Goal: Information Seeking & Learning: Compare options

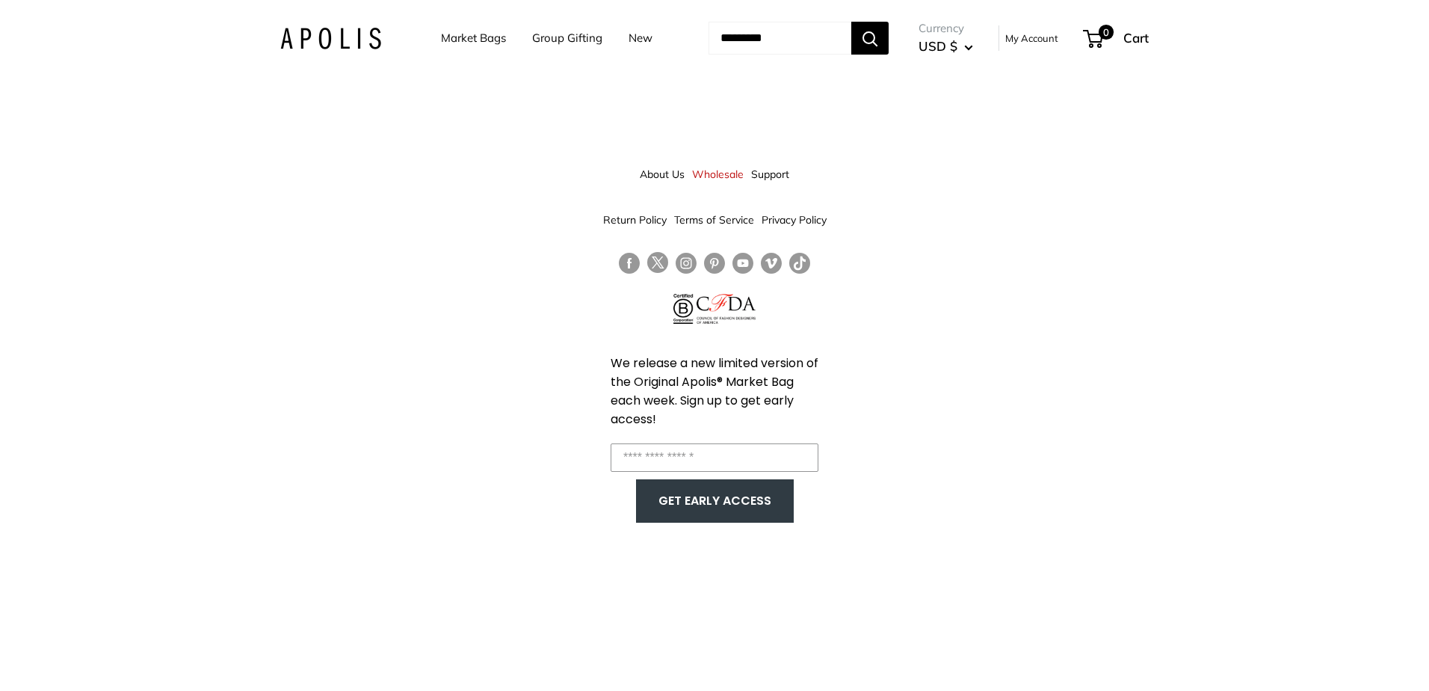
click at [480, 44] on link "Market Bags" at bounding box center [473, 38] width 65 height 21
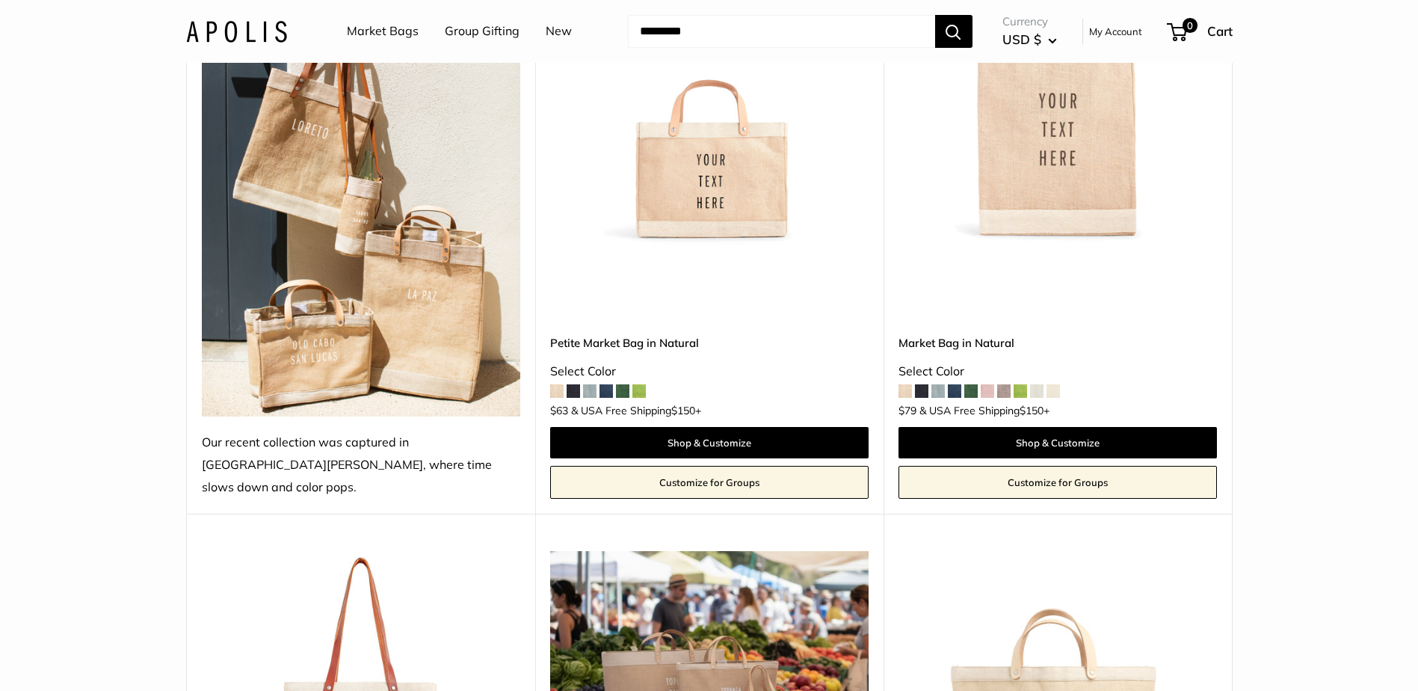
scroll to position [897, 0]
click at [629, 333] on link "Petite Market Bag in Natural" at bounding box center [709, 341] width 318 height 17
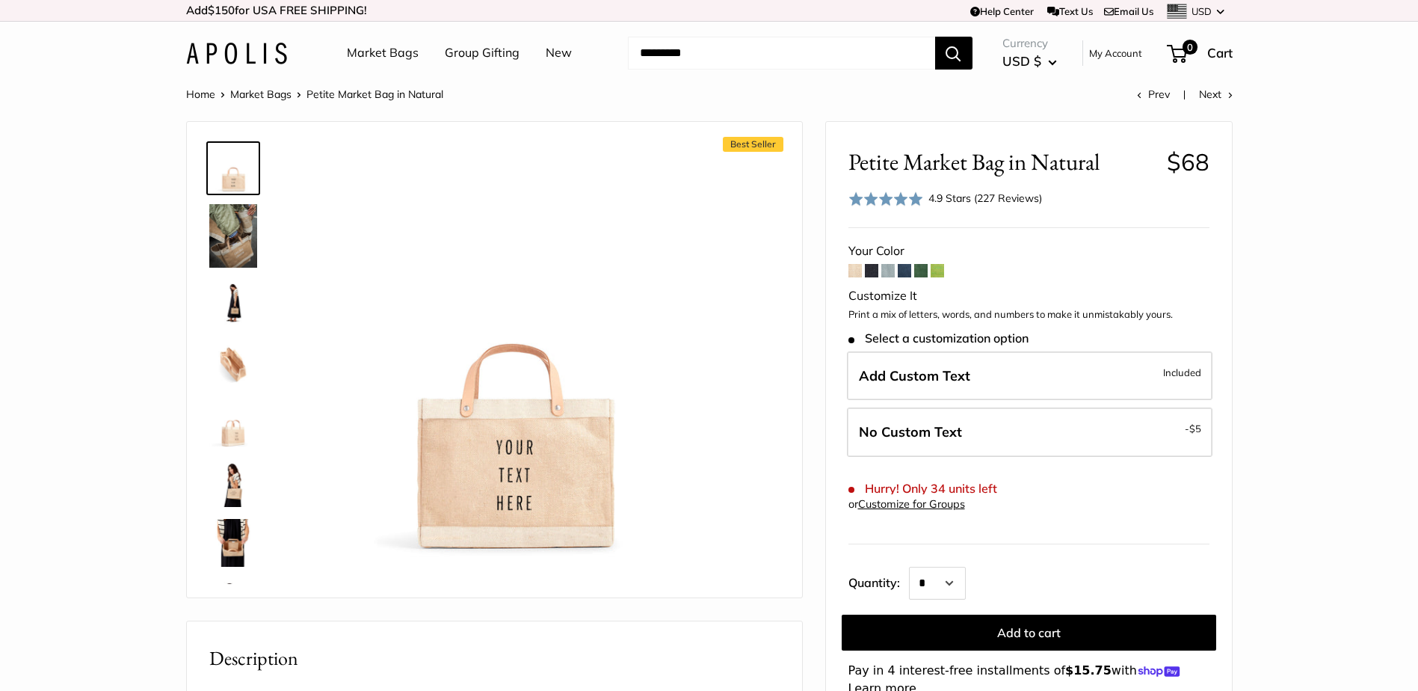
click at [238, 309] on img at bounding box center [233, 304] width 48 height 48
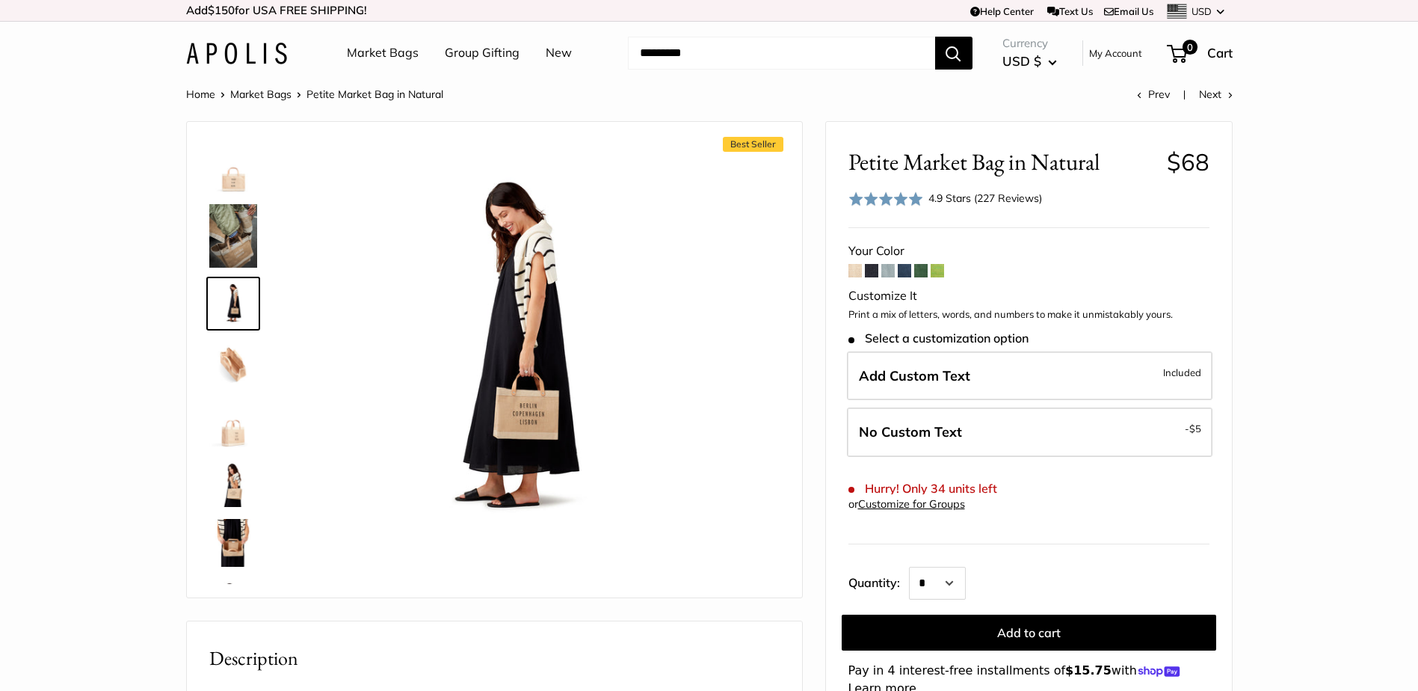
click at [230, 436] on img at bounding box center [233, 423] width 48 height 48
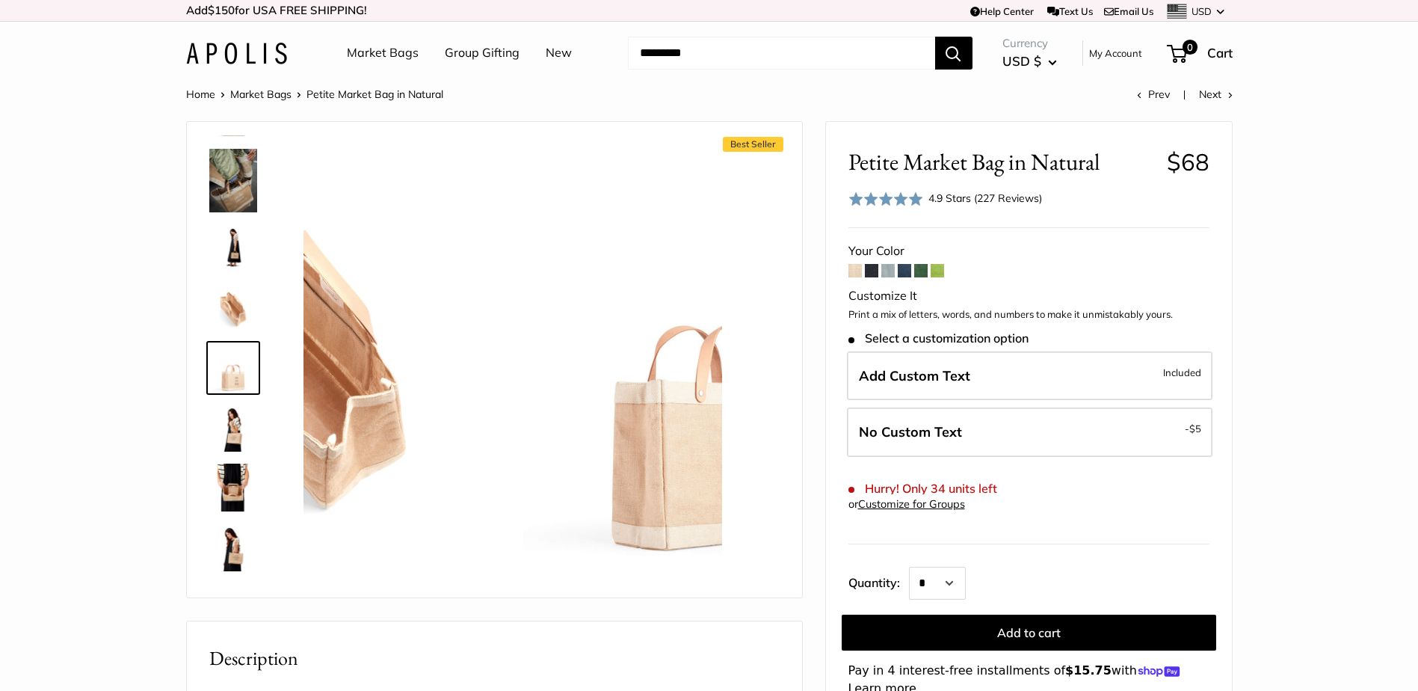
scroll to position [62, 0]
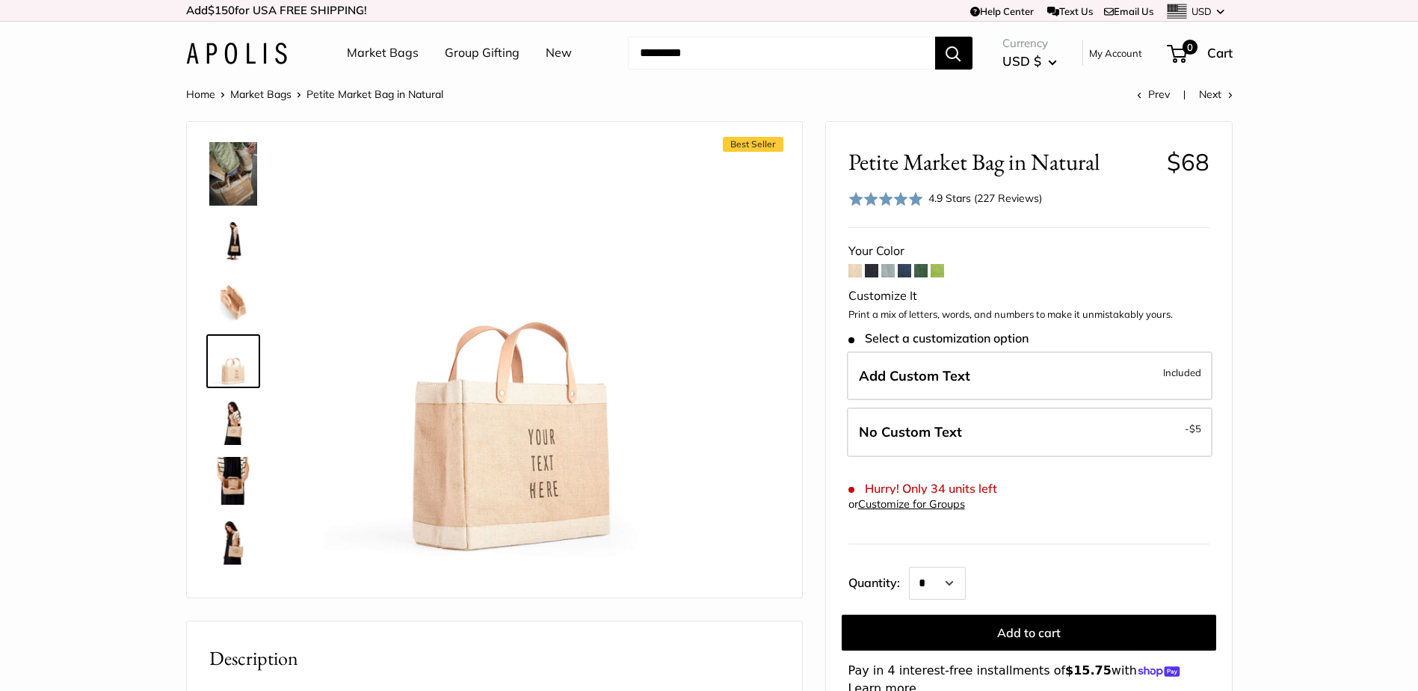
click at [241, 301] on img at bounding box center [233, 301] width 48 height 48
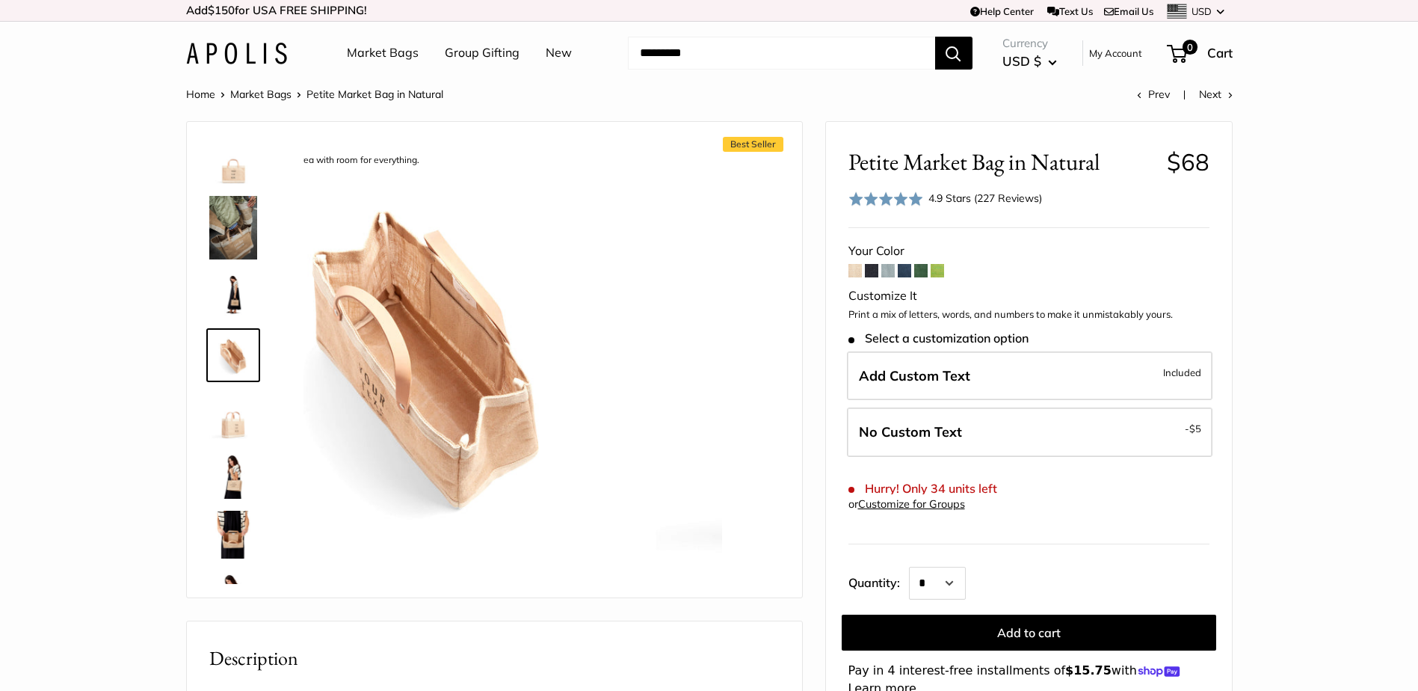
scroll to position [2, 0]
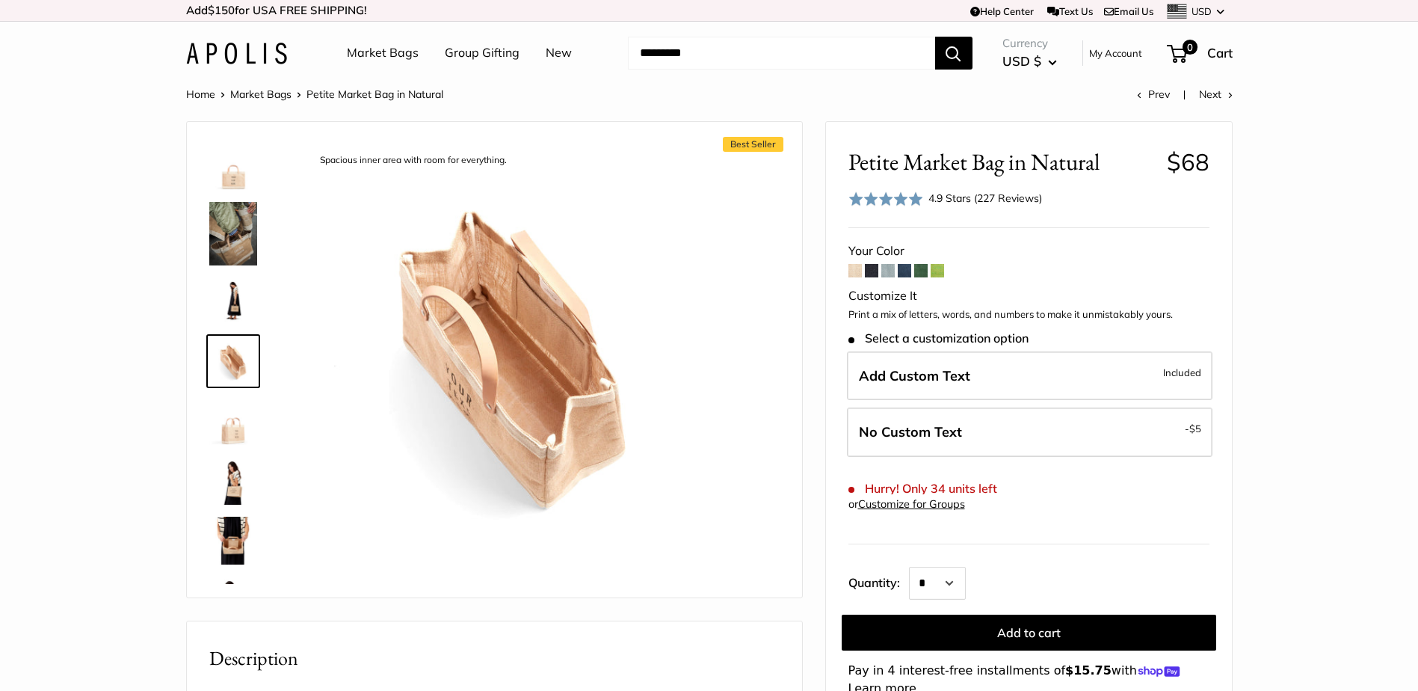
click at [238, 552] on img at bounding box center [233, 541] width 48 height 48
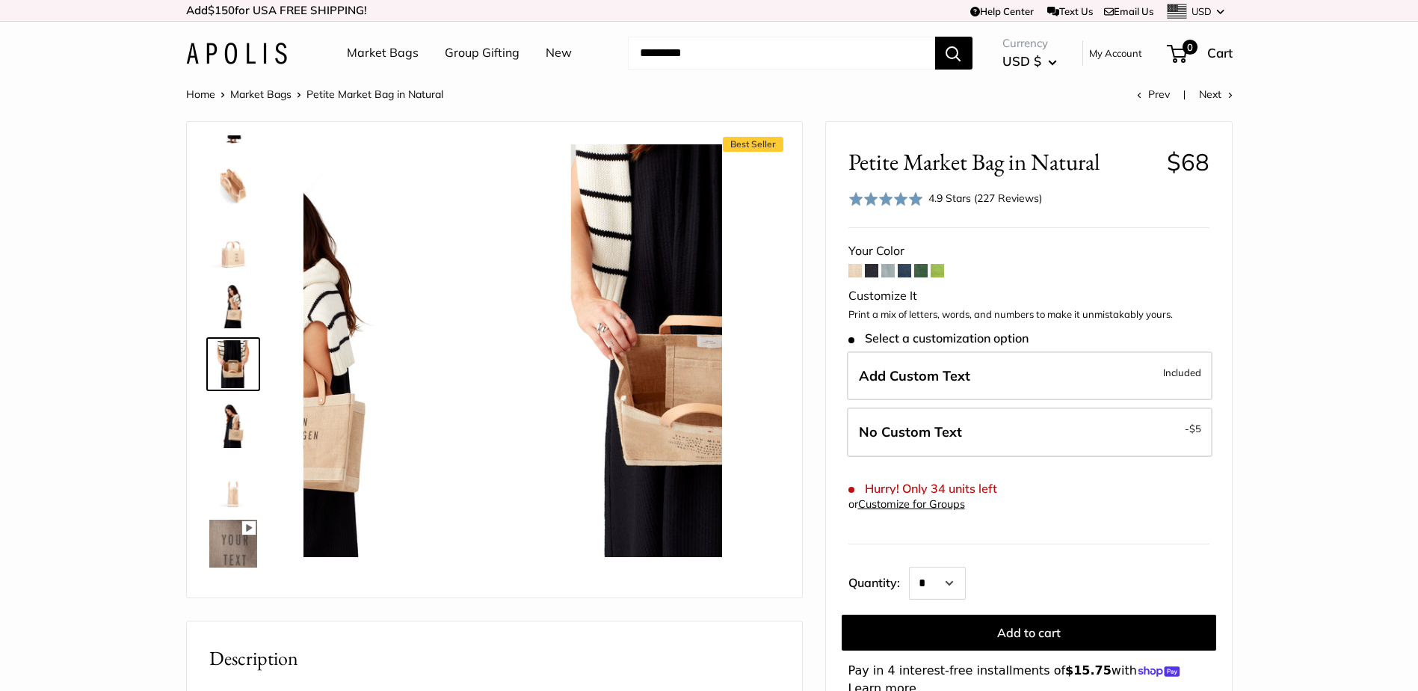
scroll to position [182, 0]
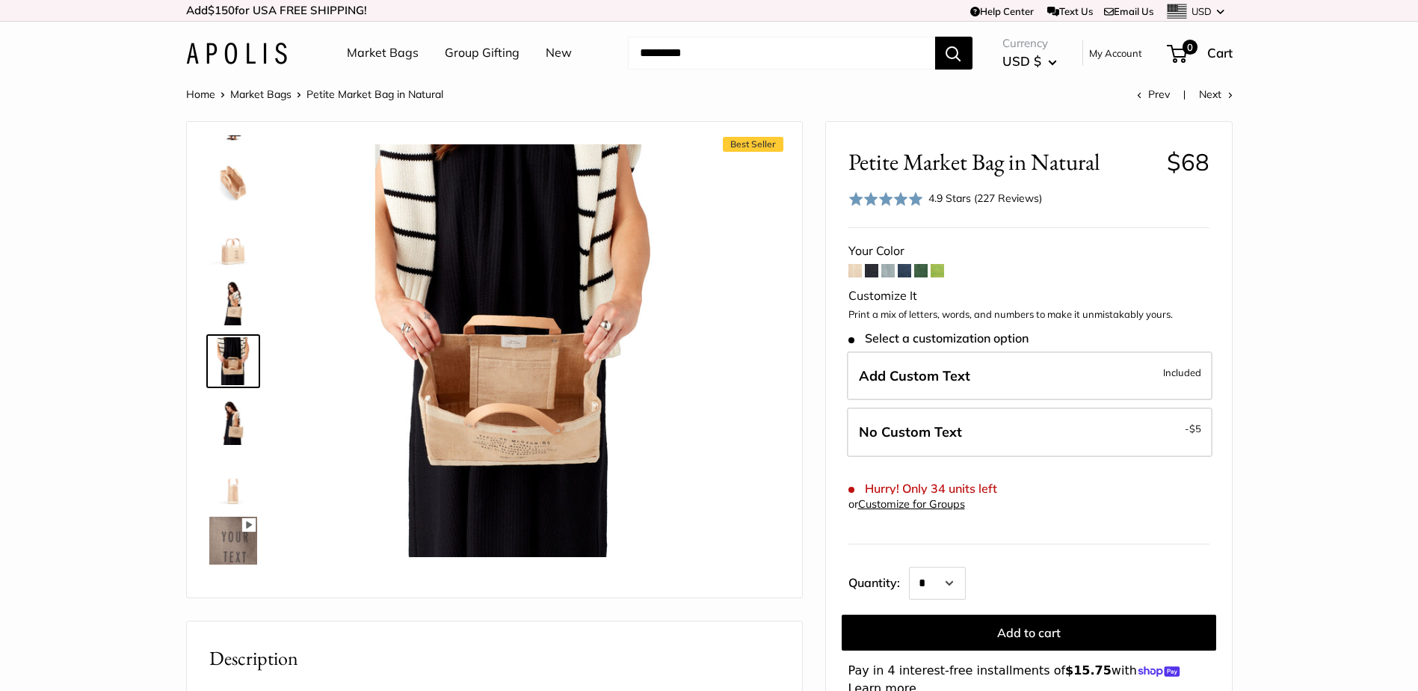
click at [235, 310] on img at bounding box center [233, 301] width 48 height 48
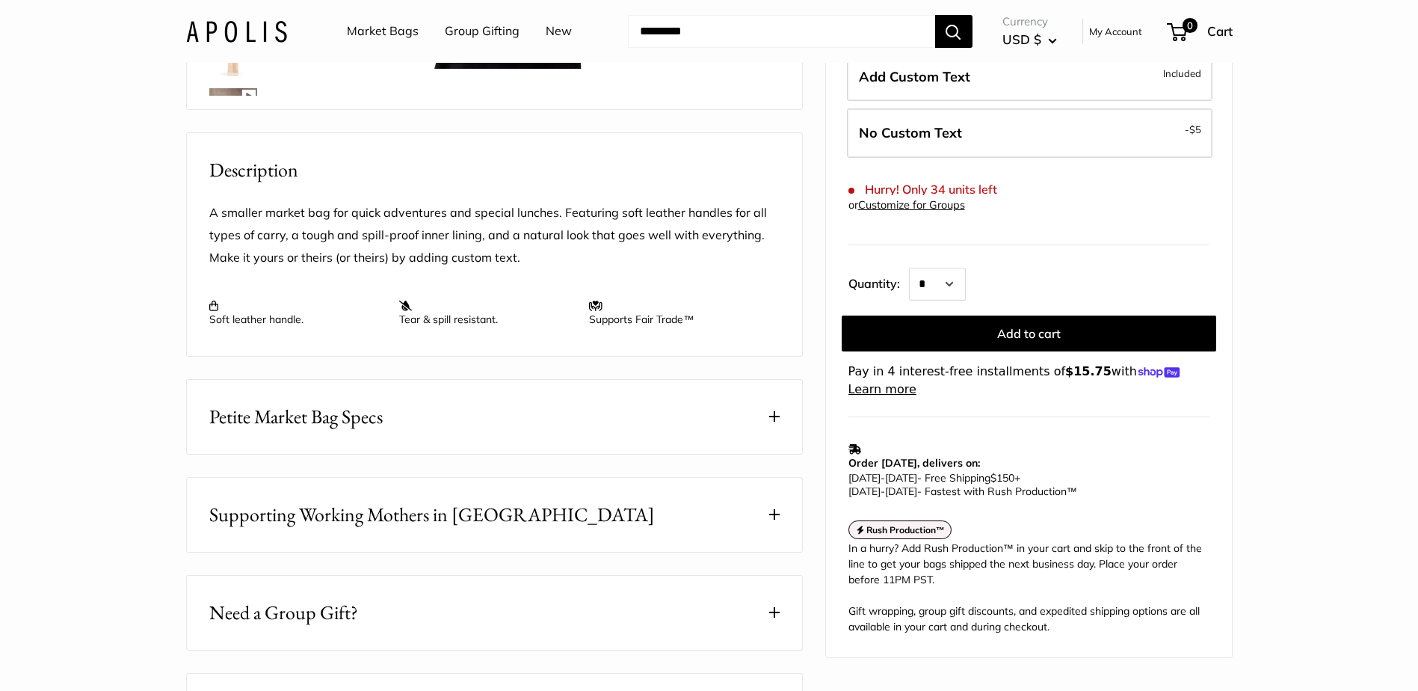
scroll to position [523, 0]
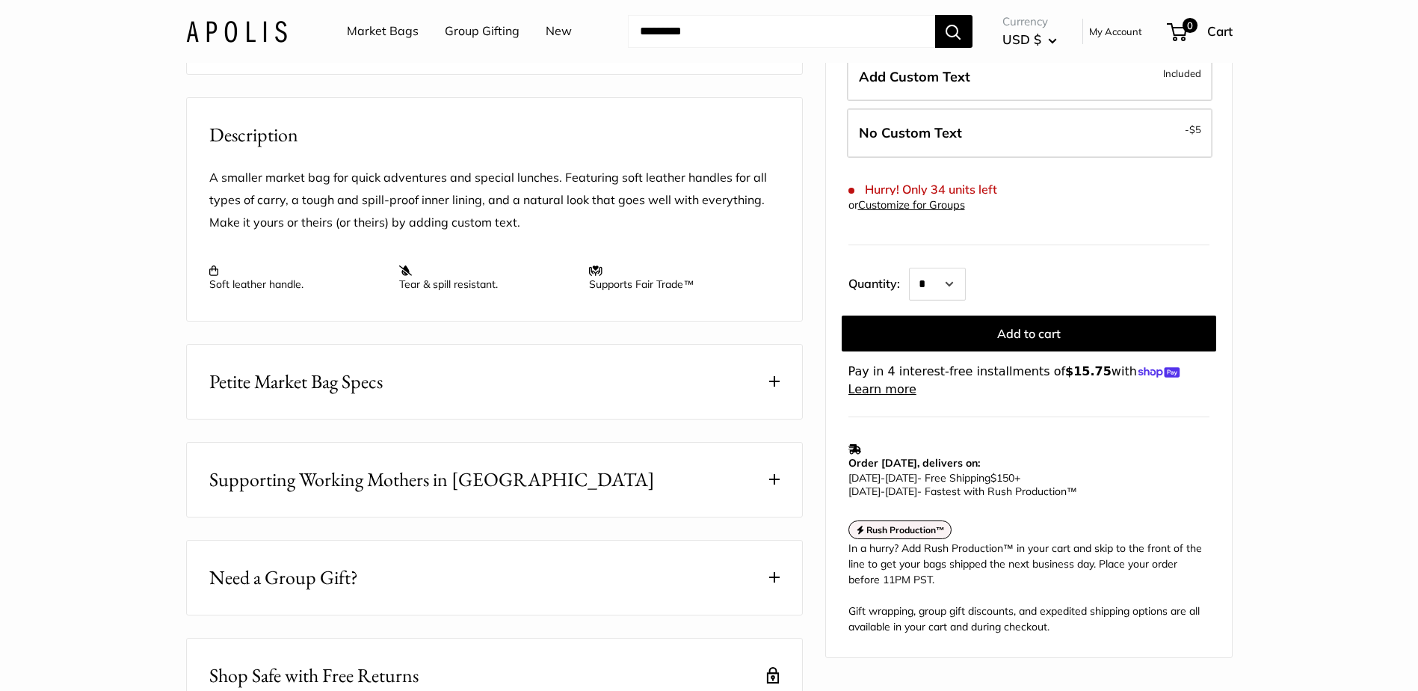
click at [775, 387] on span at bounding box center [774, 381] width 10 height 10
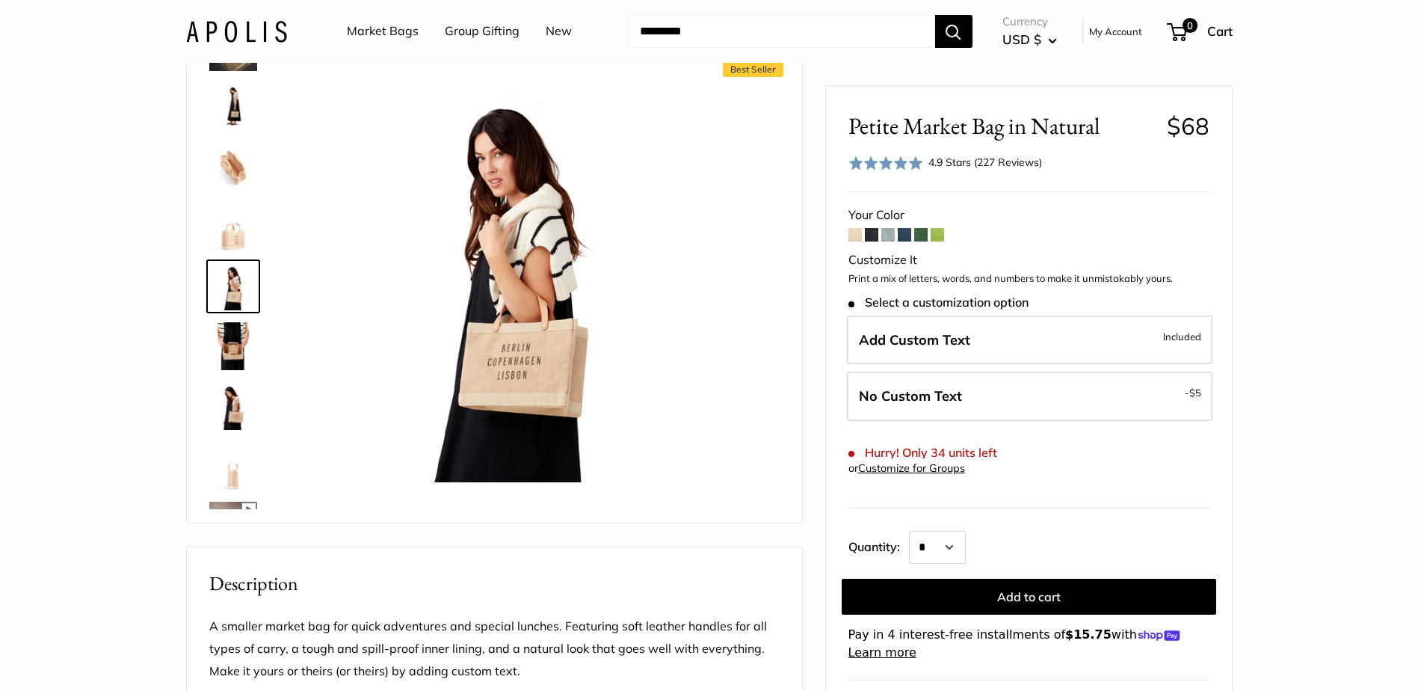
scroll to position [0, 0]
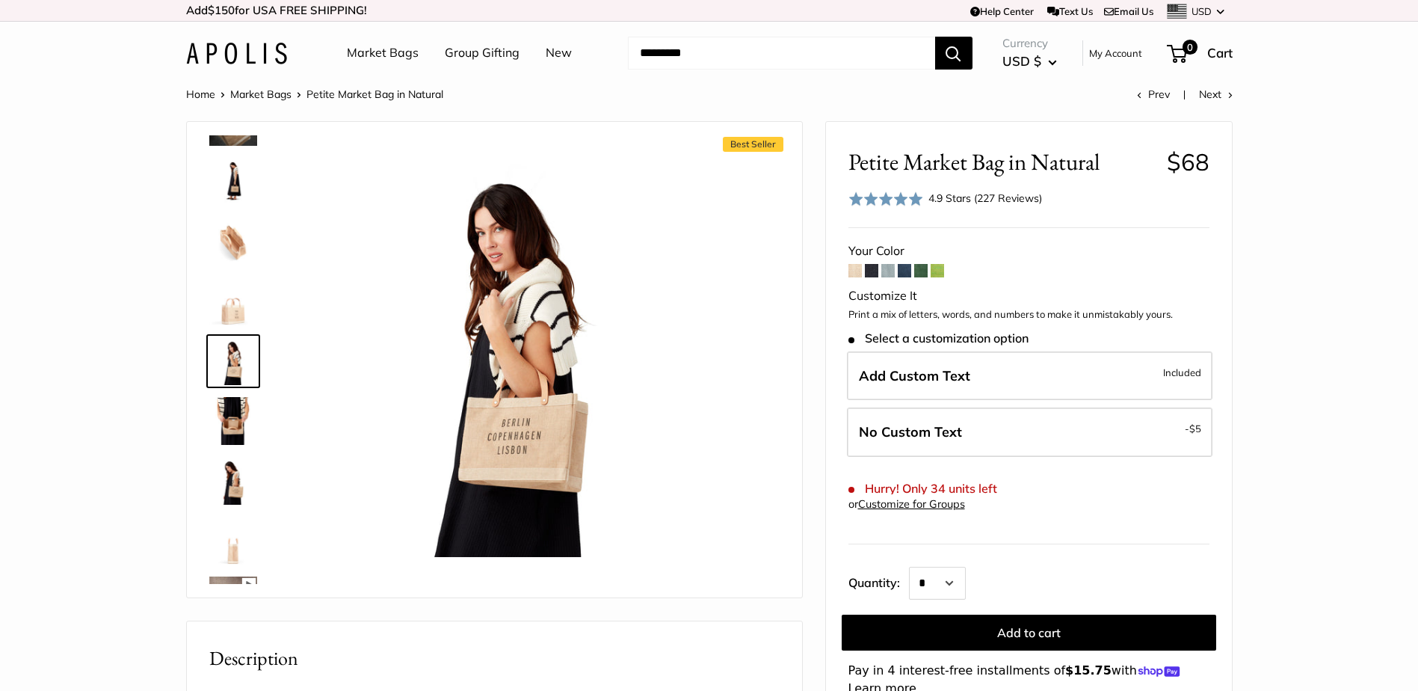
click at [232, 188] on img at bounding box center [233, 182] width 48 height 48
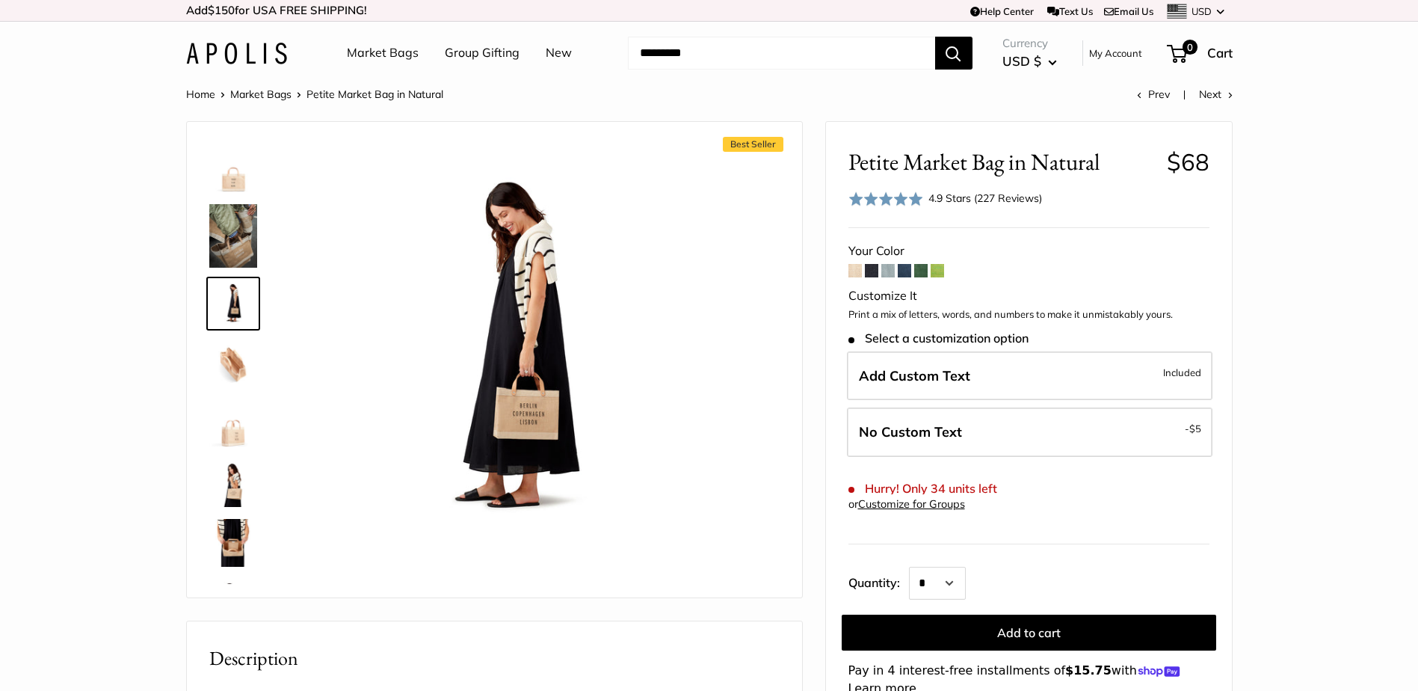
click at [233, 227] on img at bounding box center [233, 236] width 48 height 64
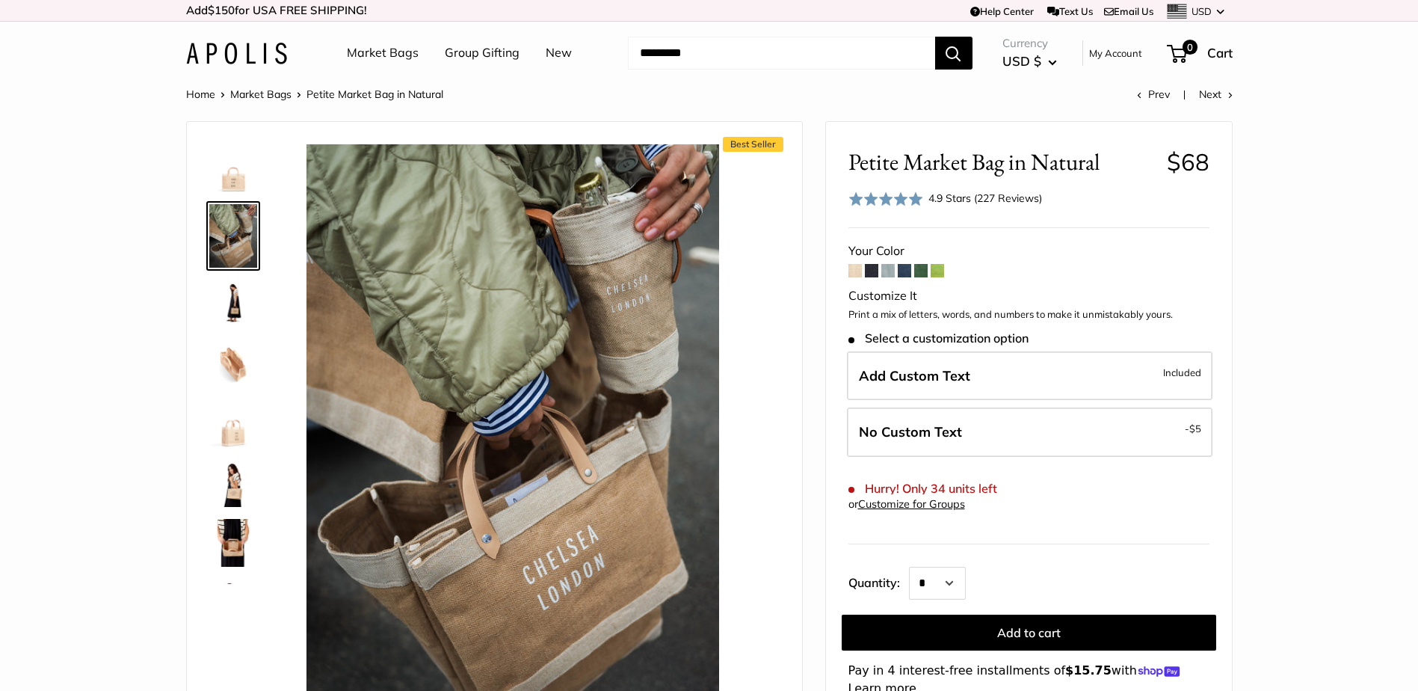
click at [235, 193] on link at bounding box center [233, 168] width 54 height 54
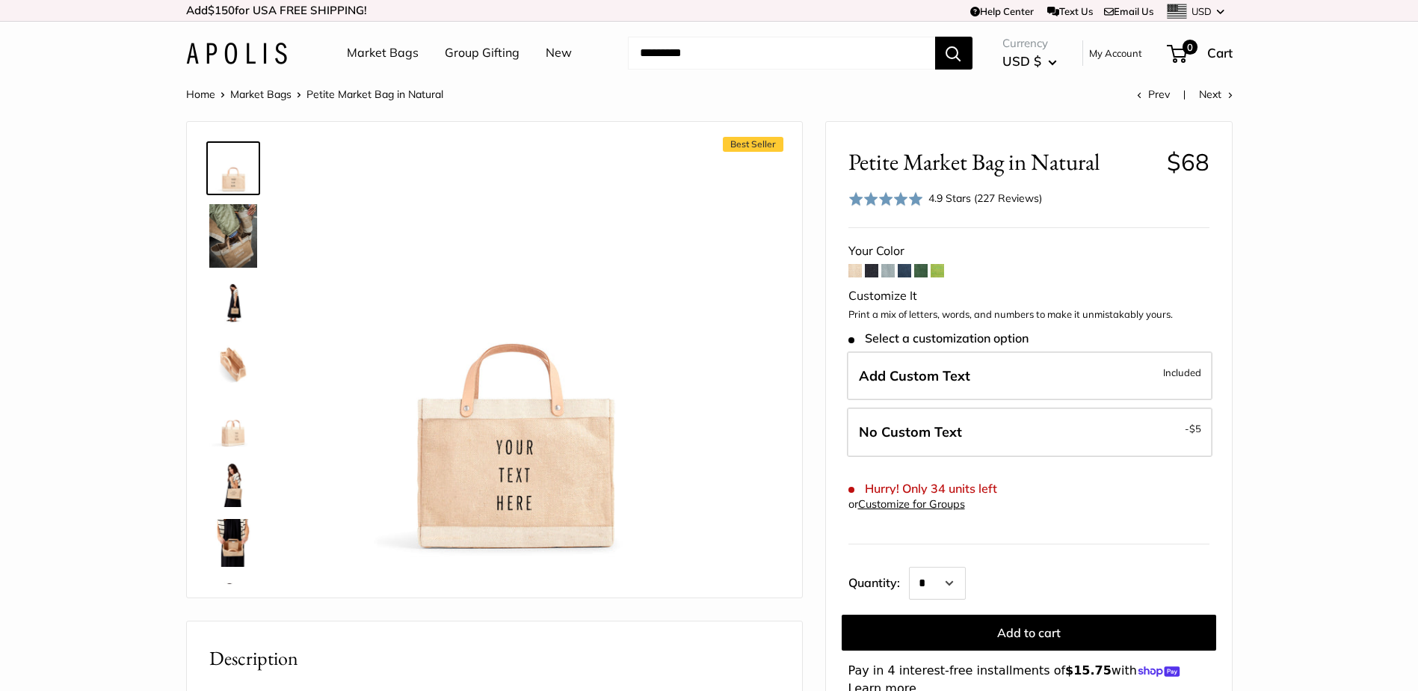
click at [855, 278] on form "Your Color Customize It Print a mix of letters, words, and numbers to make it u…" at bounding box center [1029, 469] width 361 height 458
click at [854, 275] on span at bounding box center [855, 270] width 13 height 13
click at [873, 274] on span at bounding box center [871, 270] width 13 height 13
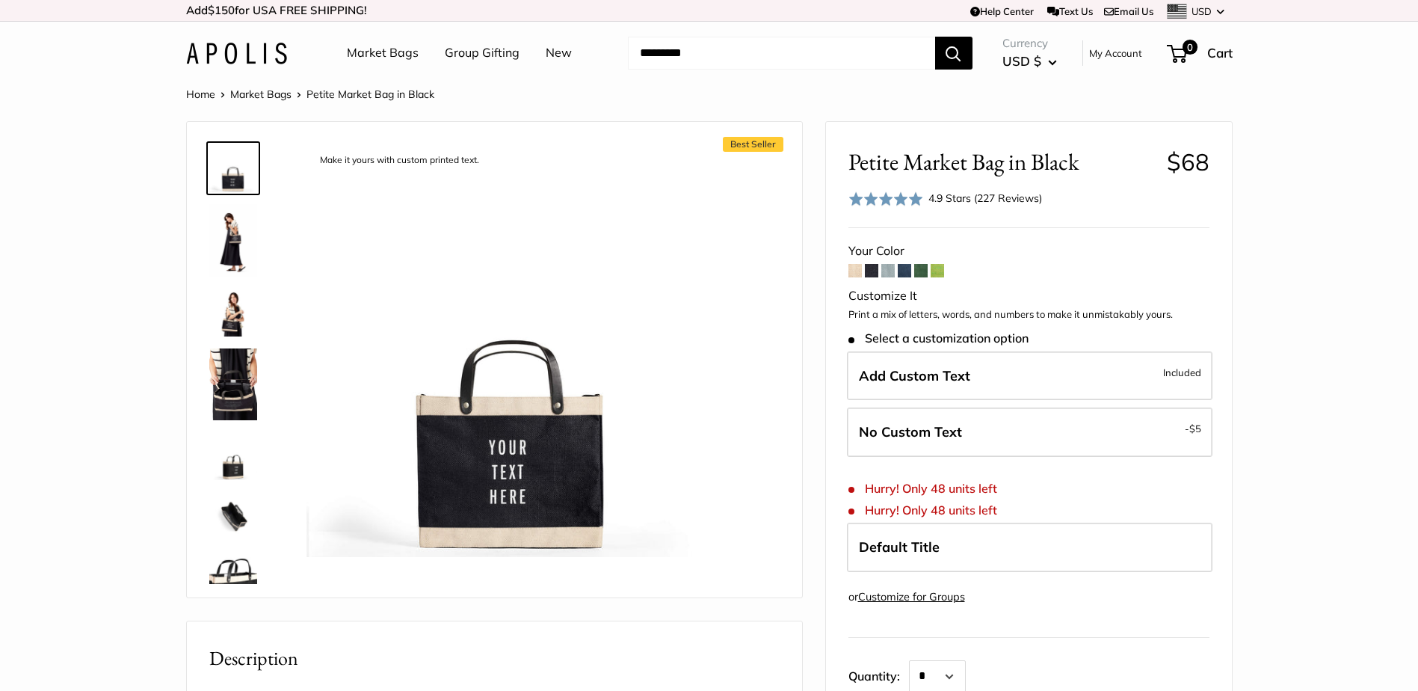
click at [857, 271] on span at bounding box center [855, 270] width 13 height 13
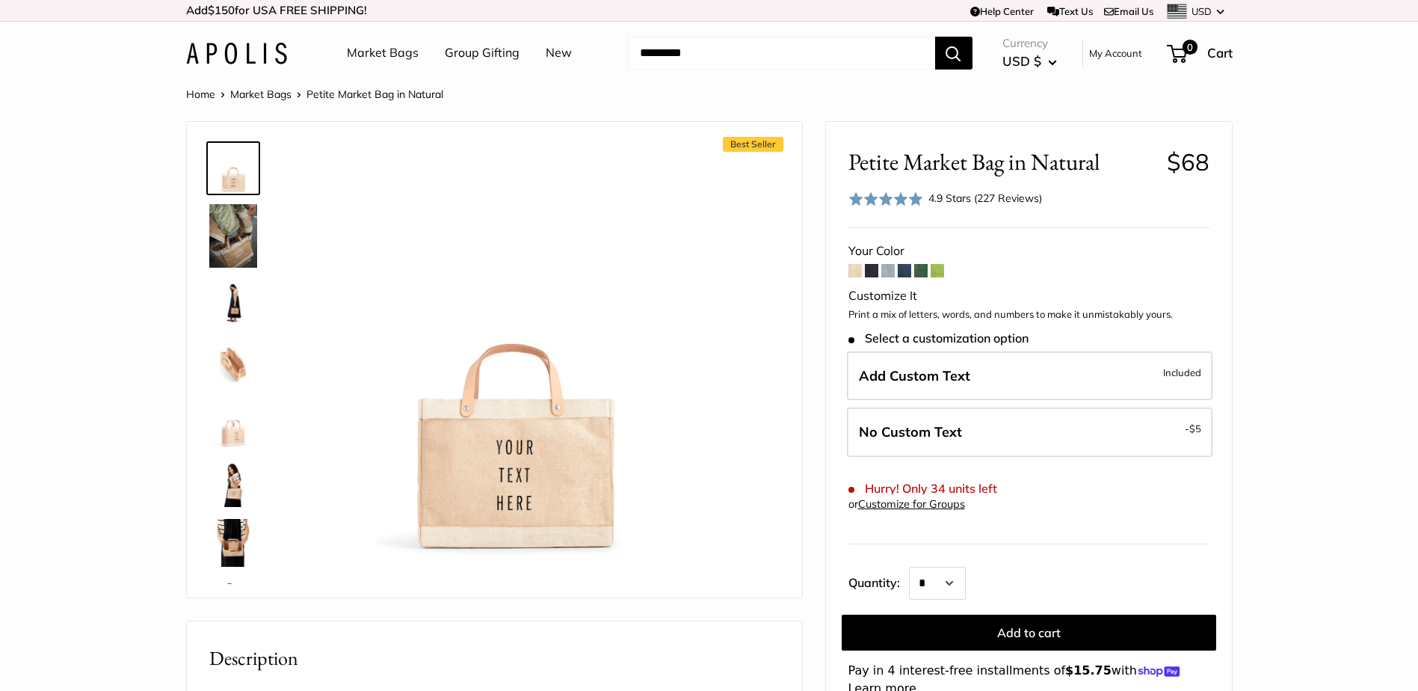
click at [871, 271] on span at bounding box center [871, 270] width 13 height 13
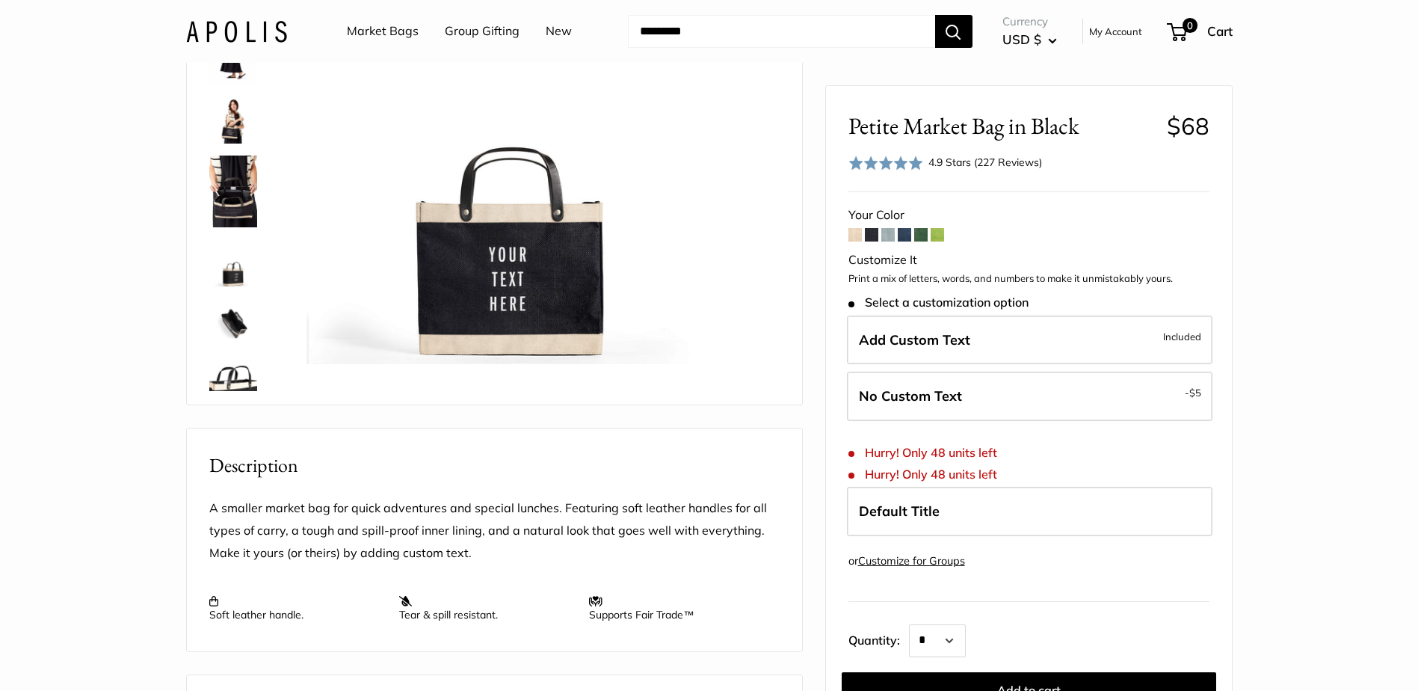
scroll to position [224, 0]
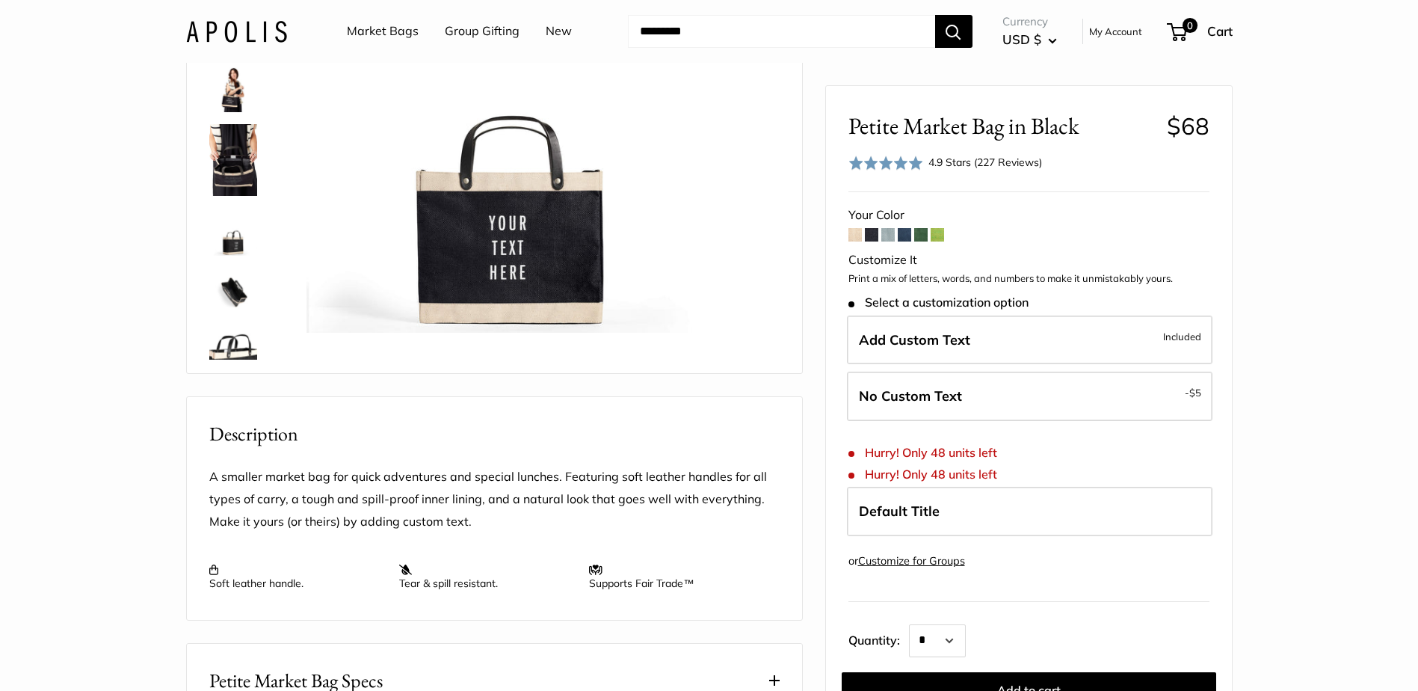
click at [857, 237] on span at bounding box center [855, 234] width 13 height 13
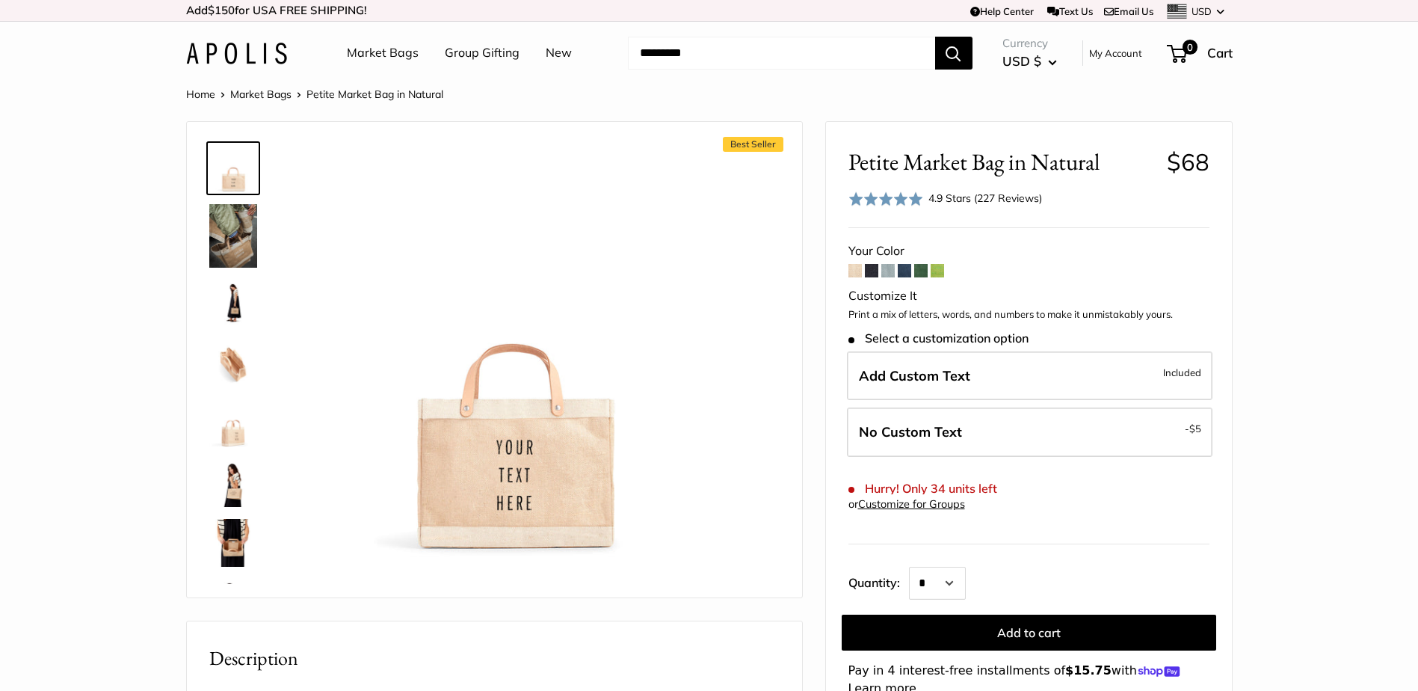
click at [876, 274] on span at bounding box center [871, 270] width 13 height 13
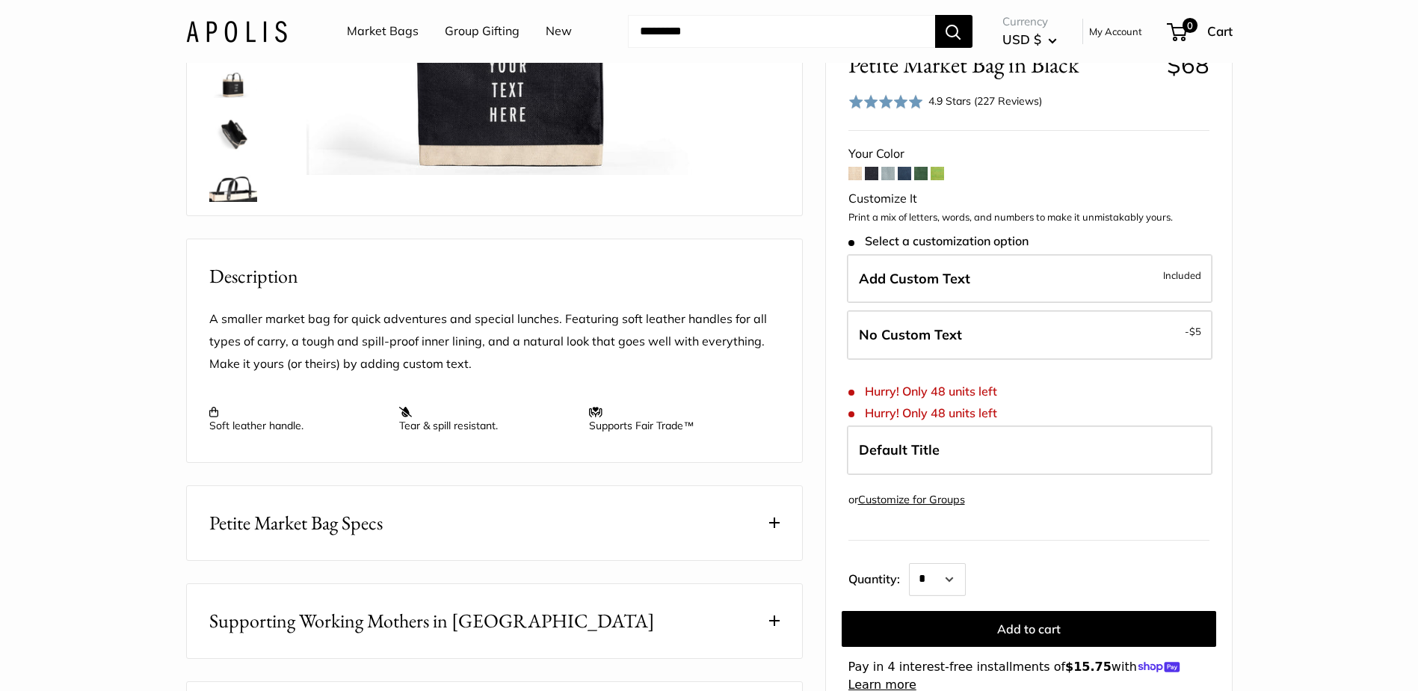
scroll to position [523, 0]
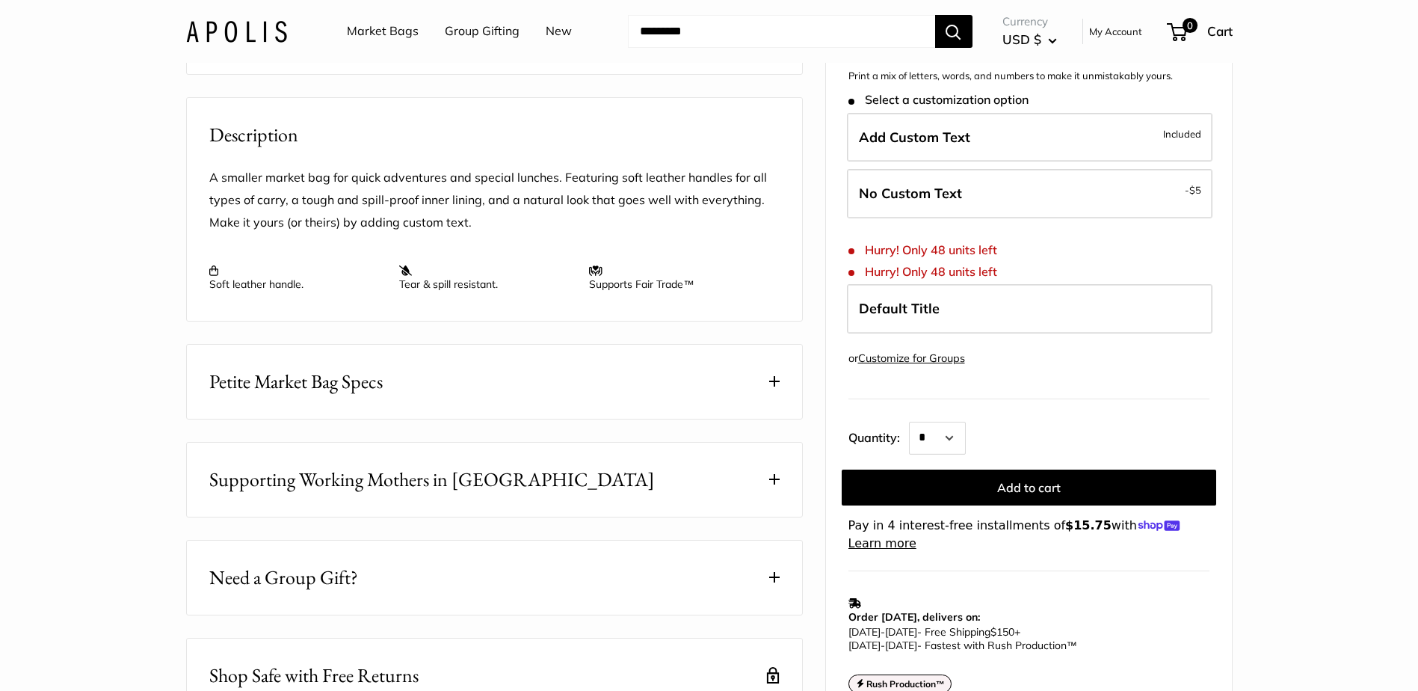
click at [770, 387] on span at bounding box center [774, 381] width 10 height 10
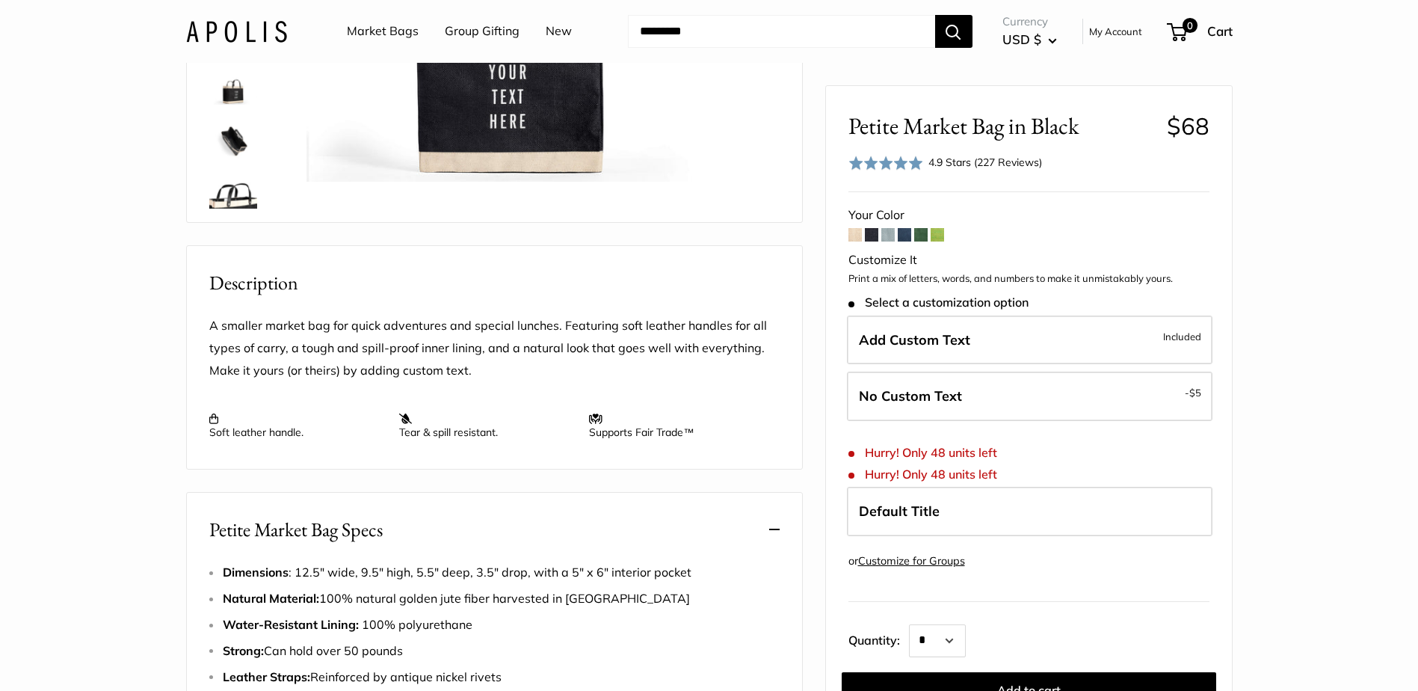
scroll to position [374, 0]
click at [491, 28] on link "Group Gifting" at bounding box center [482, 31] width 75 height 22
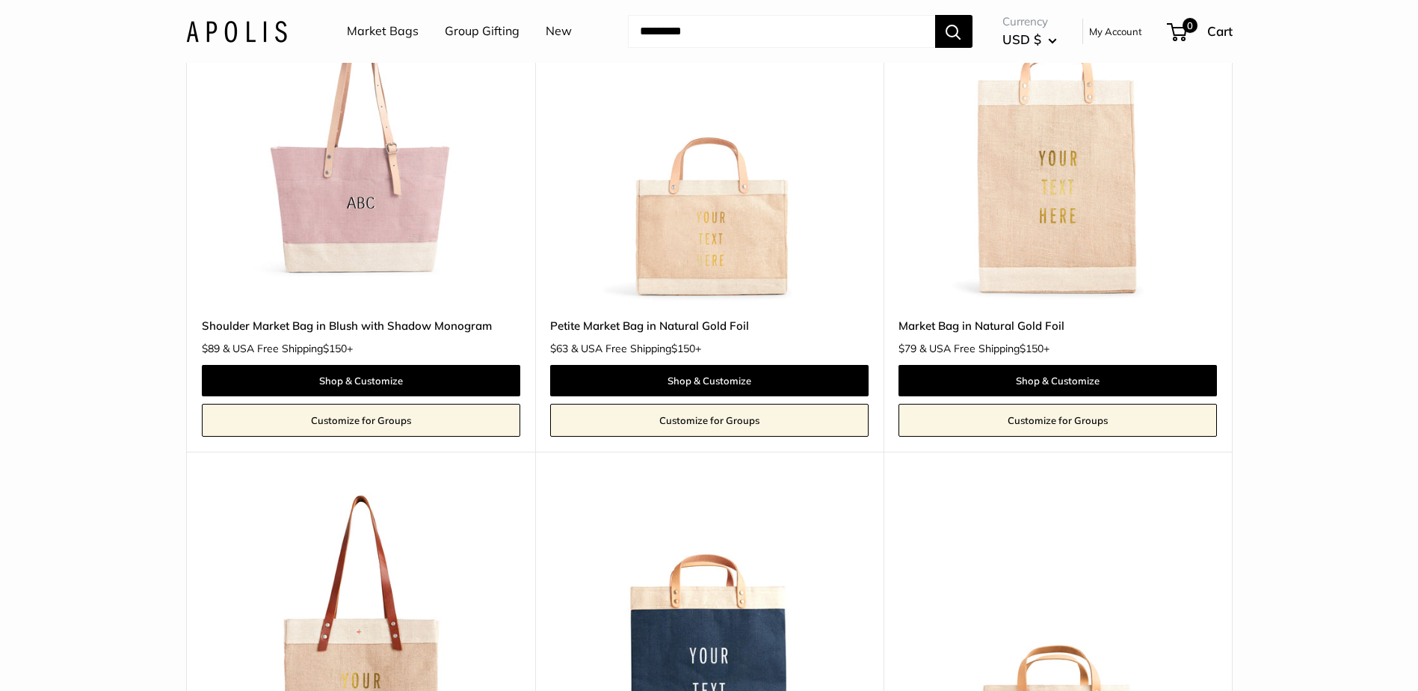
scroll to position [972, 0]
click at [623, 322] on link "Petite Market Bag in Natural Gold Foil" at bounding box center [709, 324] width 318 height 17
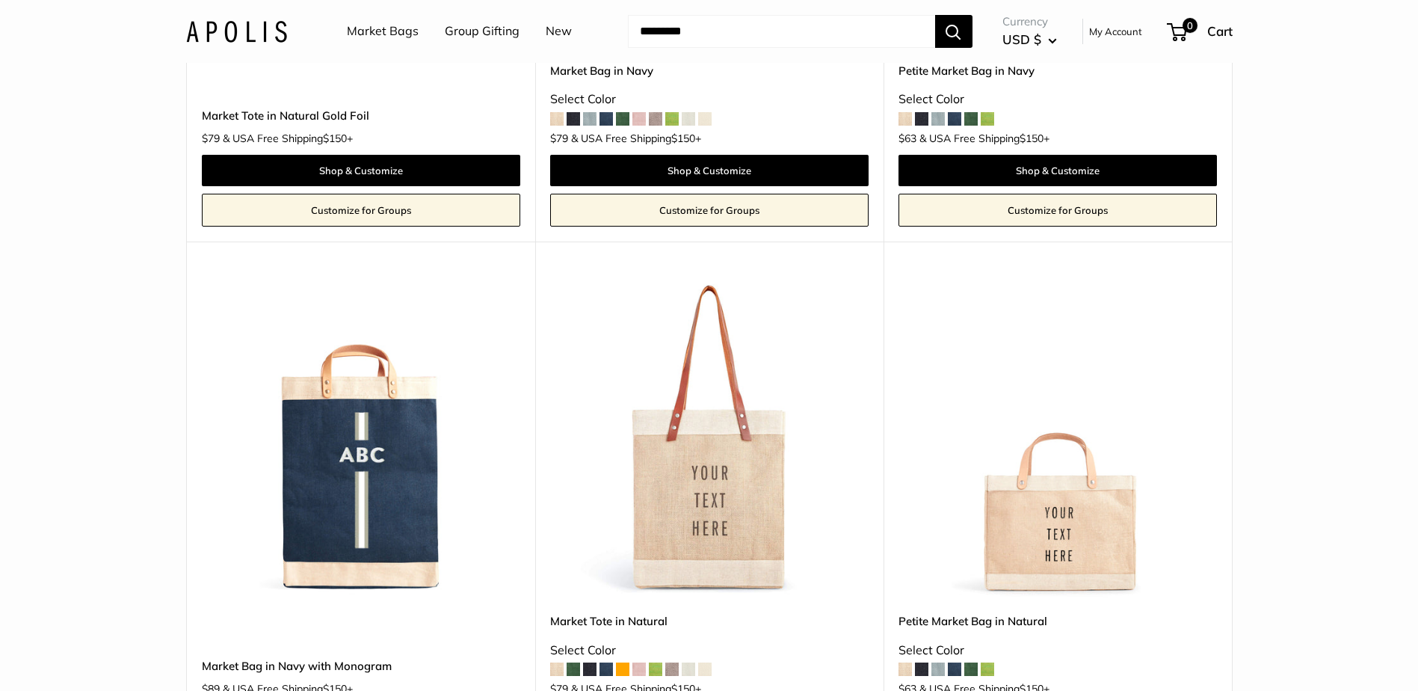
scroll to position [1944, 0]
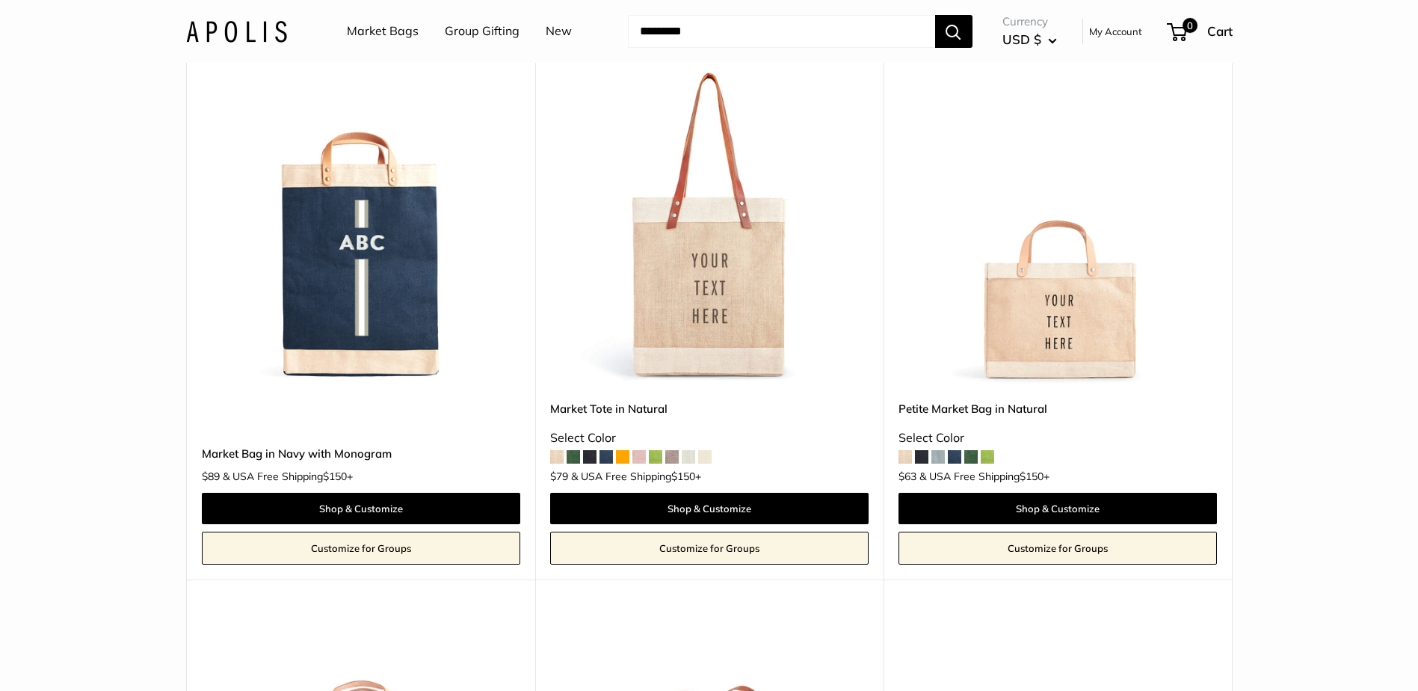
click at [0, 0] on img at bounding box center [0, 0] width 0 height 0
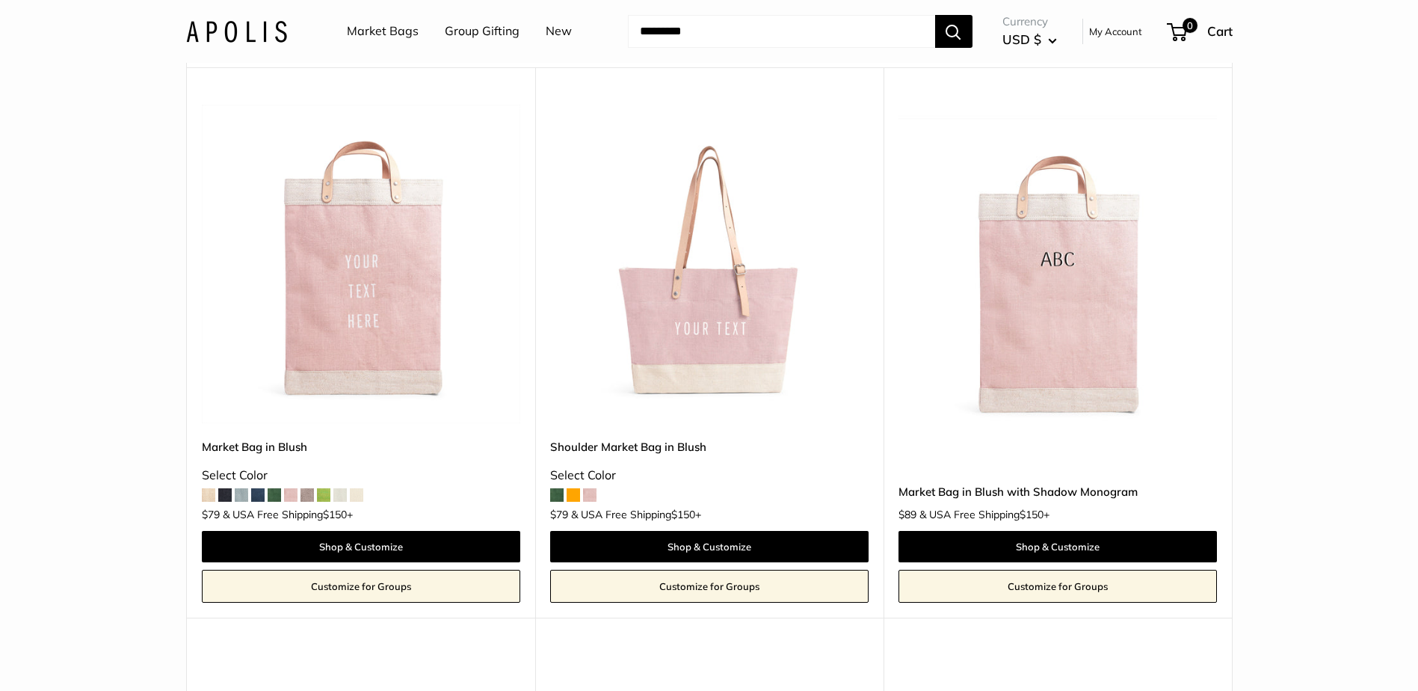
scroll to position [299, 0]
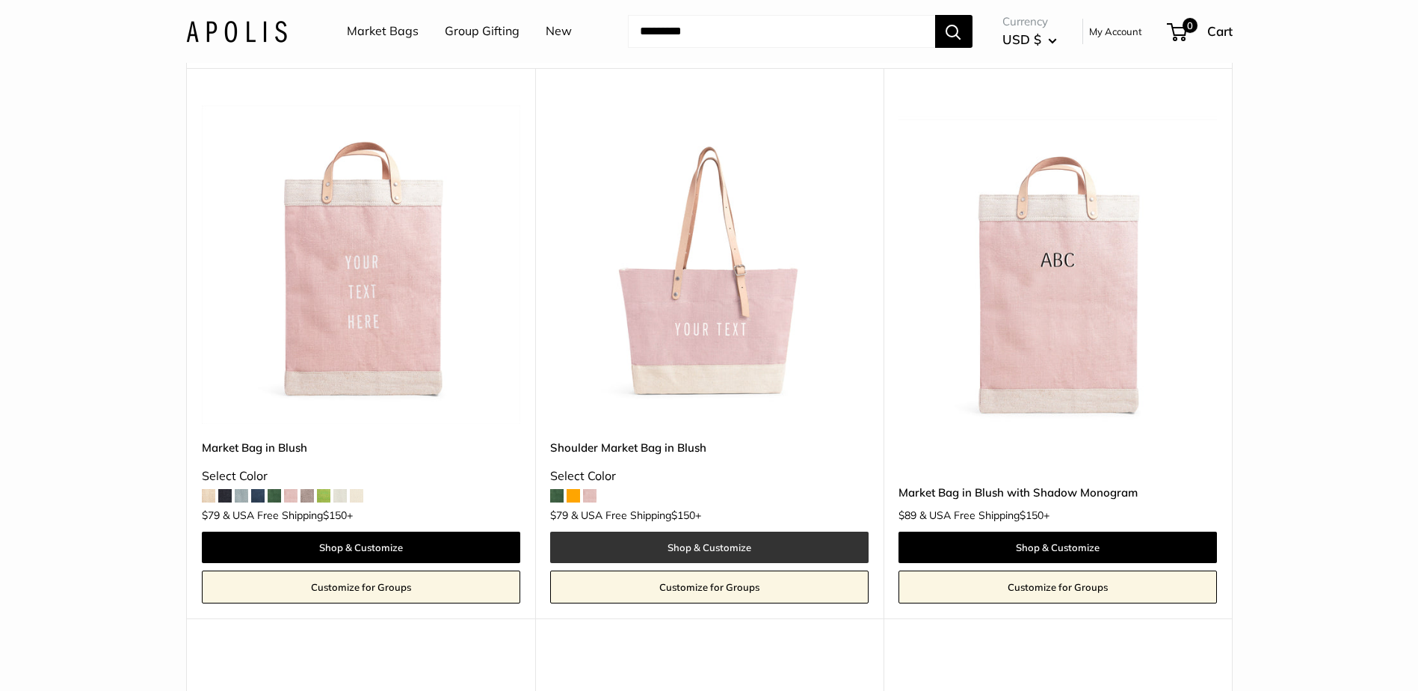
click at [725, 541] on link "Shop & Customize" at bounding box center [709, 547] width 318 height 31
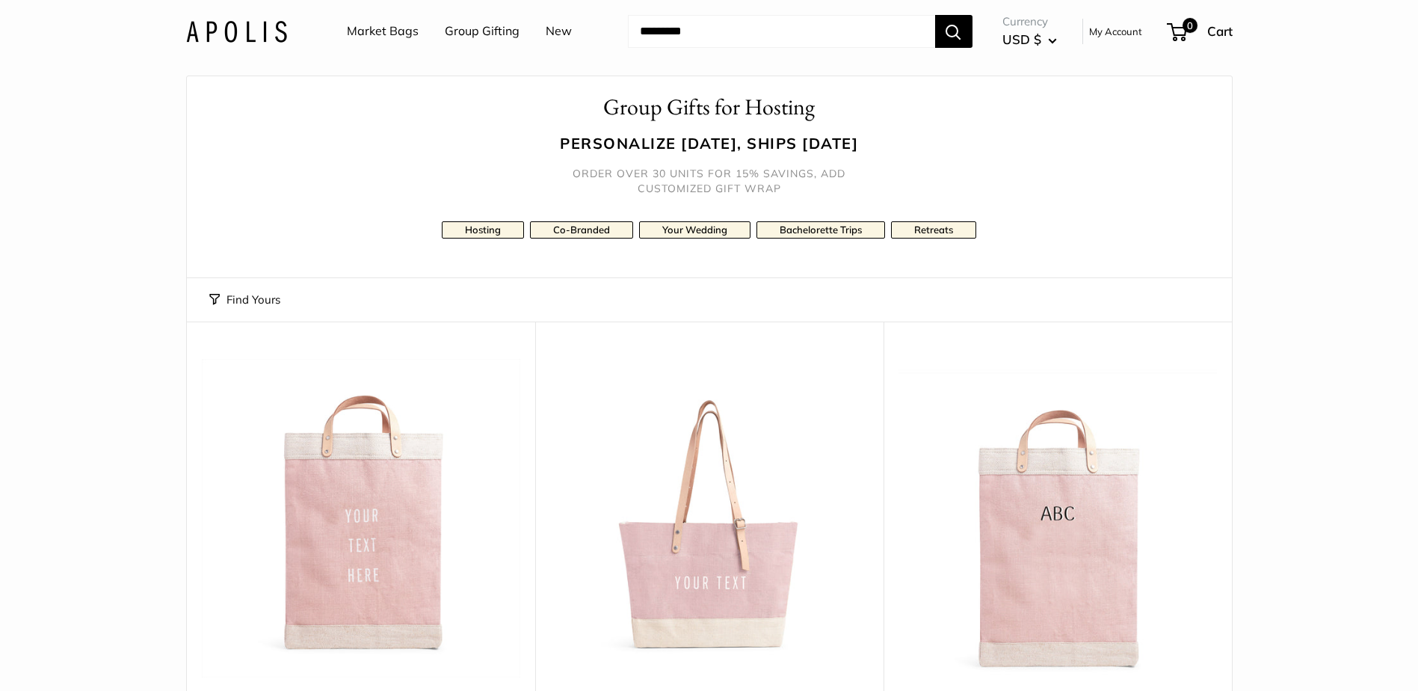
scroll to position [0, 0]
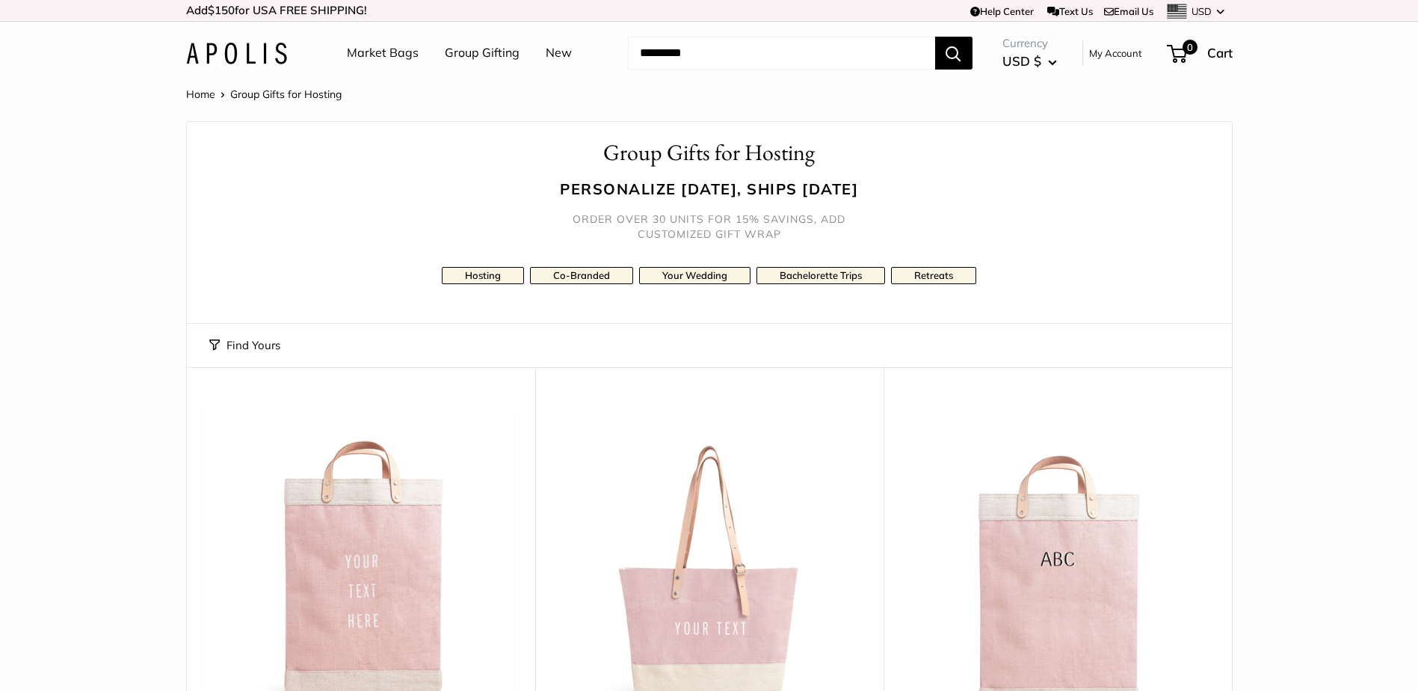
click at [370, 50] on link "Market Bags" at bounding box center [383, 53] width 72 height 22
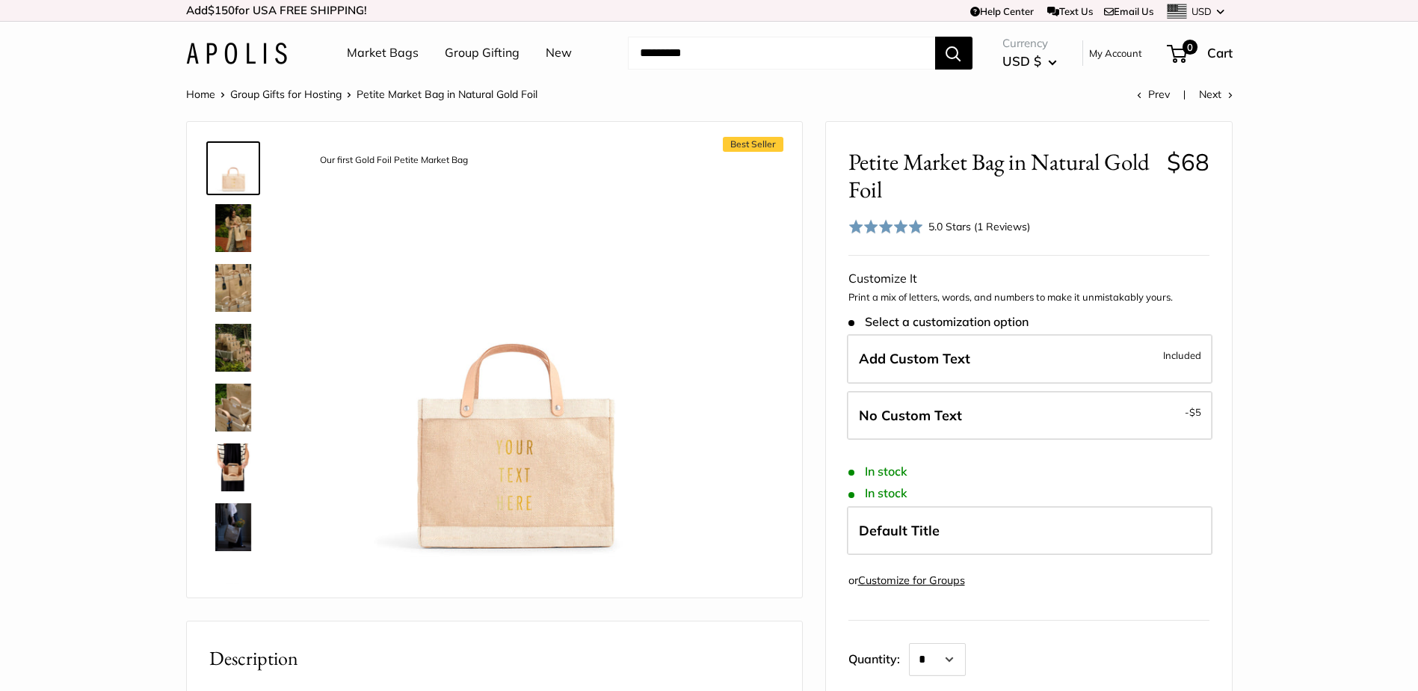
click at [243, 232] on img at bounding box center [233, 228] width 48 height 48
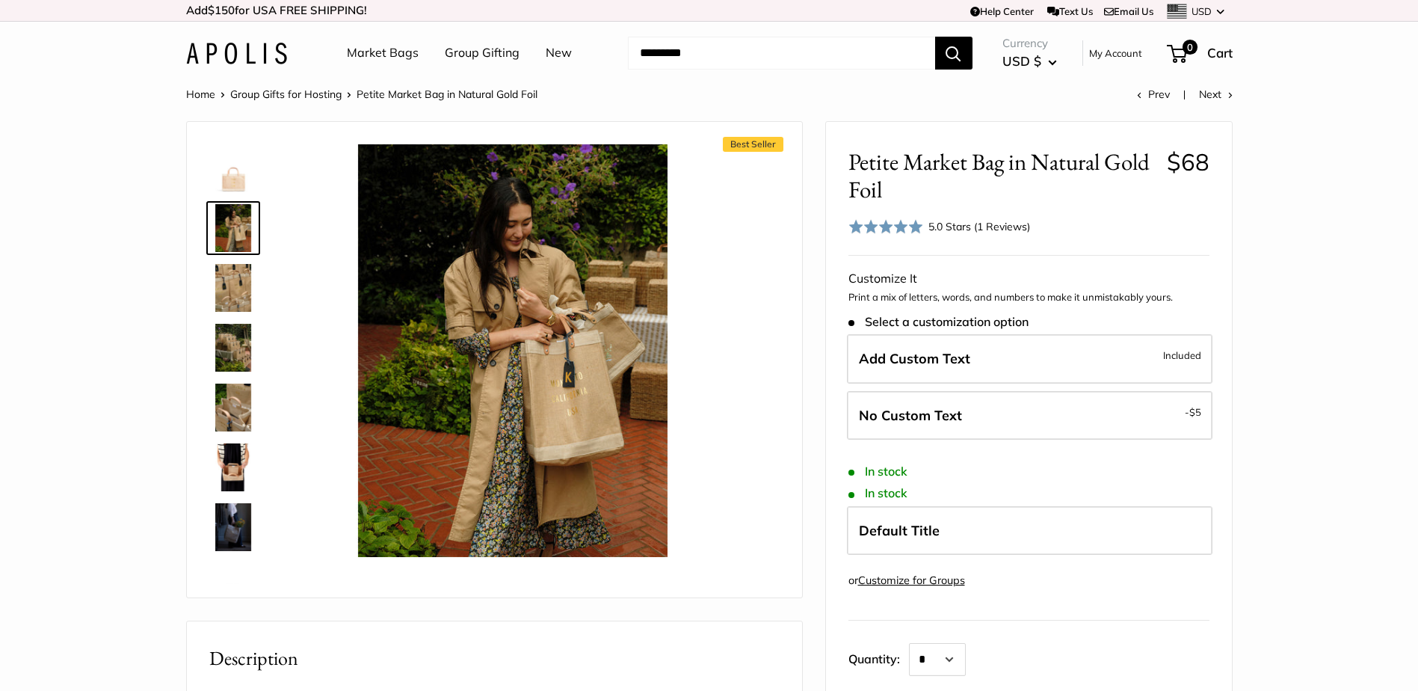
click at [238, 404] on img at bounding box center [233, 408] width 48 height 48
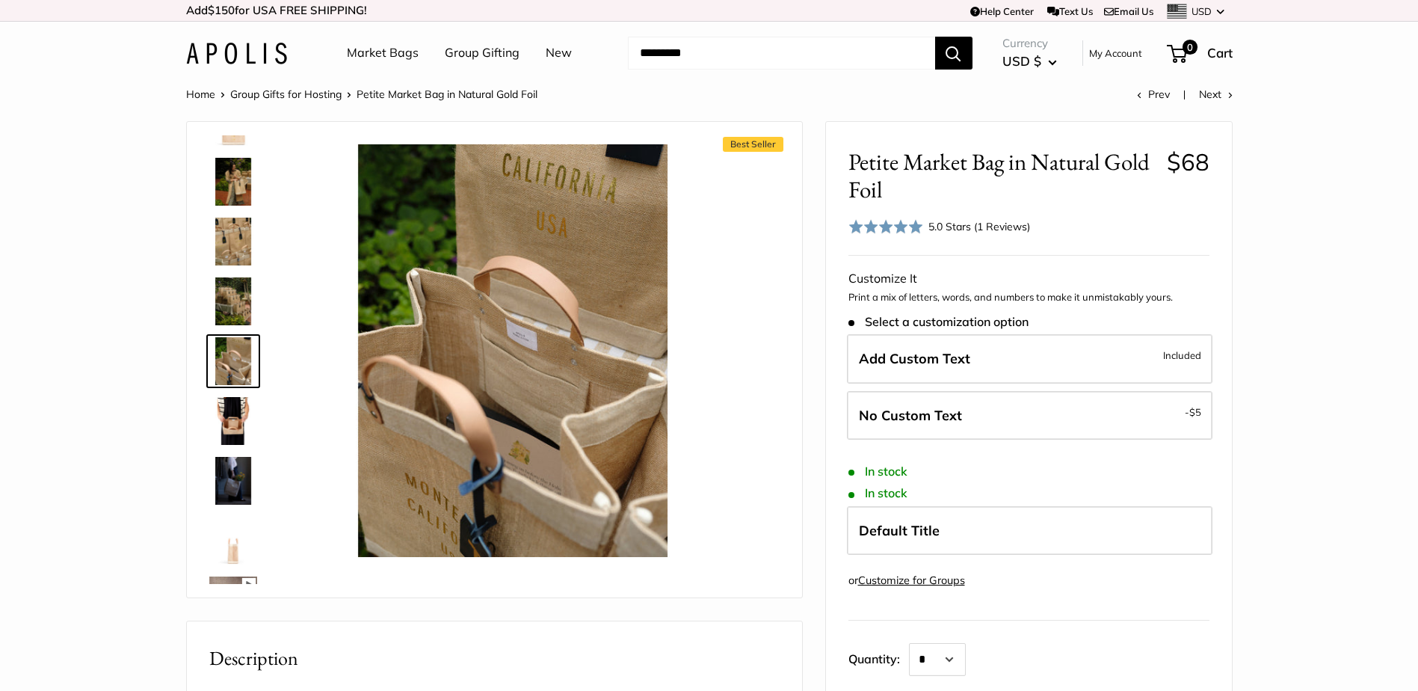
click at [238, 435] on img at bounding box center [233, 421] width 48 height 48
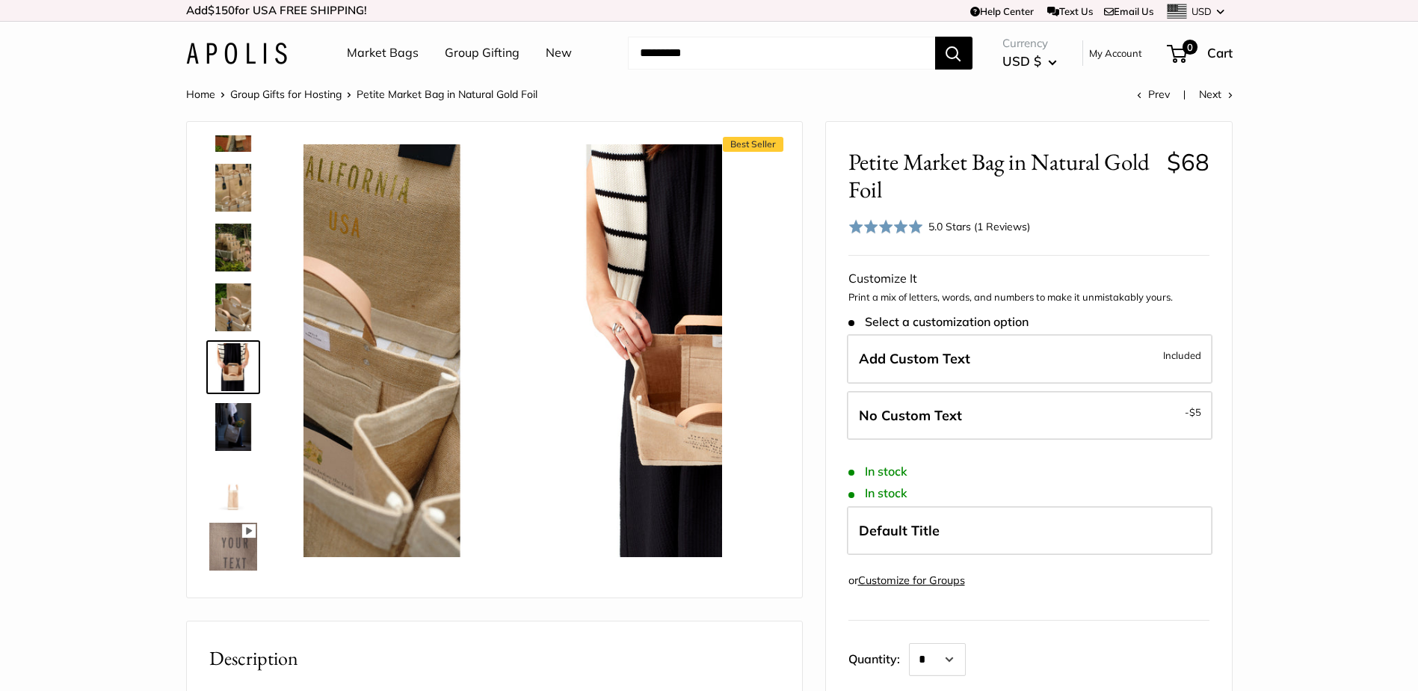
scroll to position [106, 0]
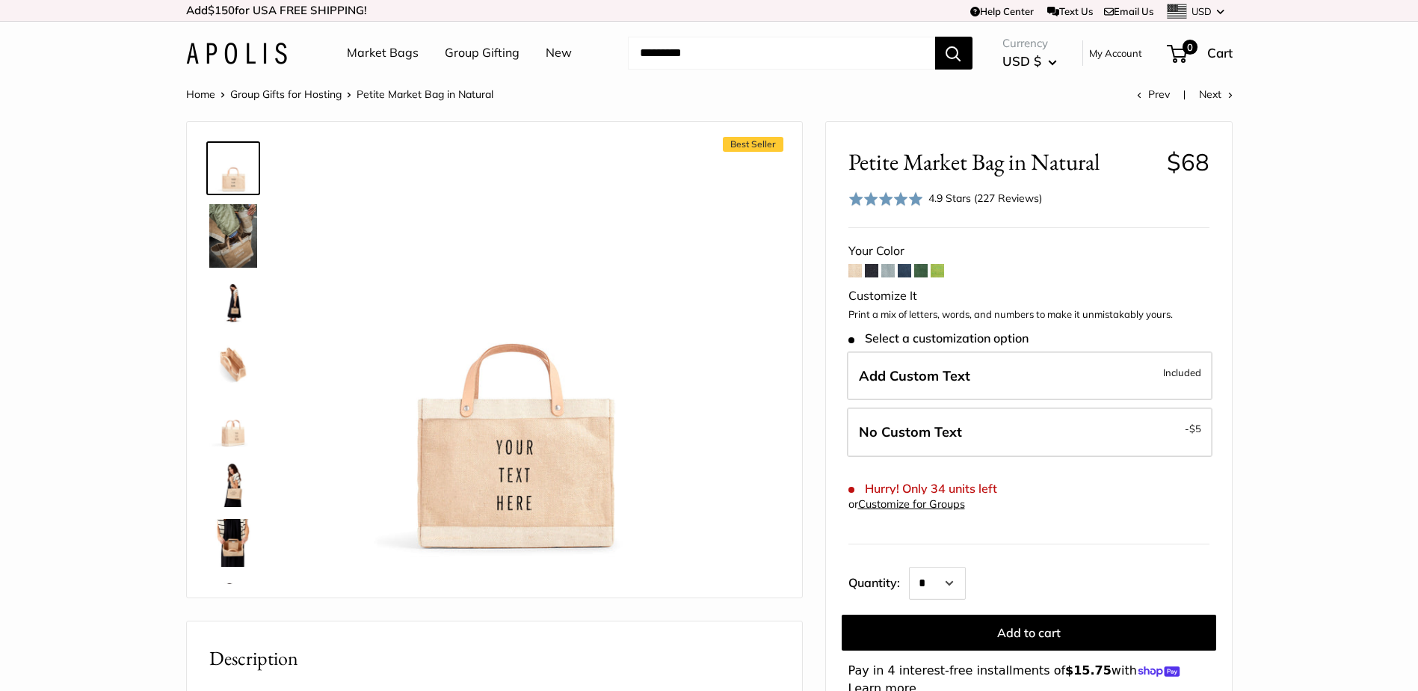
click at [238, 248] on img at bounding box center [233, 236] width 48 height 64
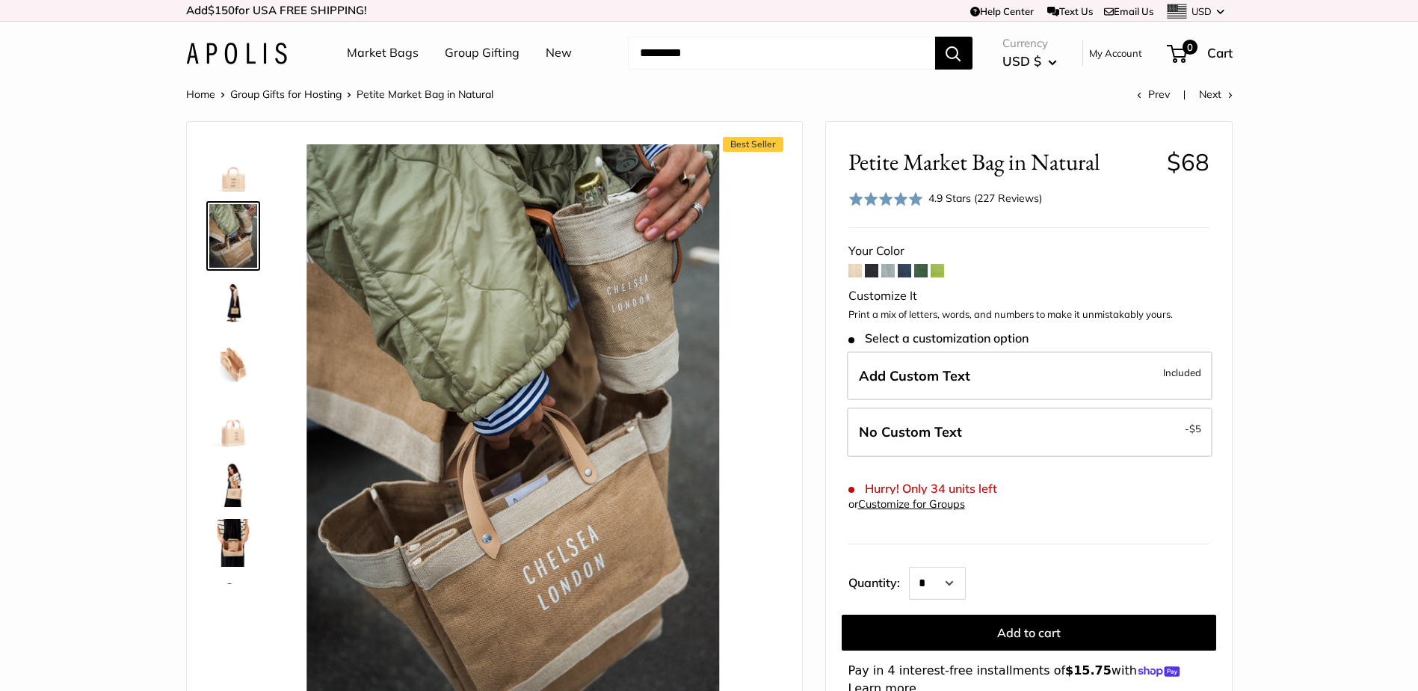
click at [234, 283] on img at bounding box center [233, 304] width 48 height 48
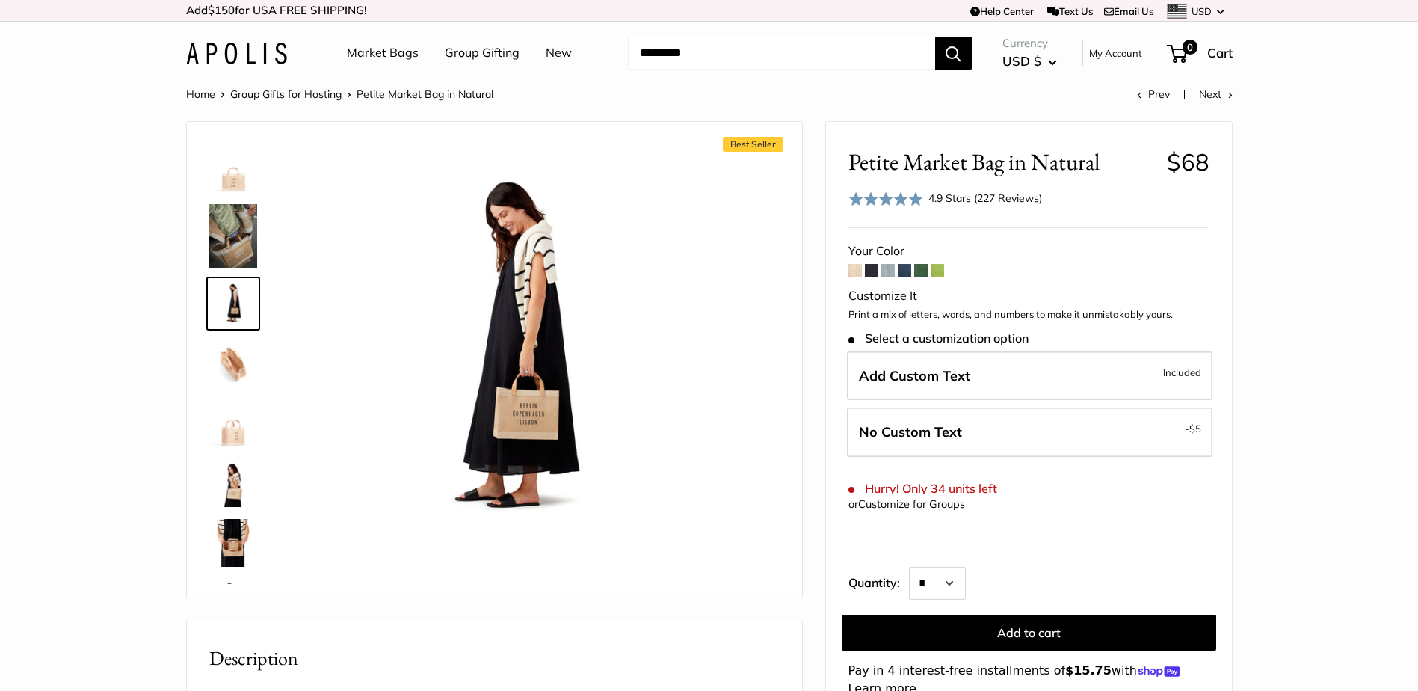
click at [240, 366] on img at bounding box center [233, 363] width 48 height 48
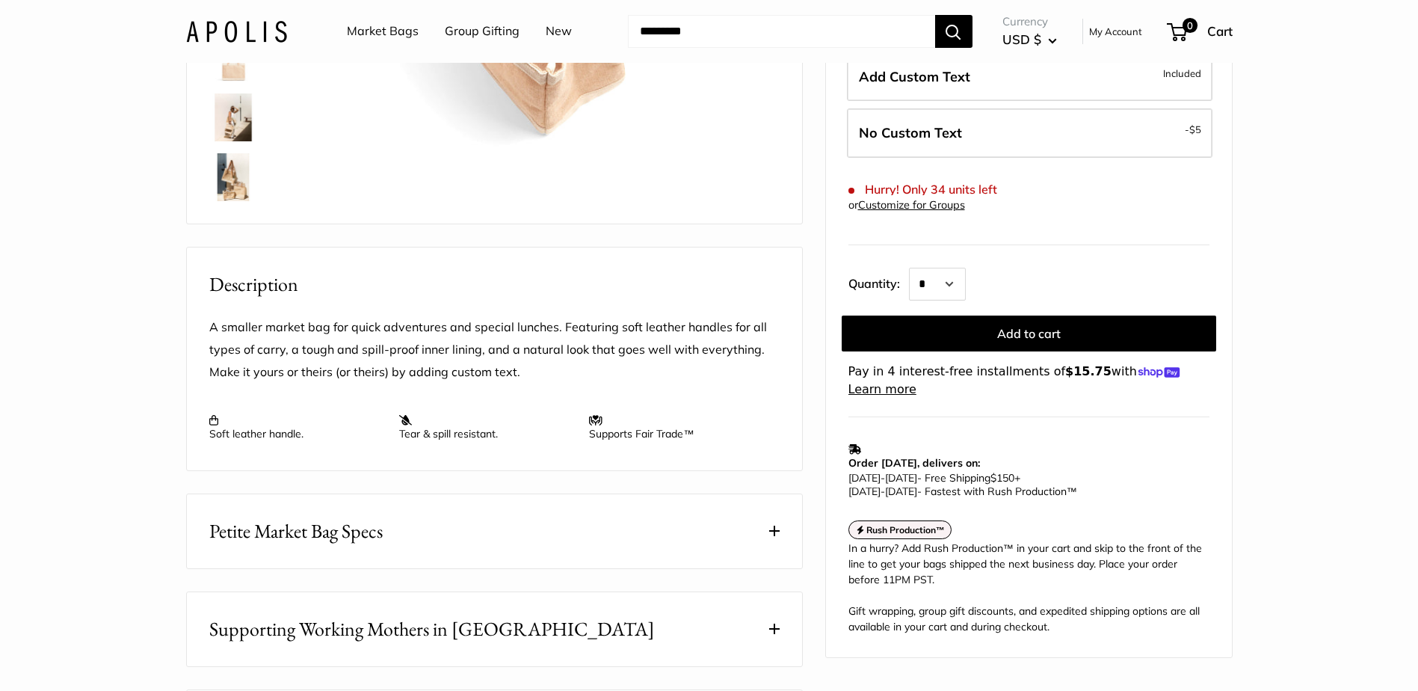
scroll to position [523, 0]
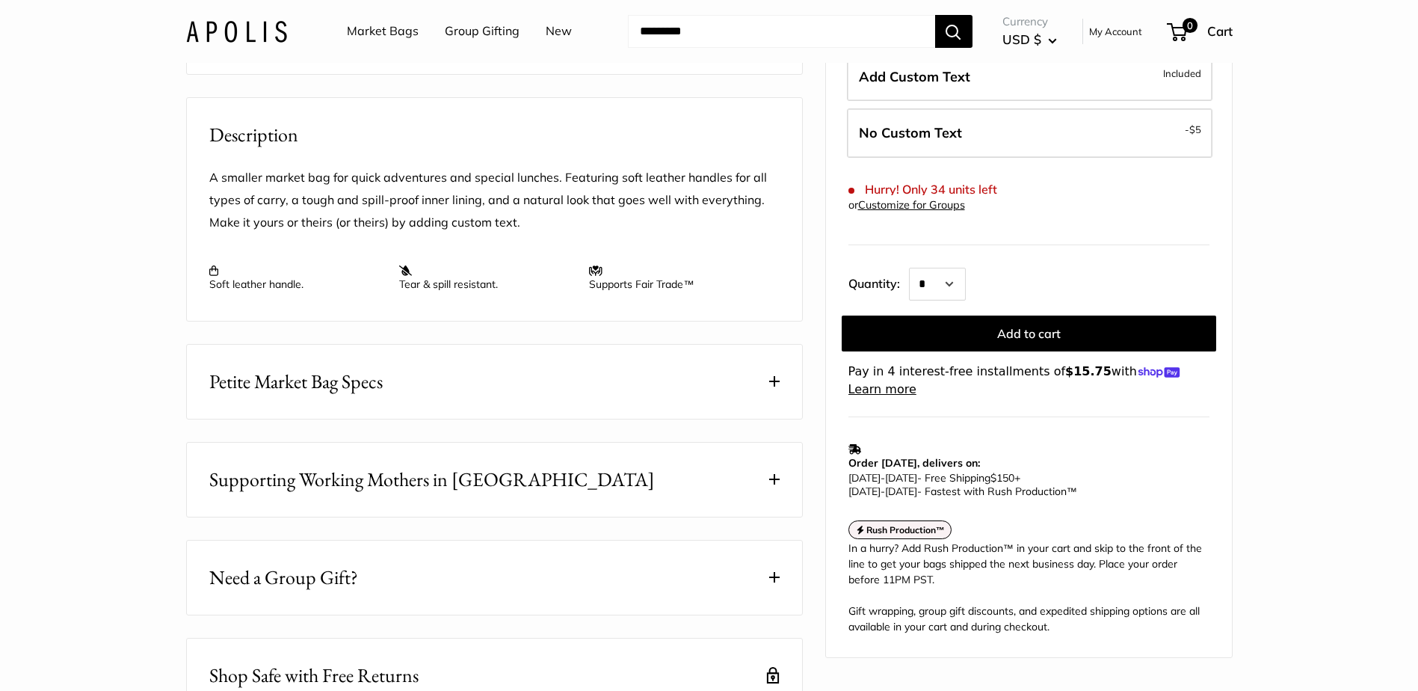
click at [775, 387] on span at bounding box center [774, 381] width 10 height 10
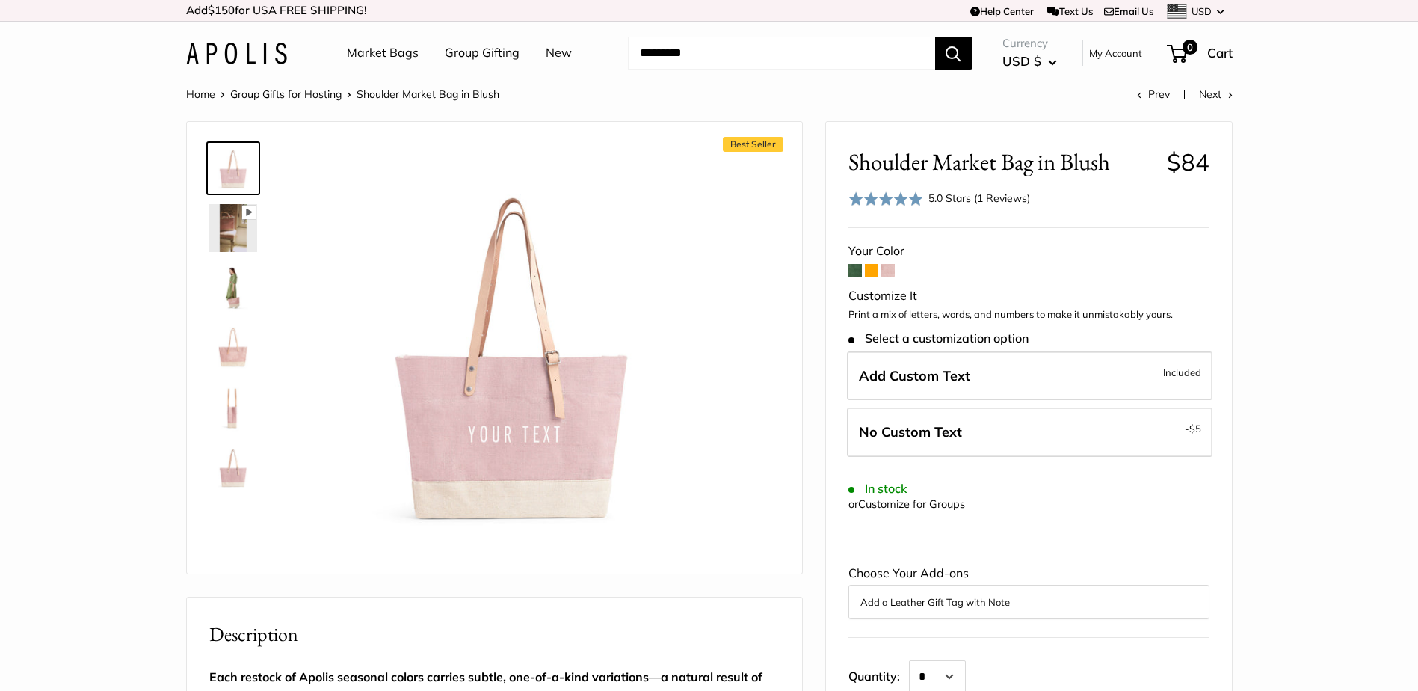
click at [239, 296] on img at bounding box center [233, 288] width 48 height 48
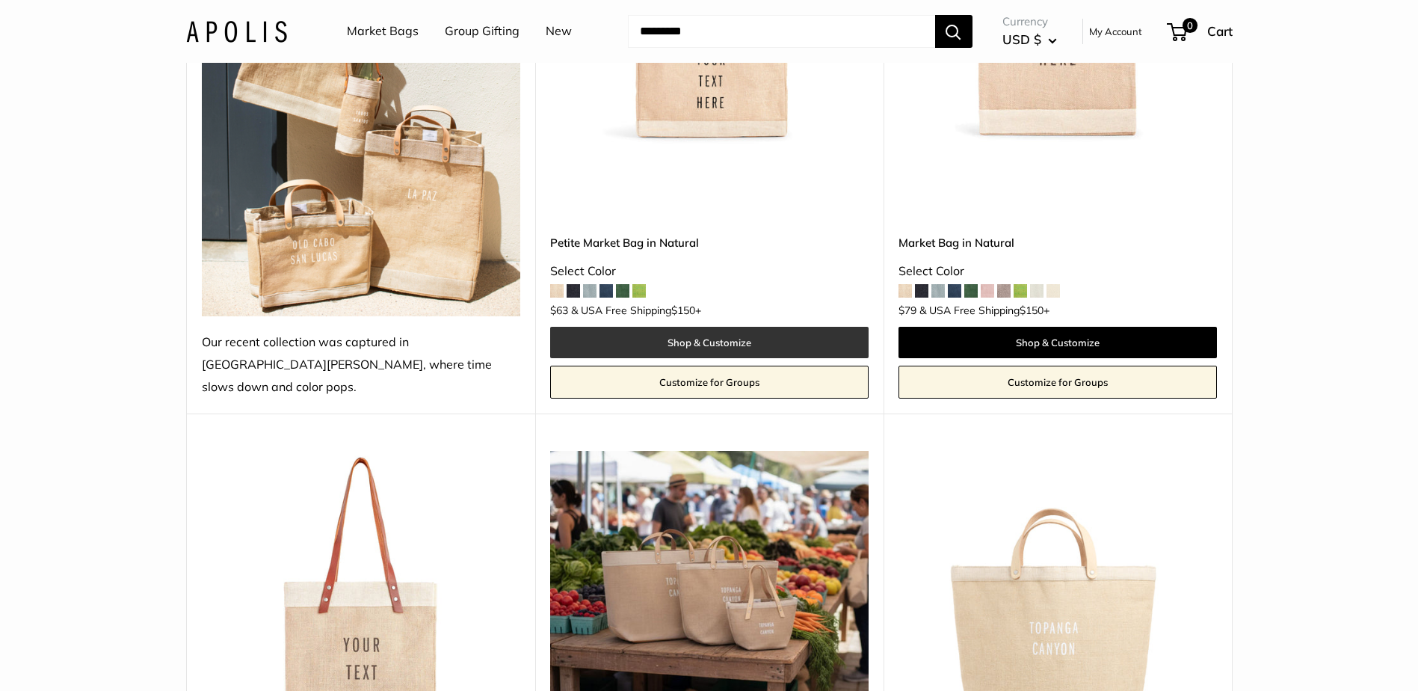
scroll to position [897, 0]
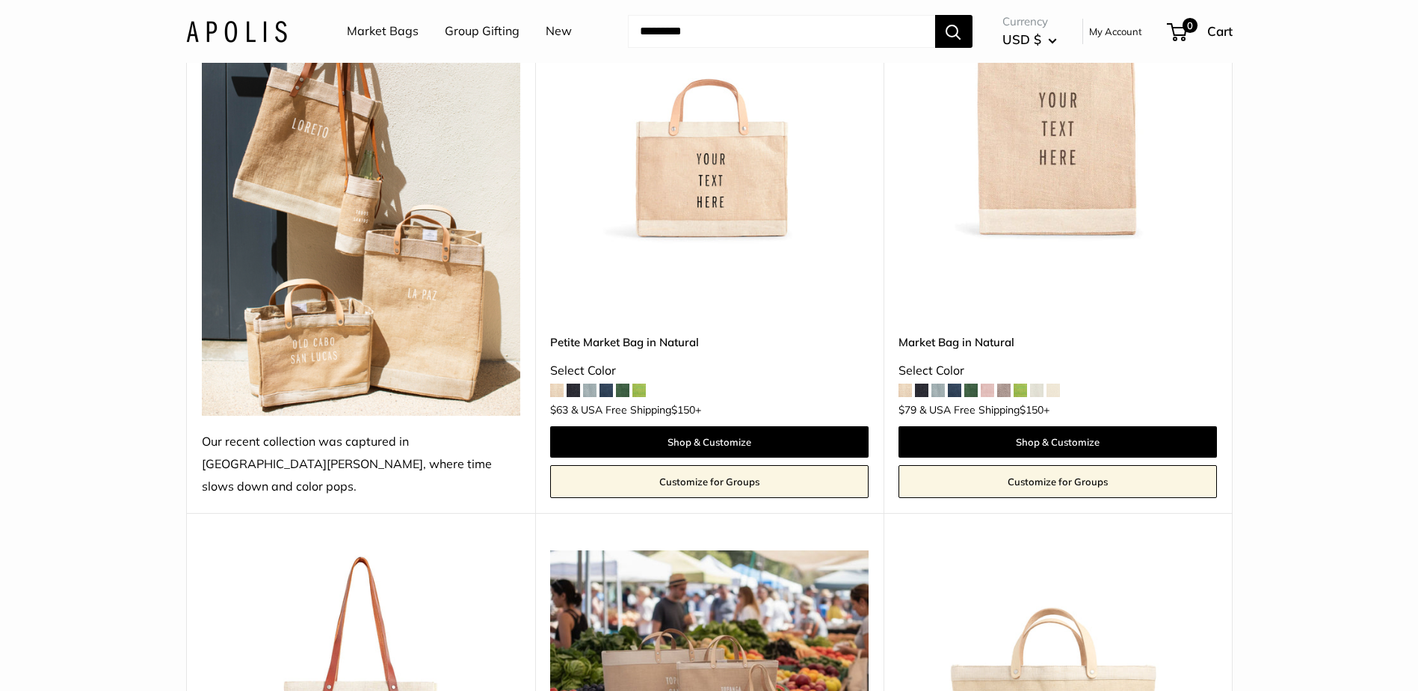
click at [338, 312] on img at bounding box center [361, 170] width 318 height 490
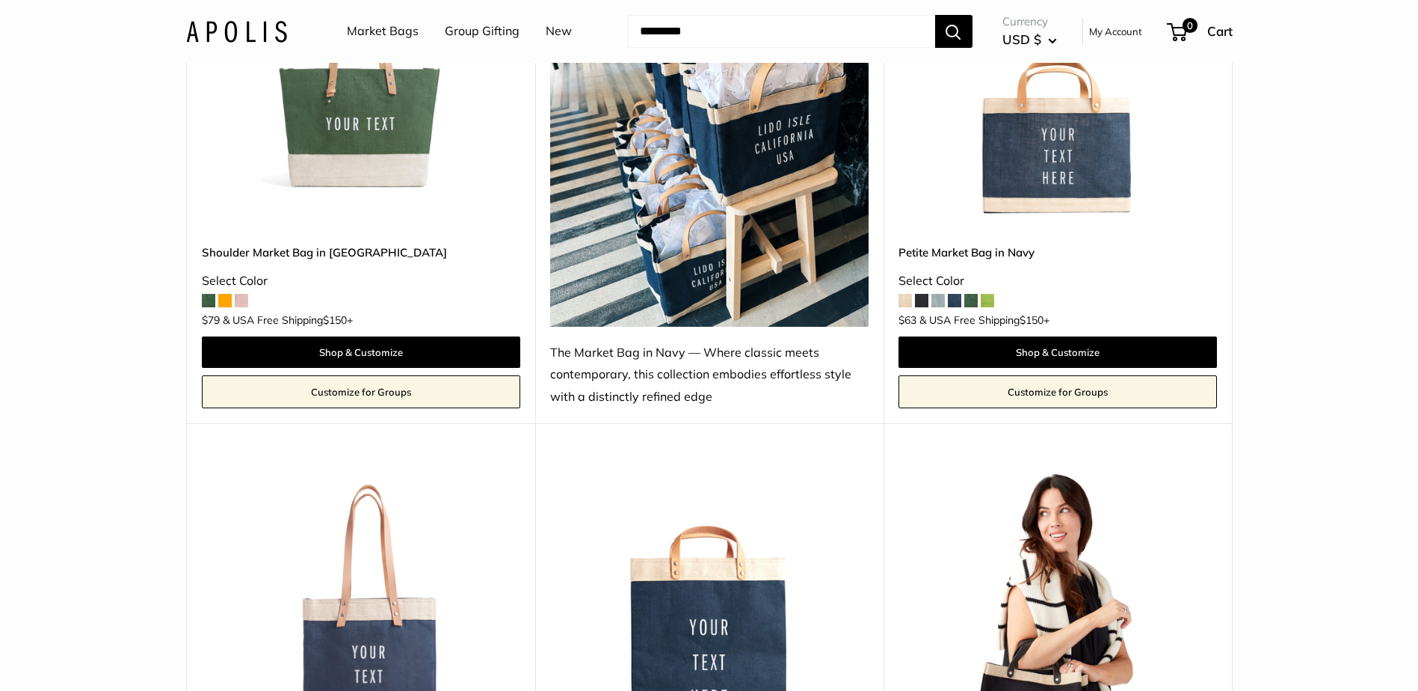
scroll to position [5383, 0]
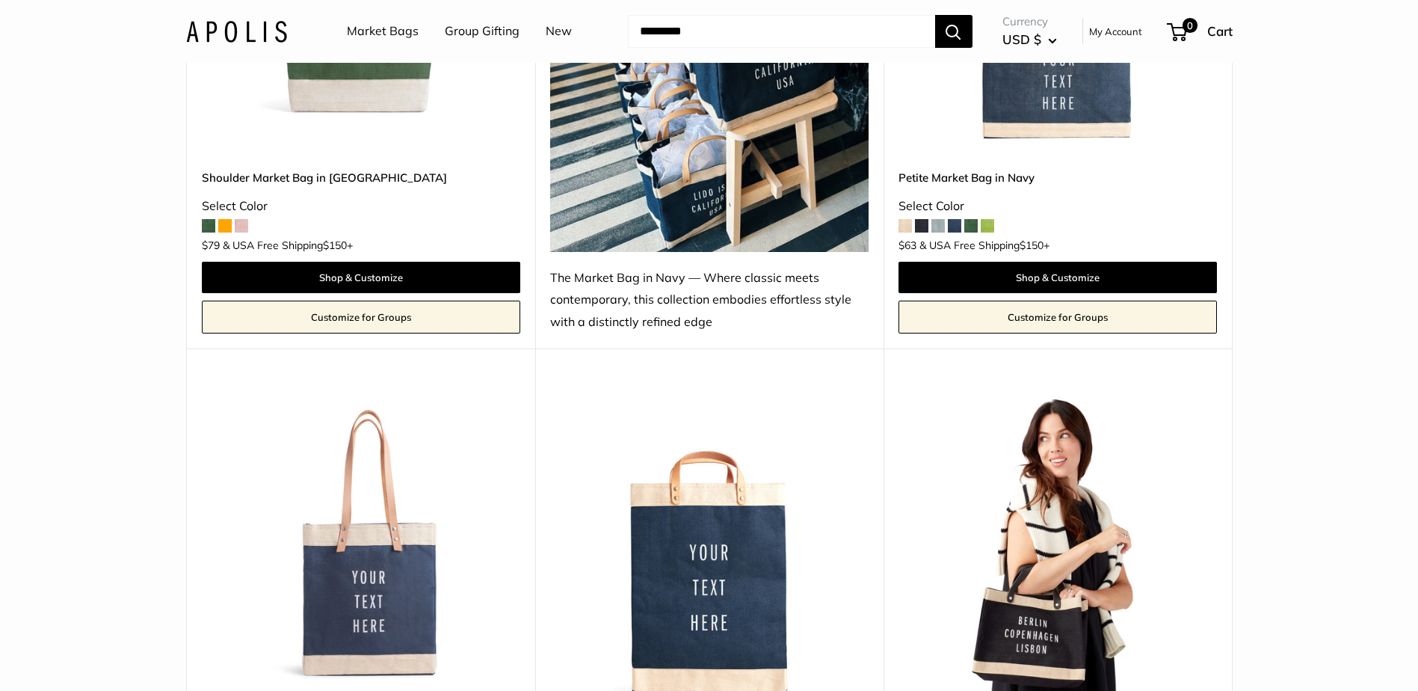
click at [687, 193] on img at bounding box center [709, 39] width 318 height 425
click at [661, 271] on div "The Market Bag in Navy — Where classic meets contemporary, this collection embo…" at bounding box center [709, 300] width 318 height 67
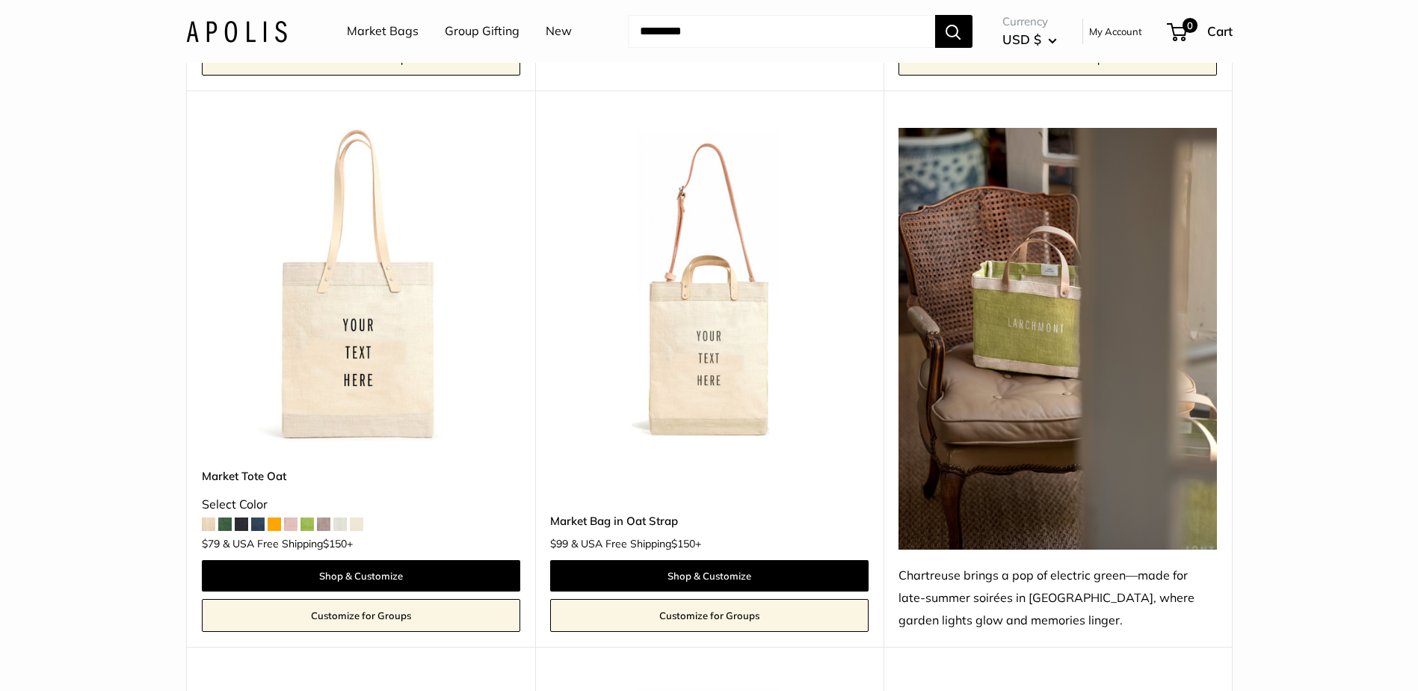
scroll to position [7924, 0]
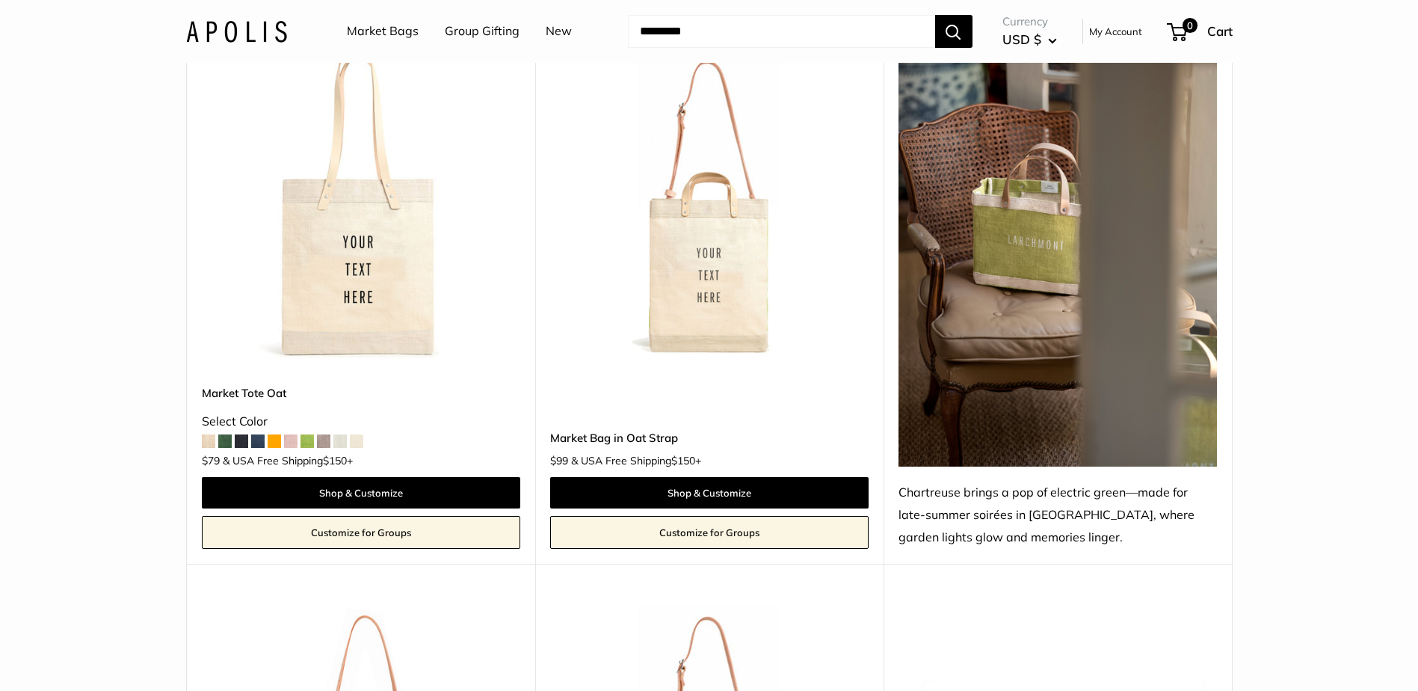
click at [1030, 270] on img at bounding box center [1058, 256] width 318 height 422
click at [1031, 270] on img at bounding box center [1058, 256] width 318 height 422
click at [1033, 271] on img at bounding box center [1058, 256] width 318 height 422
click at [1033, 274] on img at bounding box center [1058, 256] width 318 height 422
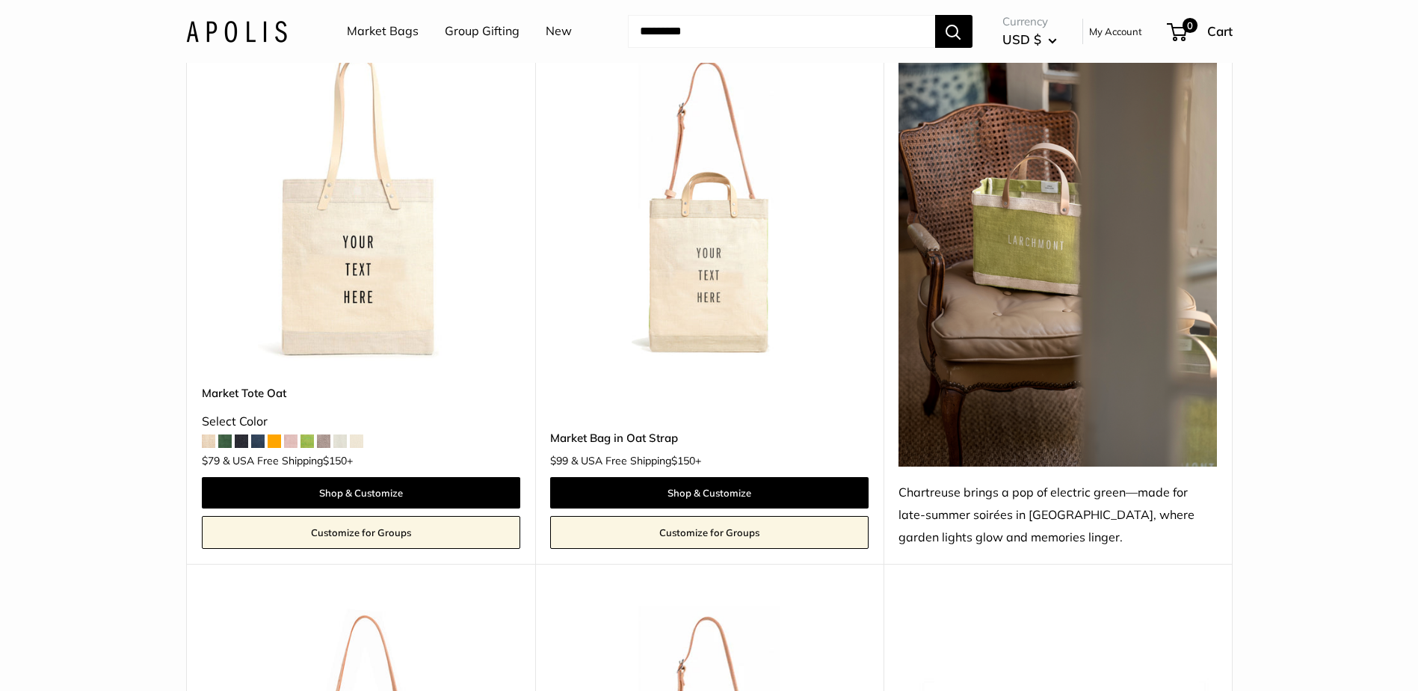
click at [1033, 275] on img at bounding box center [1058, 256] width 318 height 422
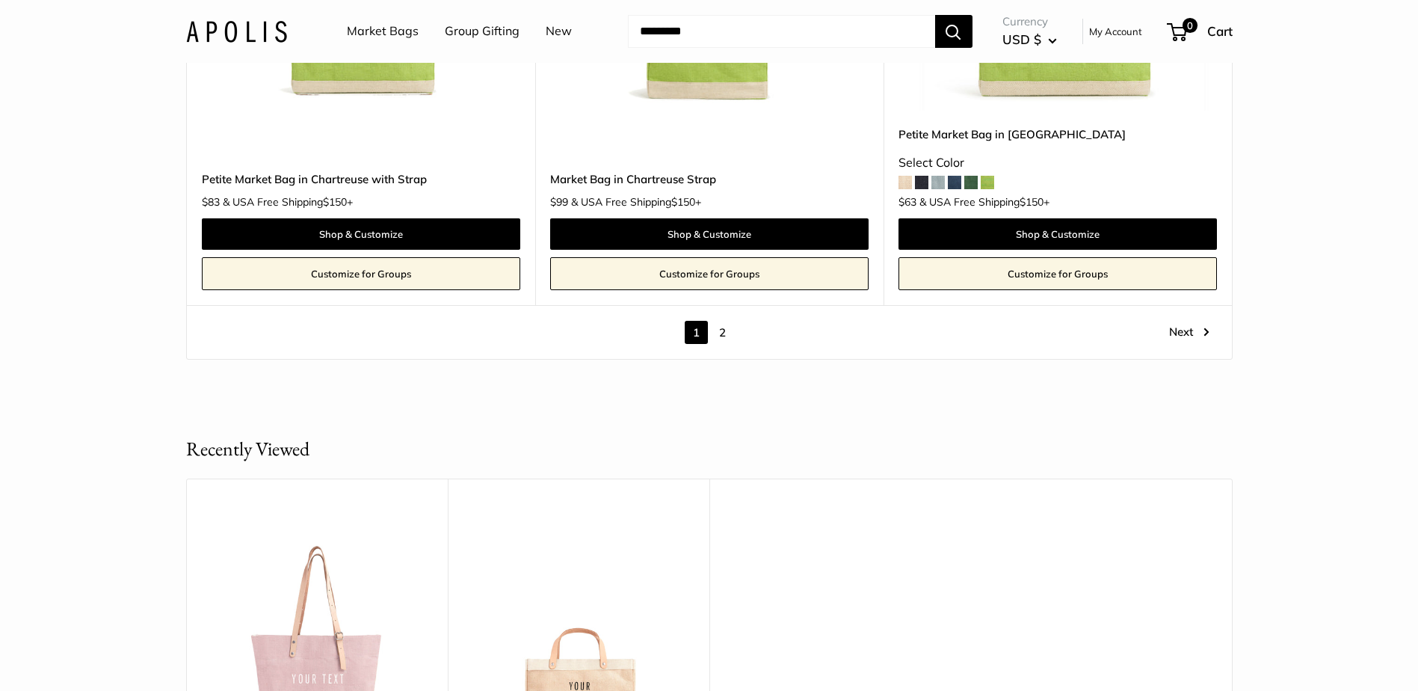
scroll to position [8747, 0]
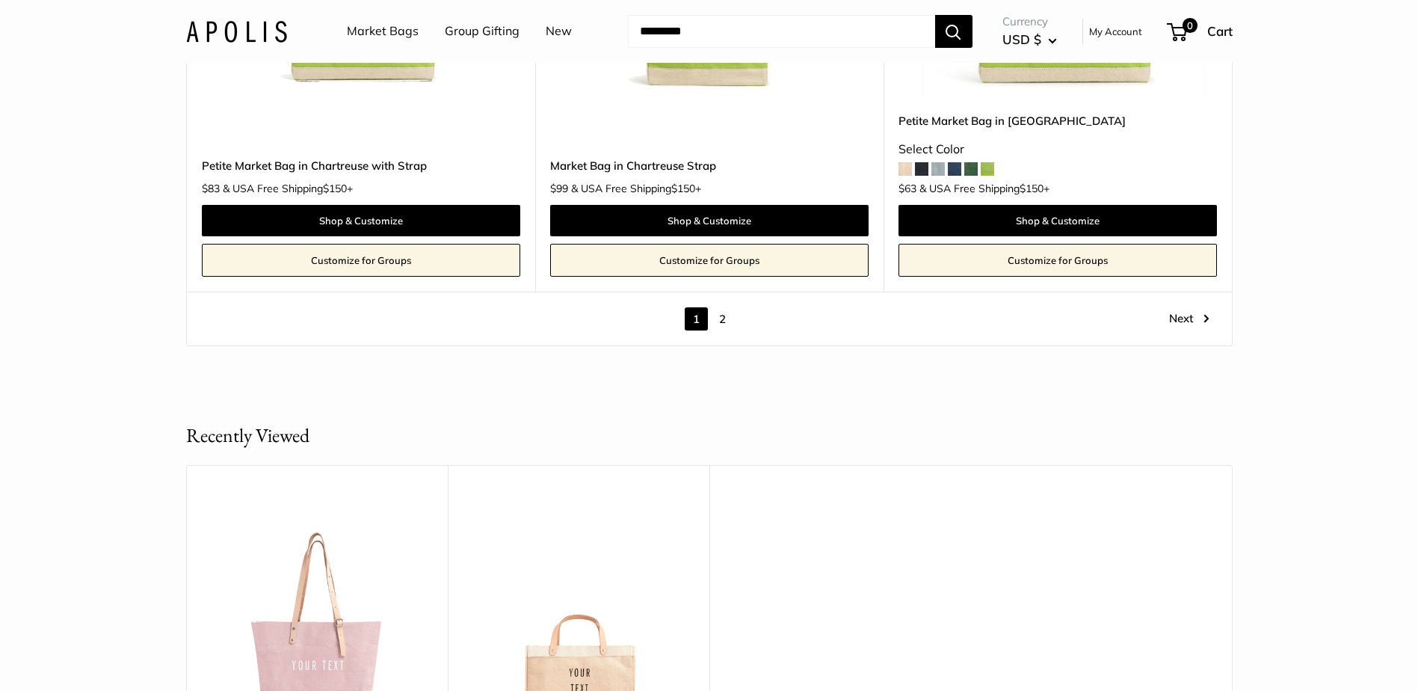
click at [726, 307] on link "2" at bounding box center [722, 318] width 23 height 23
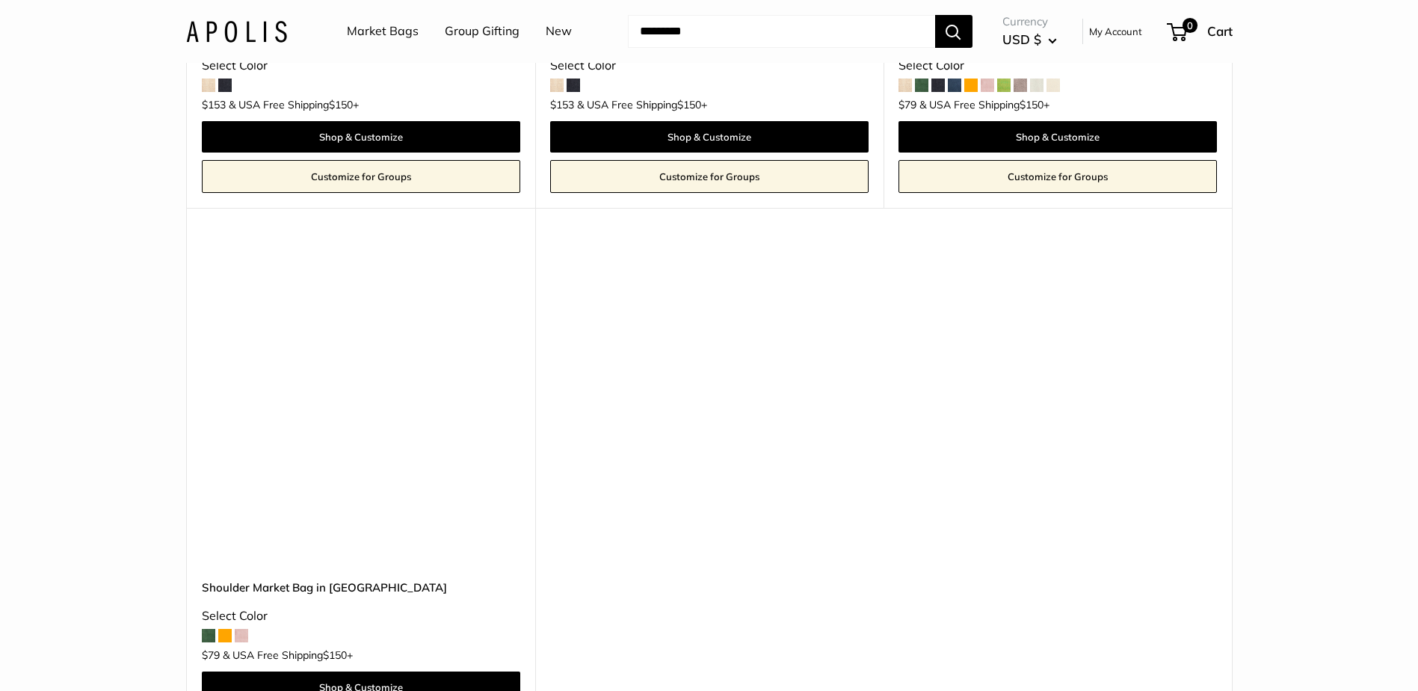
scroll to position [1759, 0]
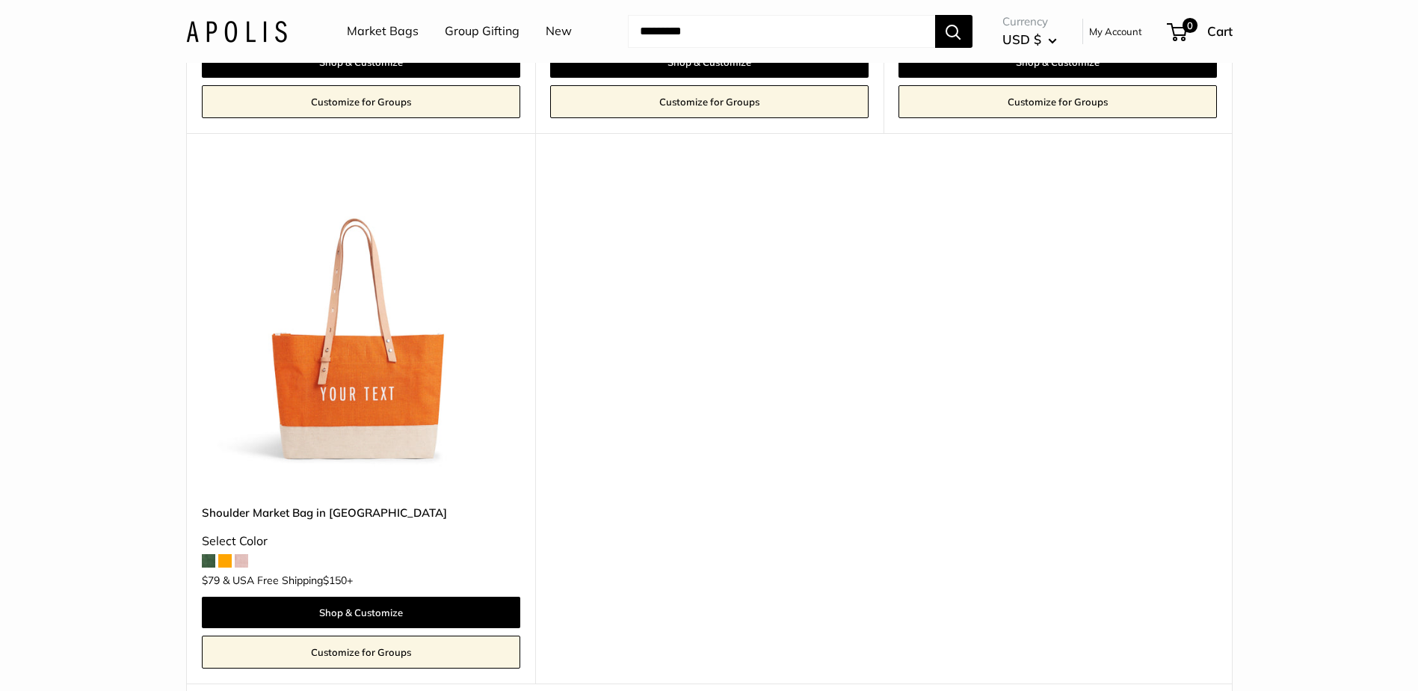
click at [0, 0] on img at bounding box center [0, 0] width 0 height 0
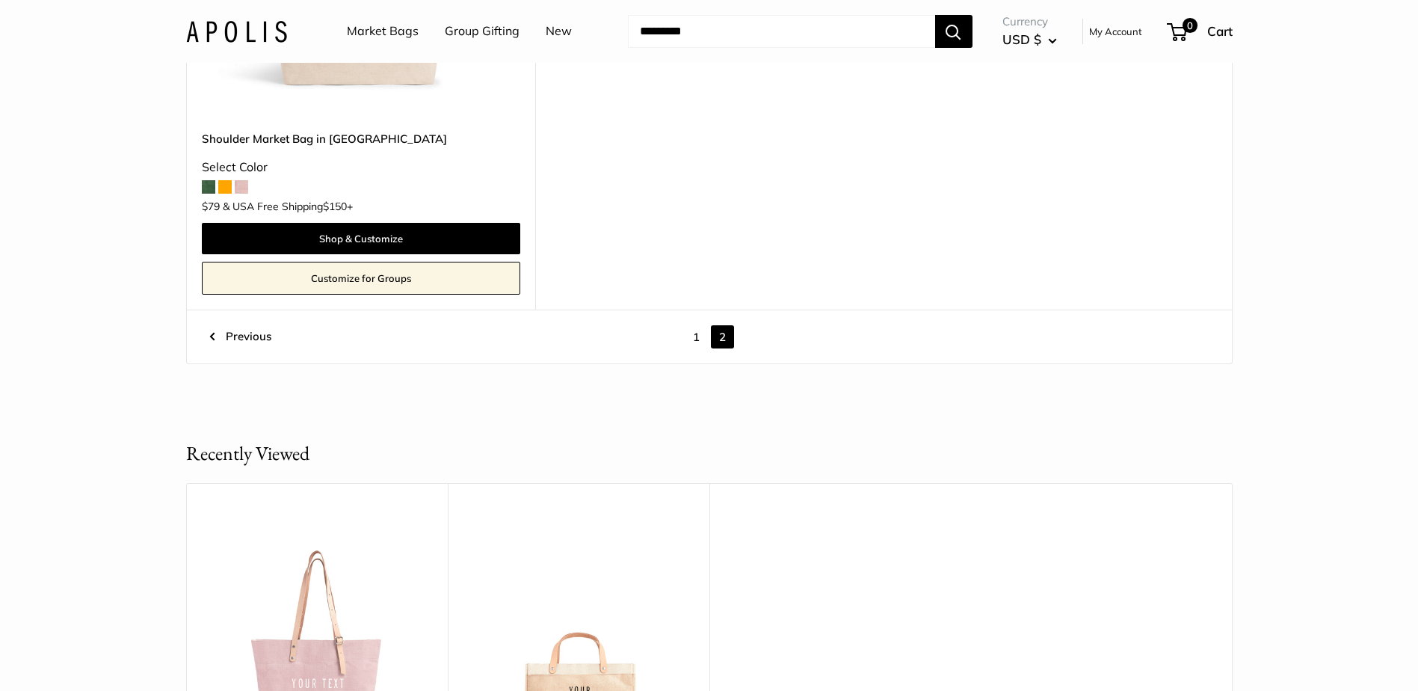
scroll to position [2432, 0]
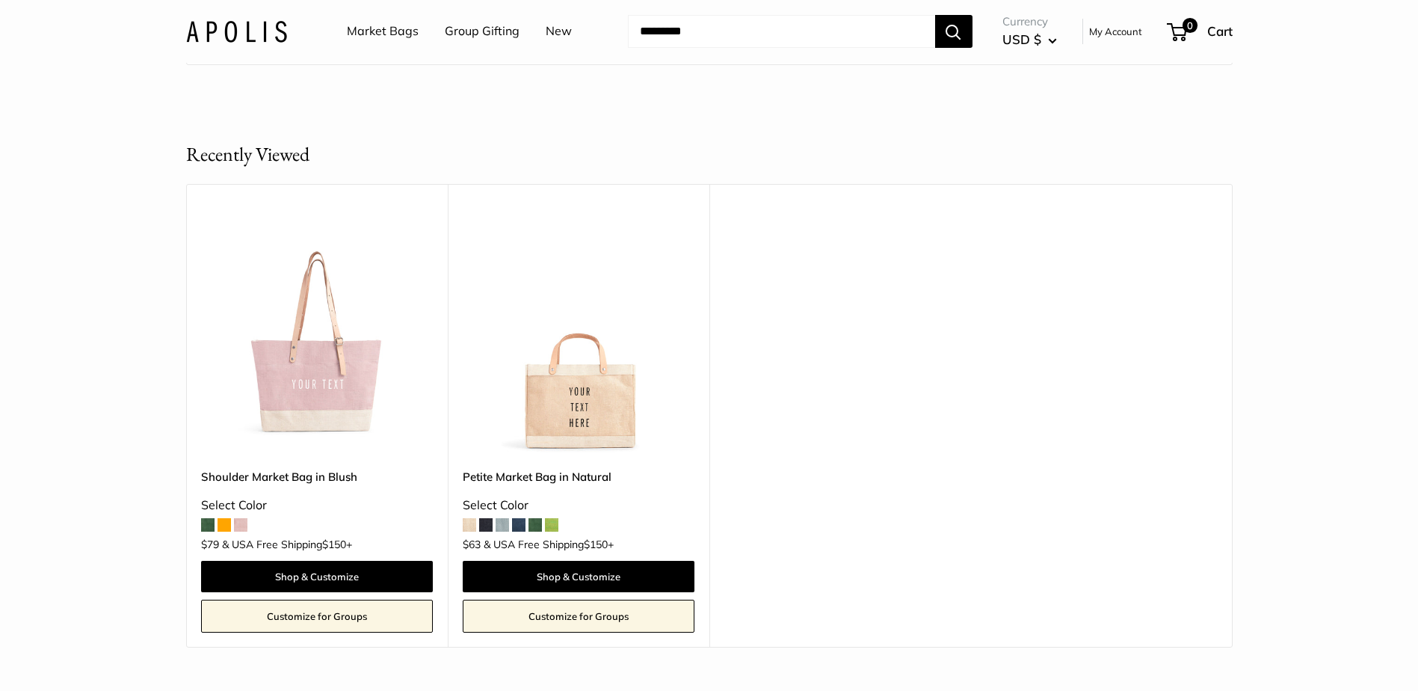
click at [0, 0] on img at bounding box center [0, 0] width 0 height 0
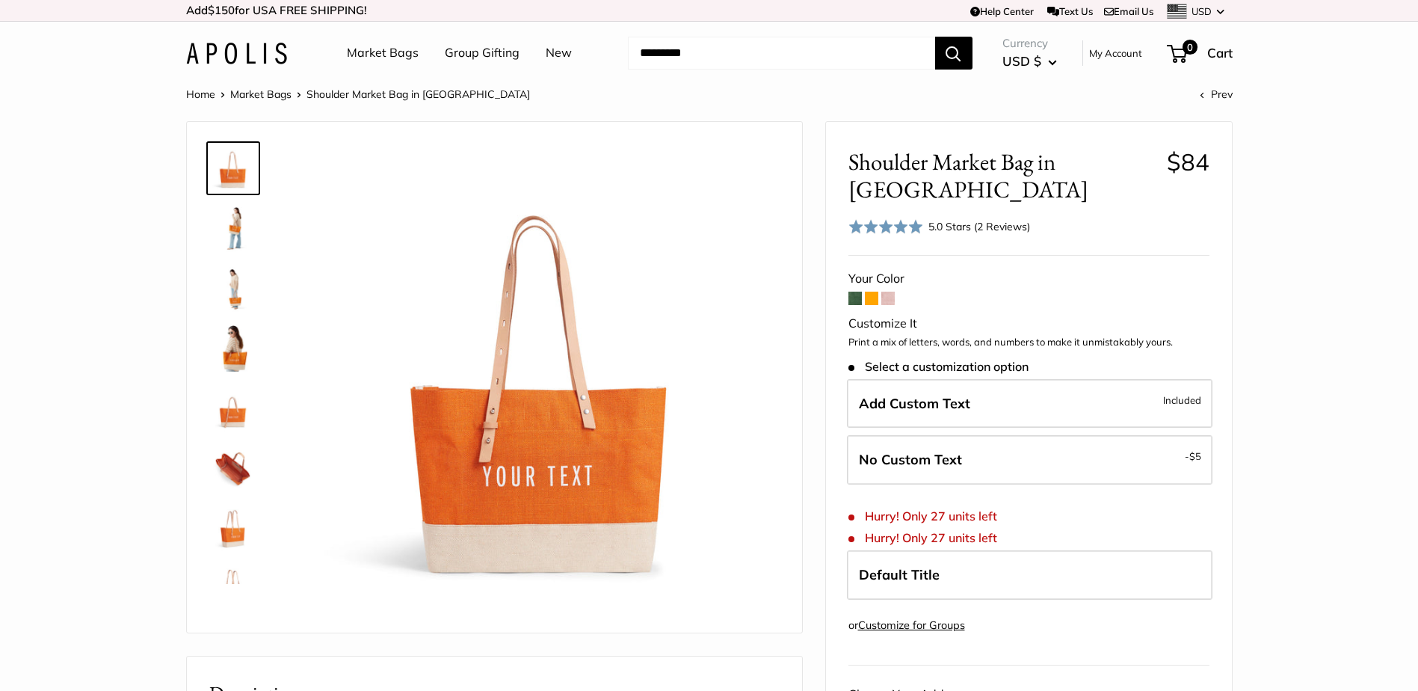
click at [895, 274] on form "Your Color Customize It Print a mix of letters, words, and numbers to make it u…" at bounding box center [1029, 590] width 361 height 644
click at [887, 292] on span at bounding box center [887, 298] width 13 height 13
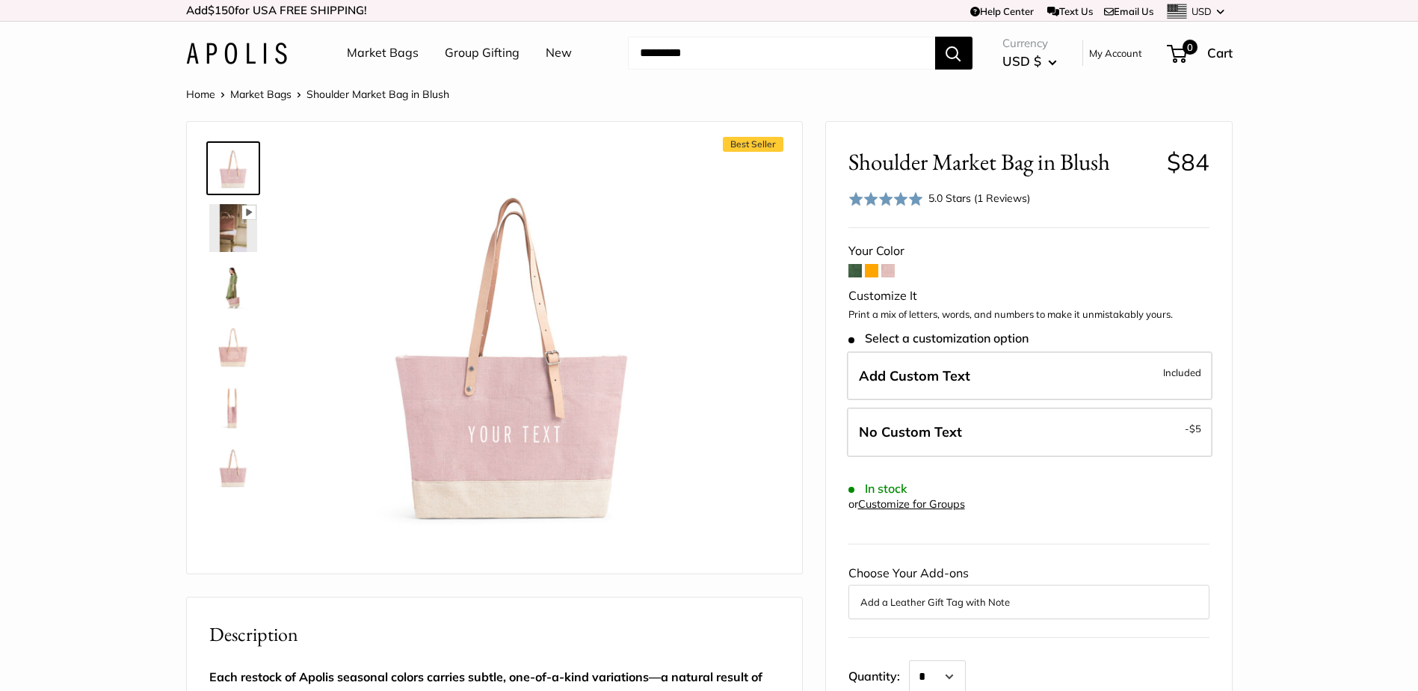
click at [872, 274] on span at bounding box center [871, 270] width 13 height 13
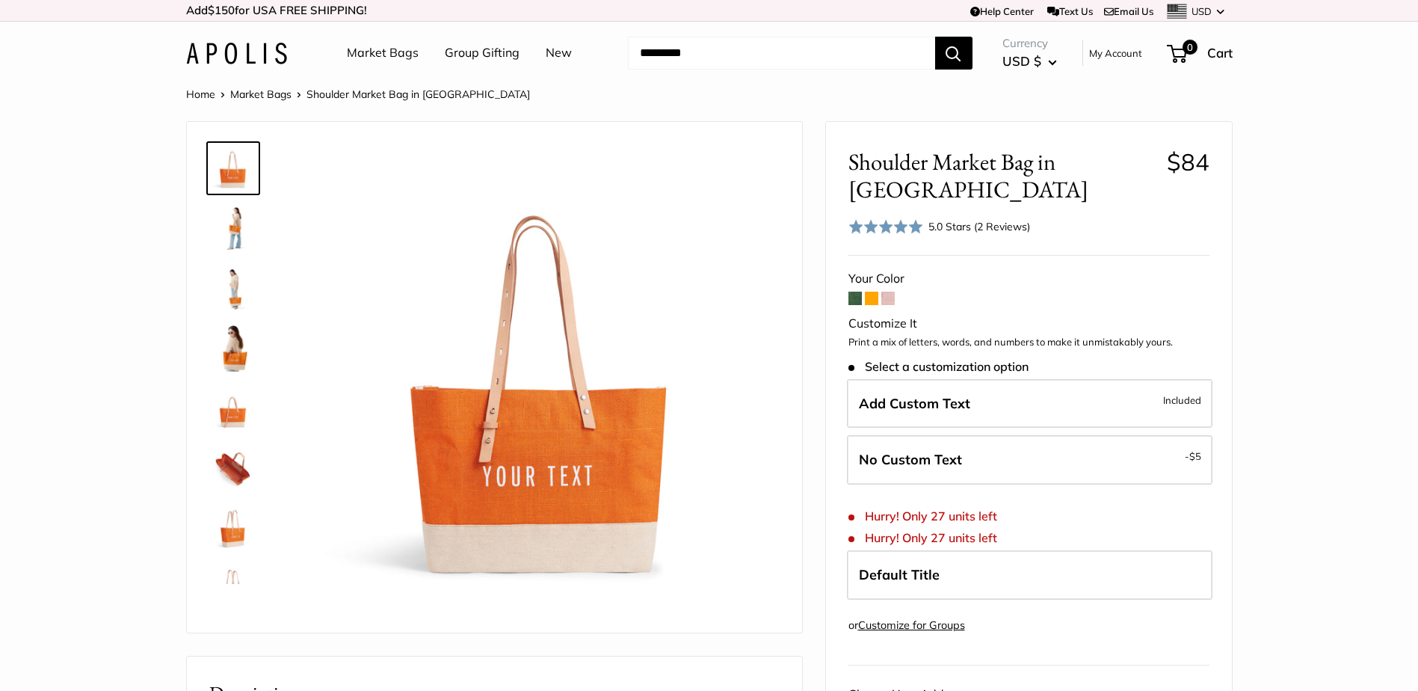
click at [889, 292] on span at bounding box center [887, 298] width 13 height 13
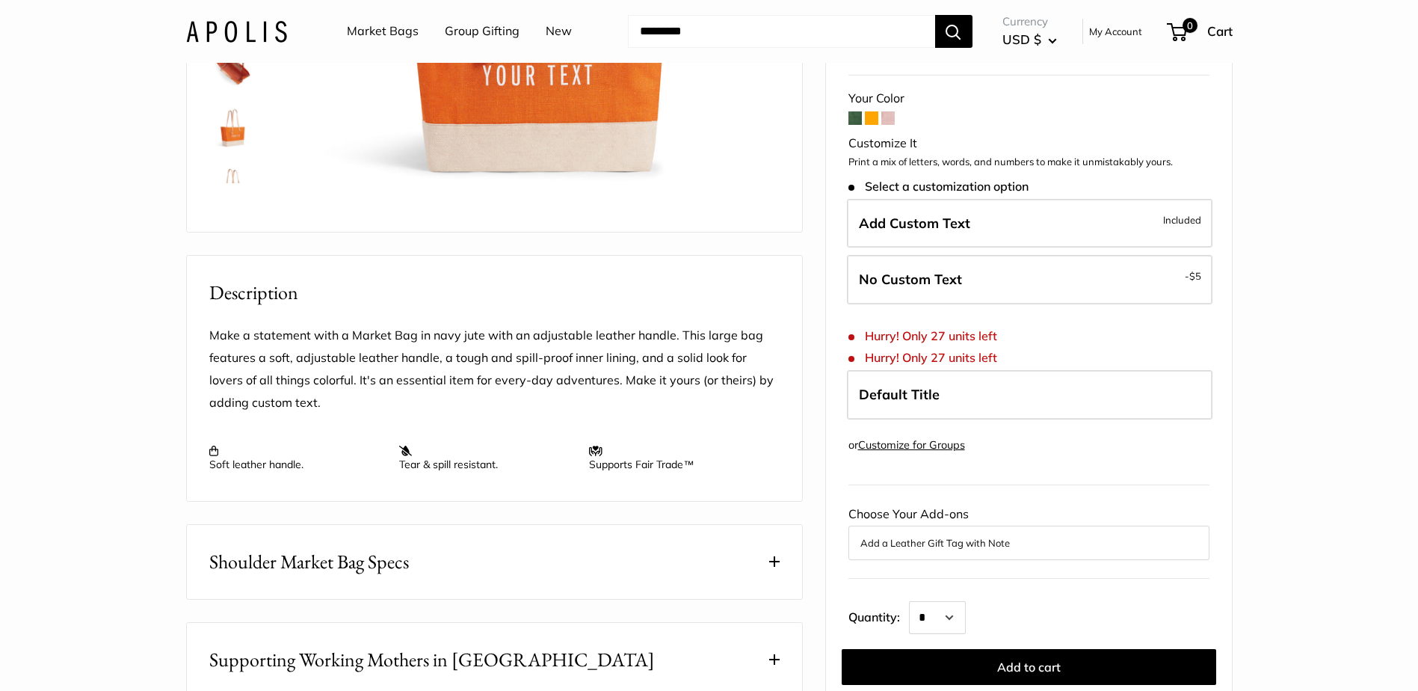
scroll to position [598, 0]
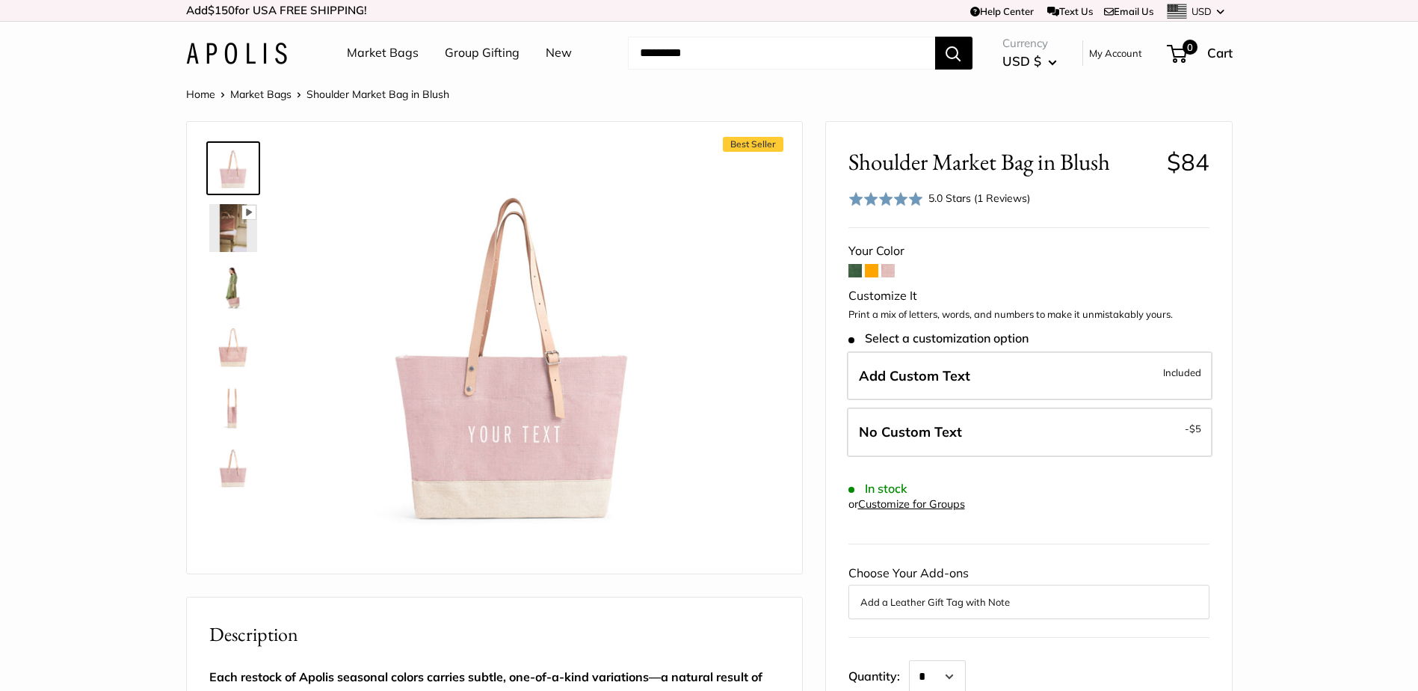
click at [228, 231] on img at bounding box center [233, 228] width 48 height 48
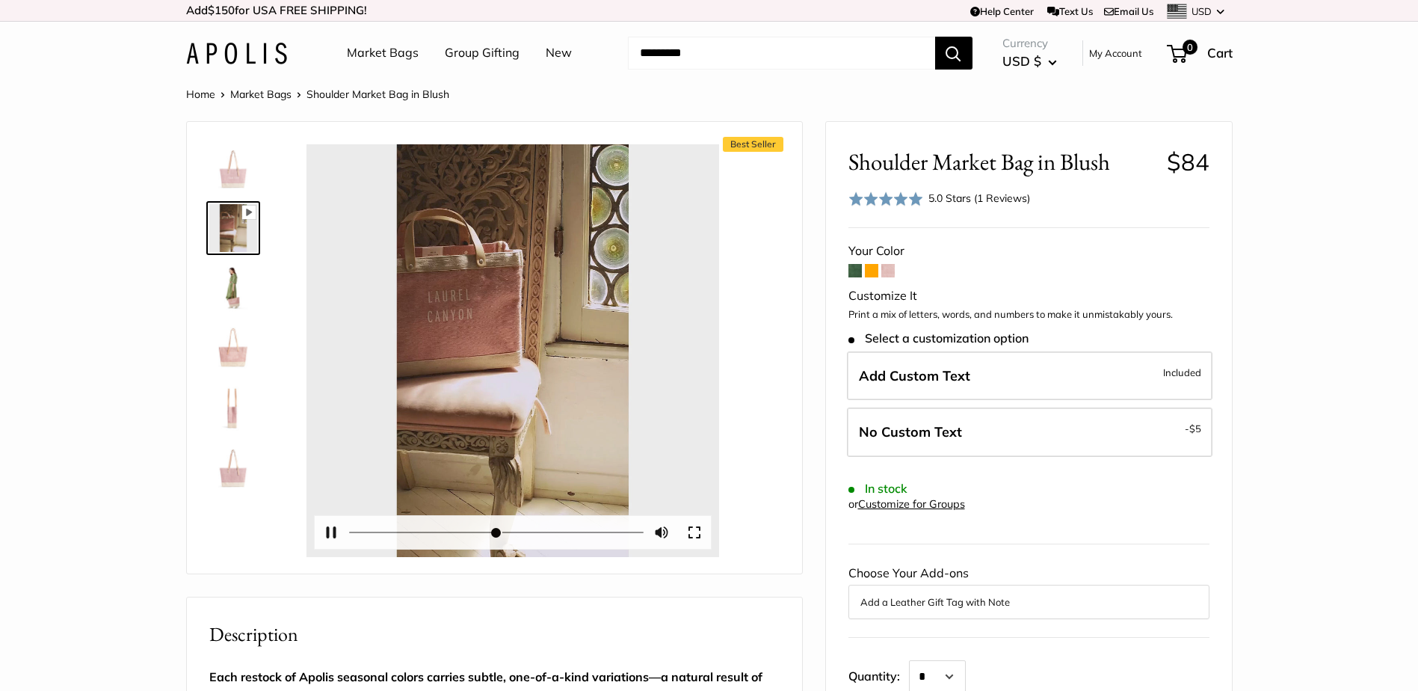
click at [512, 351] on div at bounding box center [513, 350] width 413 height 413
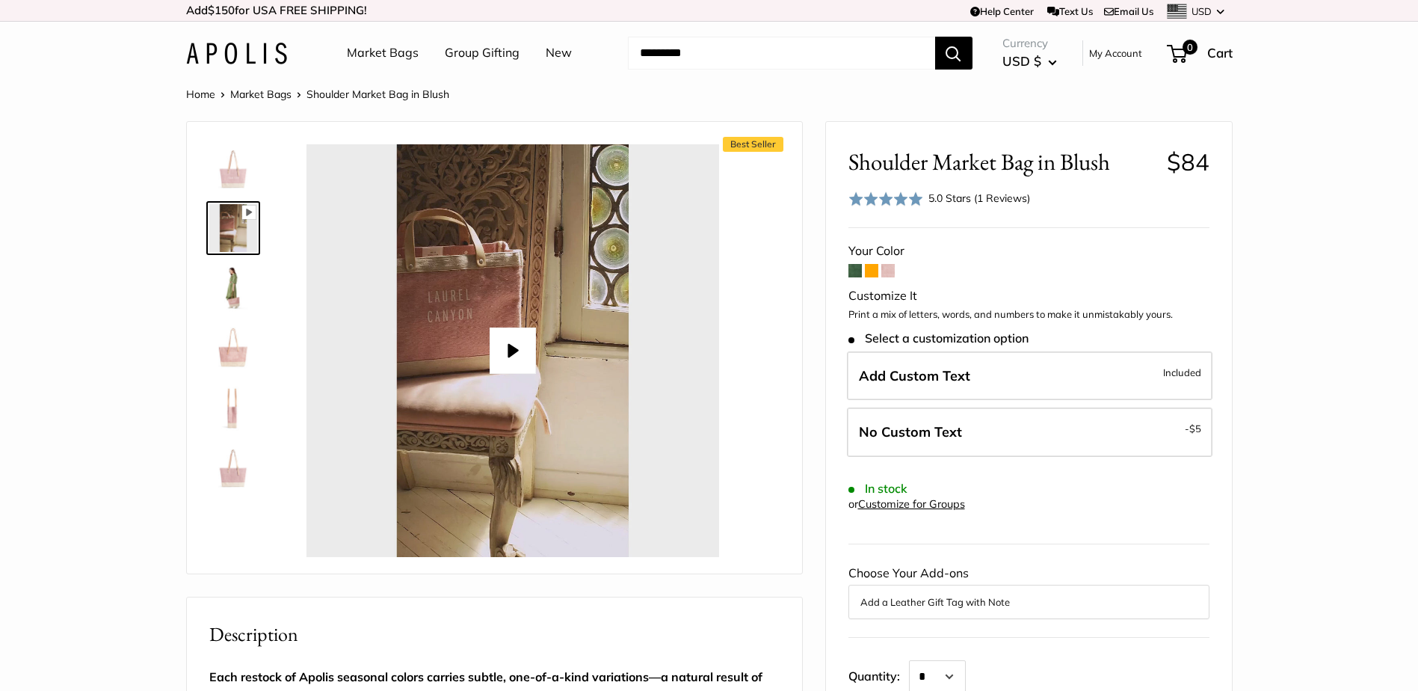
click at [512, 351] on button "Play" at bounding box center [513, 350] width 46 height 46
type input "*"
click at [238, 289] on img at bounding box center [233, 288] width 48 height 48
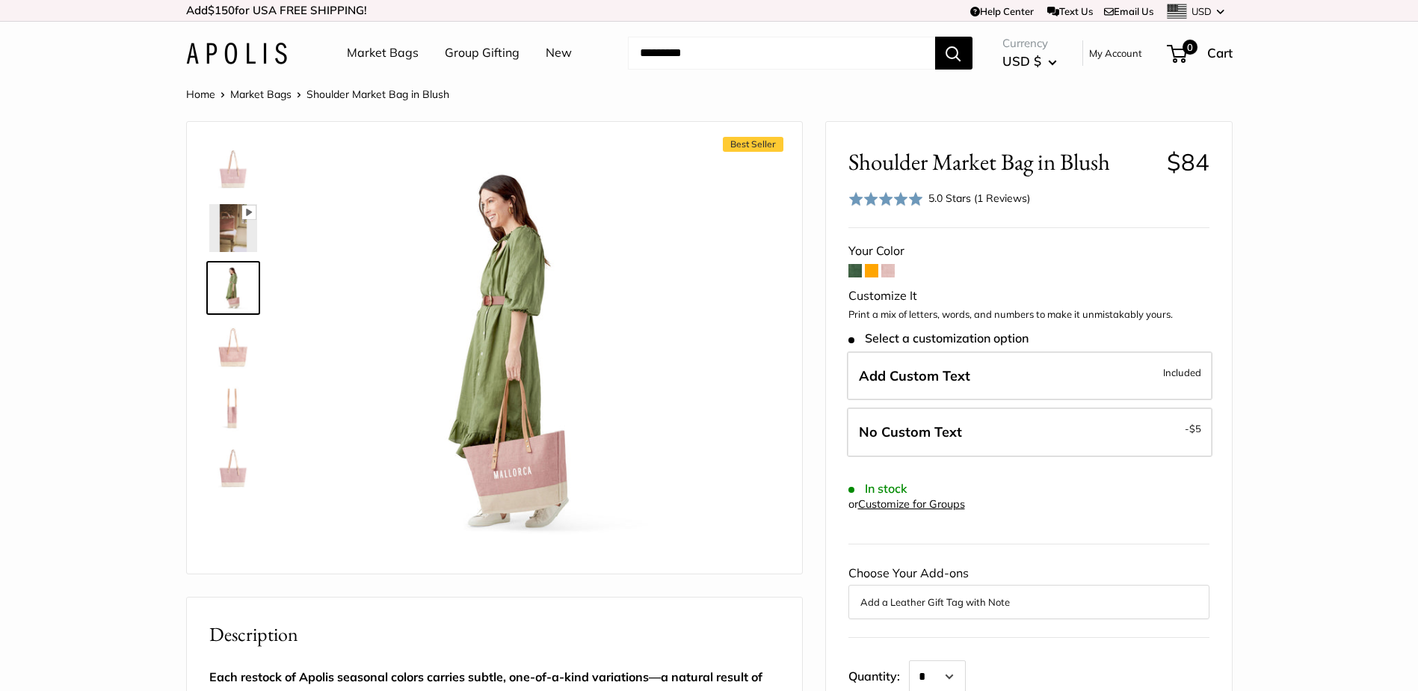
click at [240, 360] on img at bounding box center [233, 348] width 48 height 48
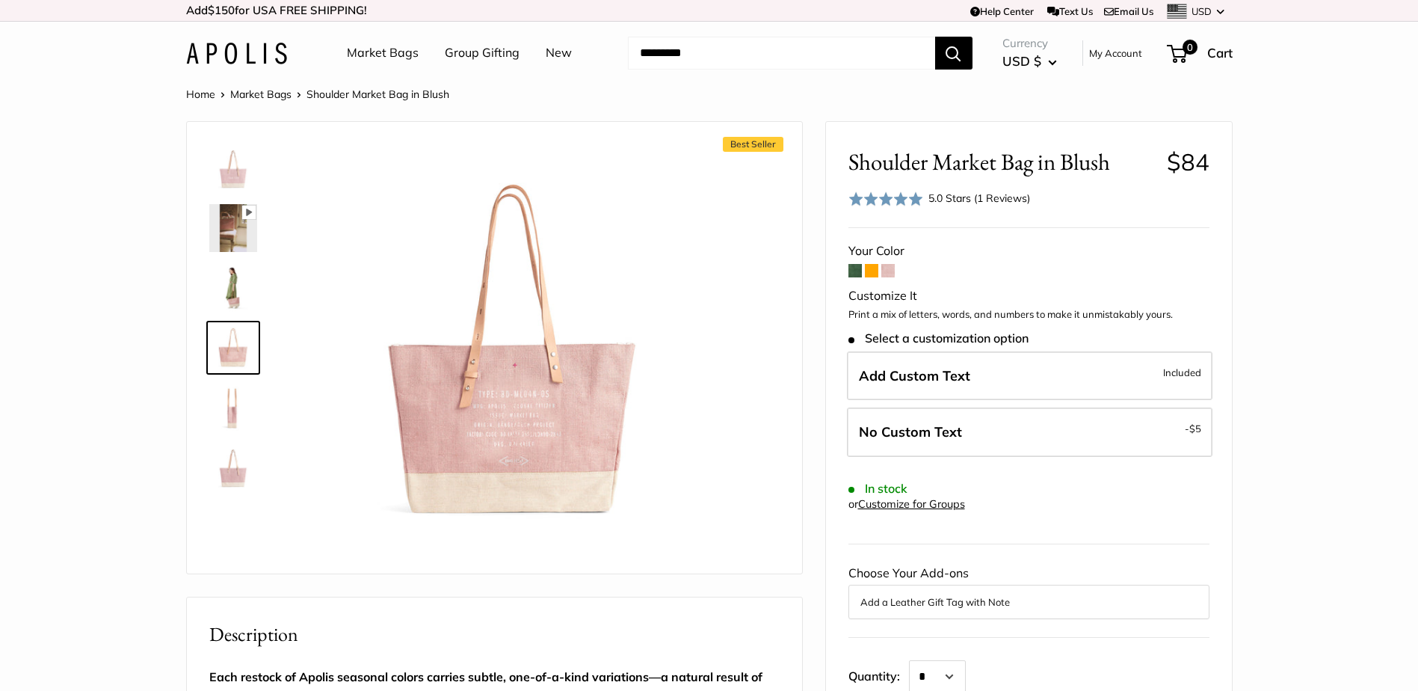
click at [233, 420] on img at bounding box center [233, 408] width 48 height 48
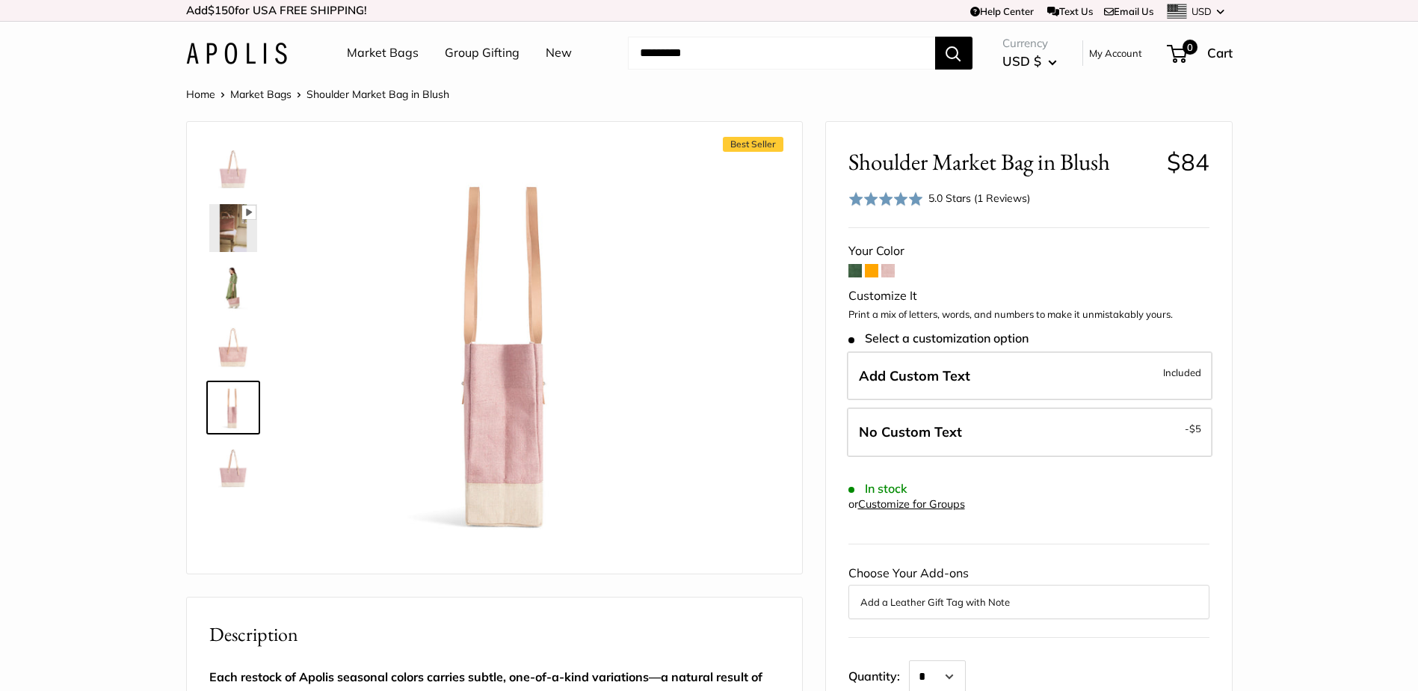
click at [233, 482] on img at bounding box center [233, 467] width 48 height 48
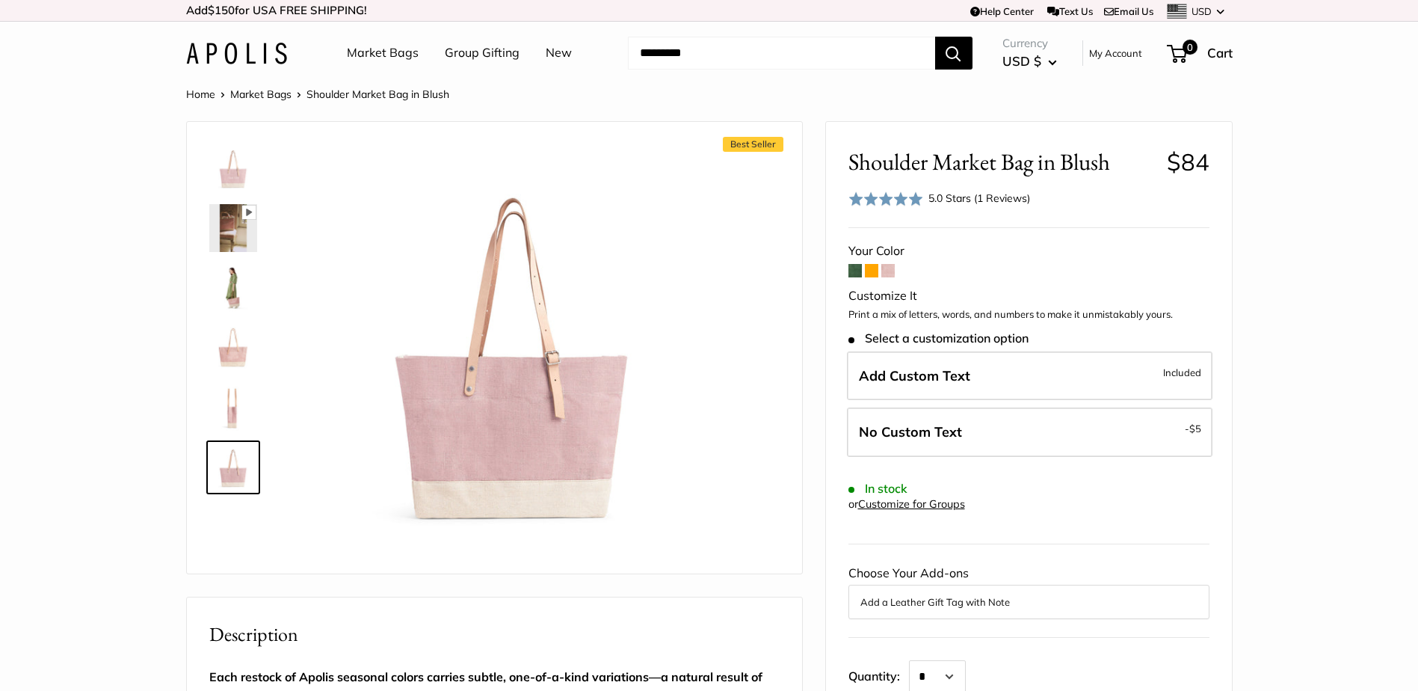
click at [232, 172] on img at bounding box center [233, 168] width 48 height 48
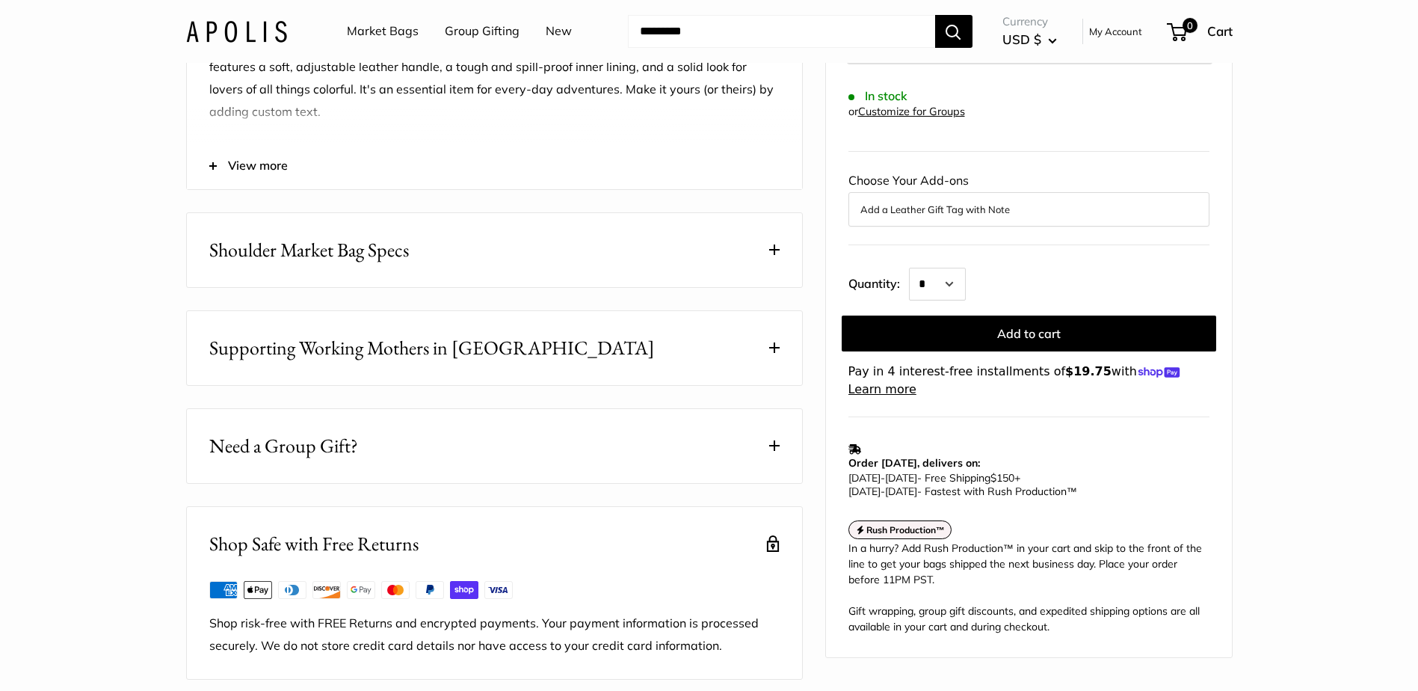
scroll to position [748, 0]
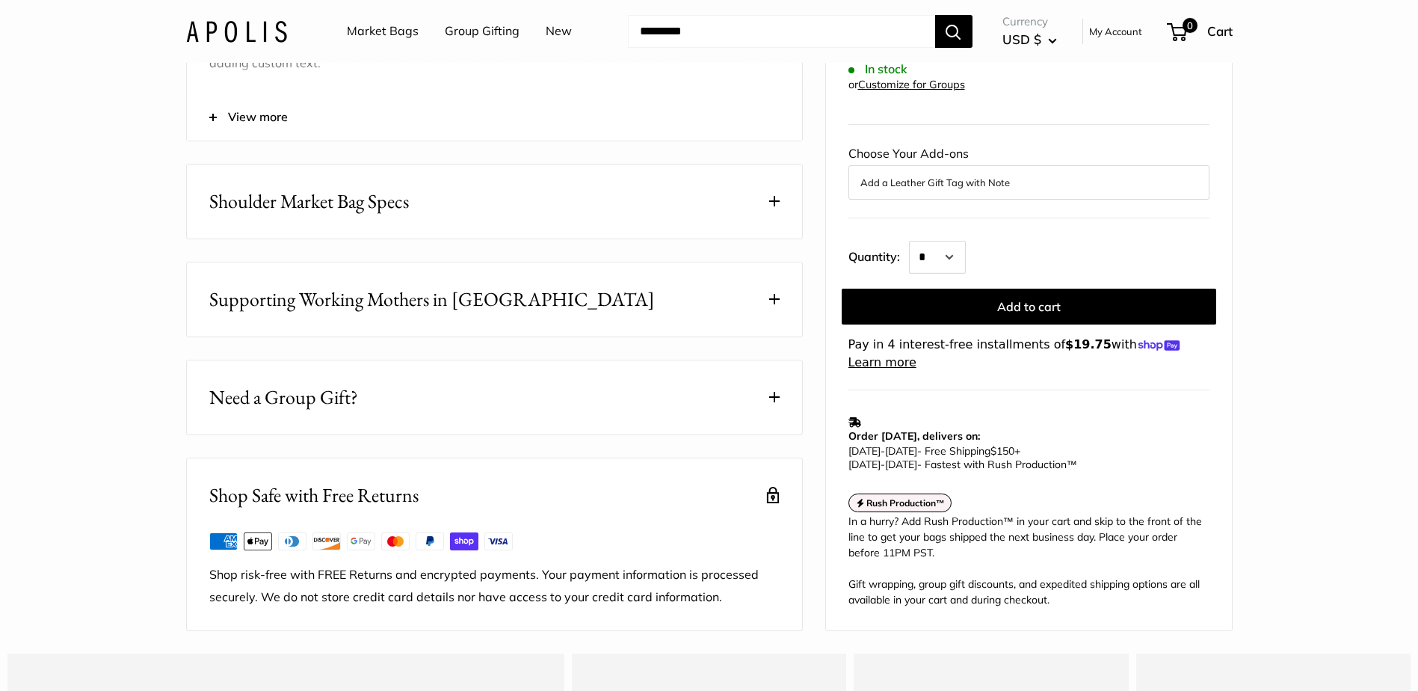
click at [772, 206] on span at bounding box center [774, 201] width 10 height 10
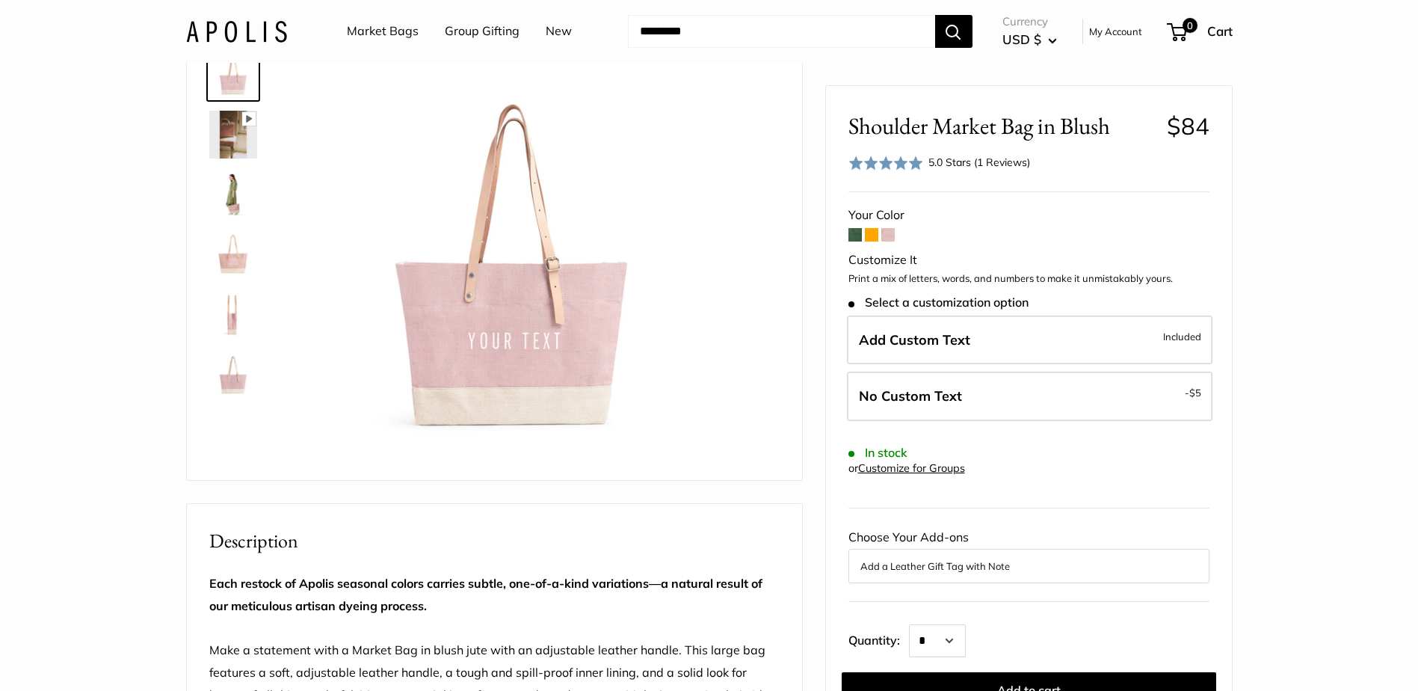
scroll to position [0, 0]
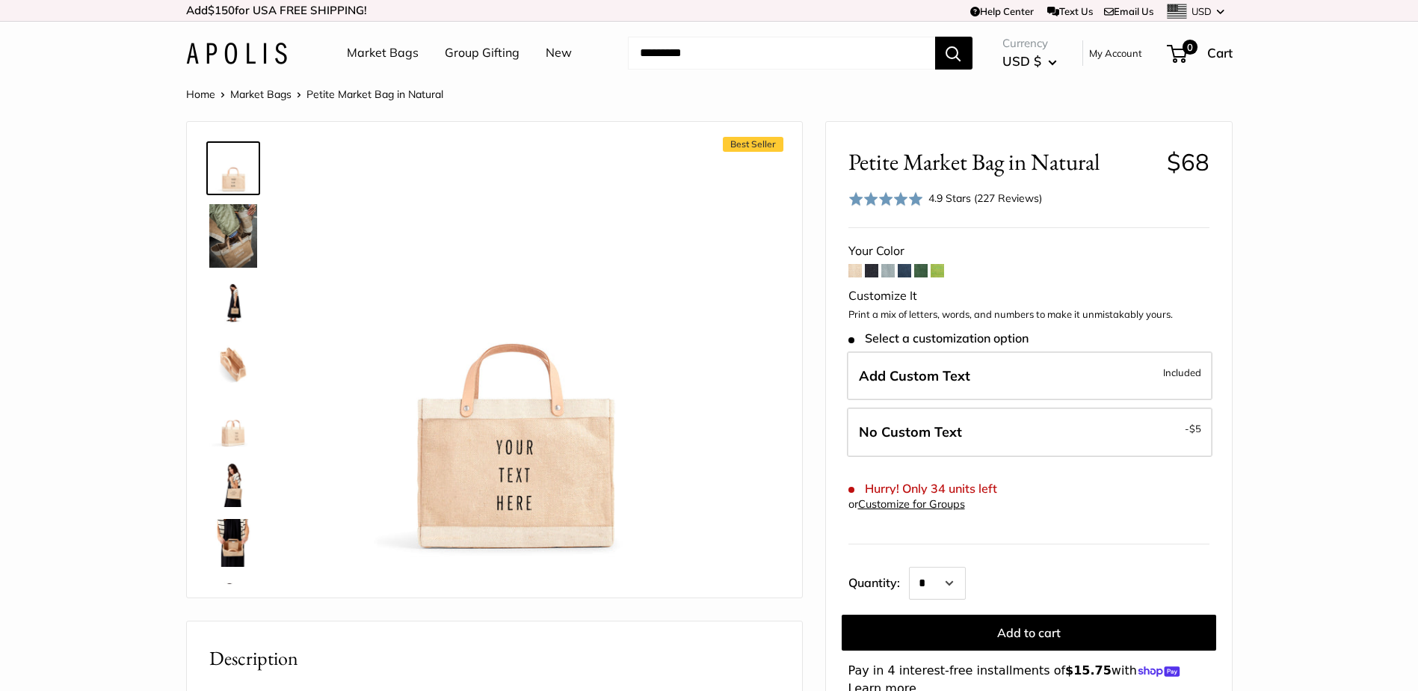
click at [391, 58] on link "Market Bags" at bounding box center [383, 53] width 72 height 22
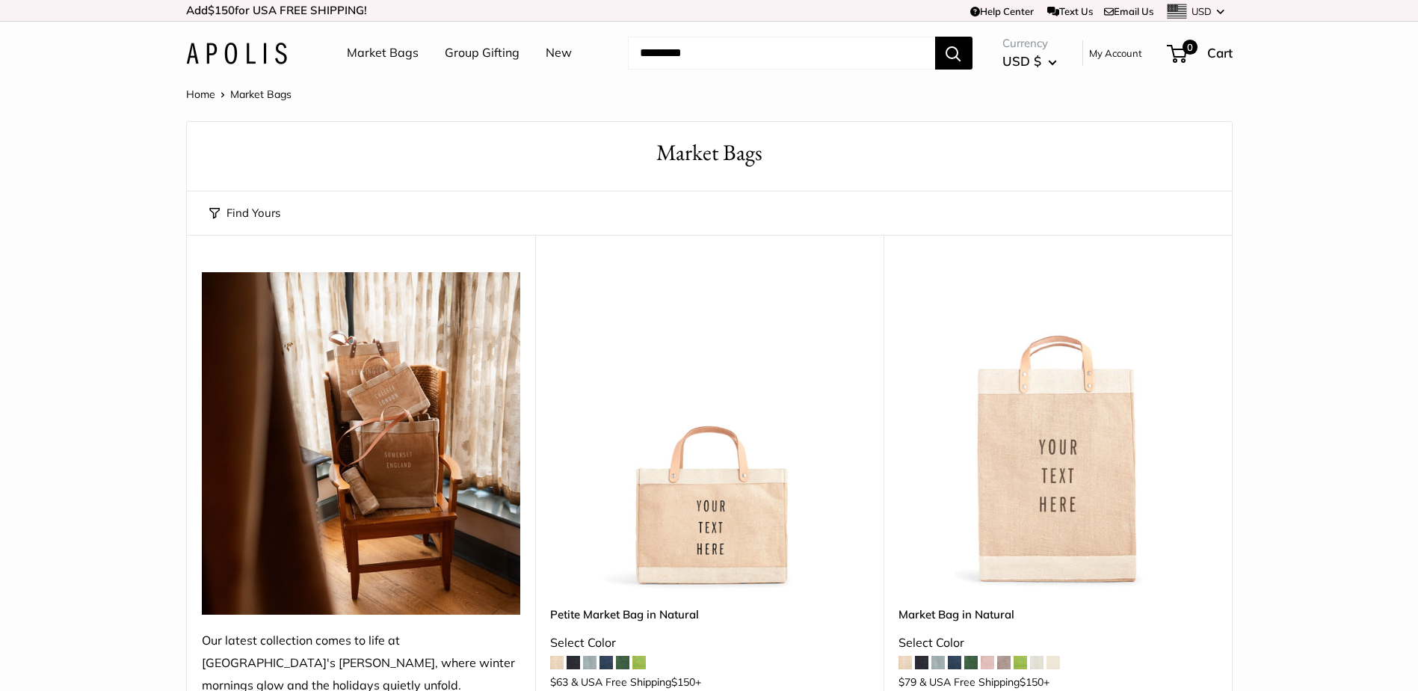
click at [457, 49] on link "Group Gifting" at bounding box center [482, 53] width 75 height 22
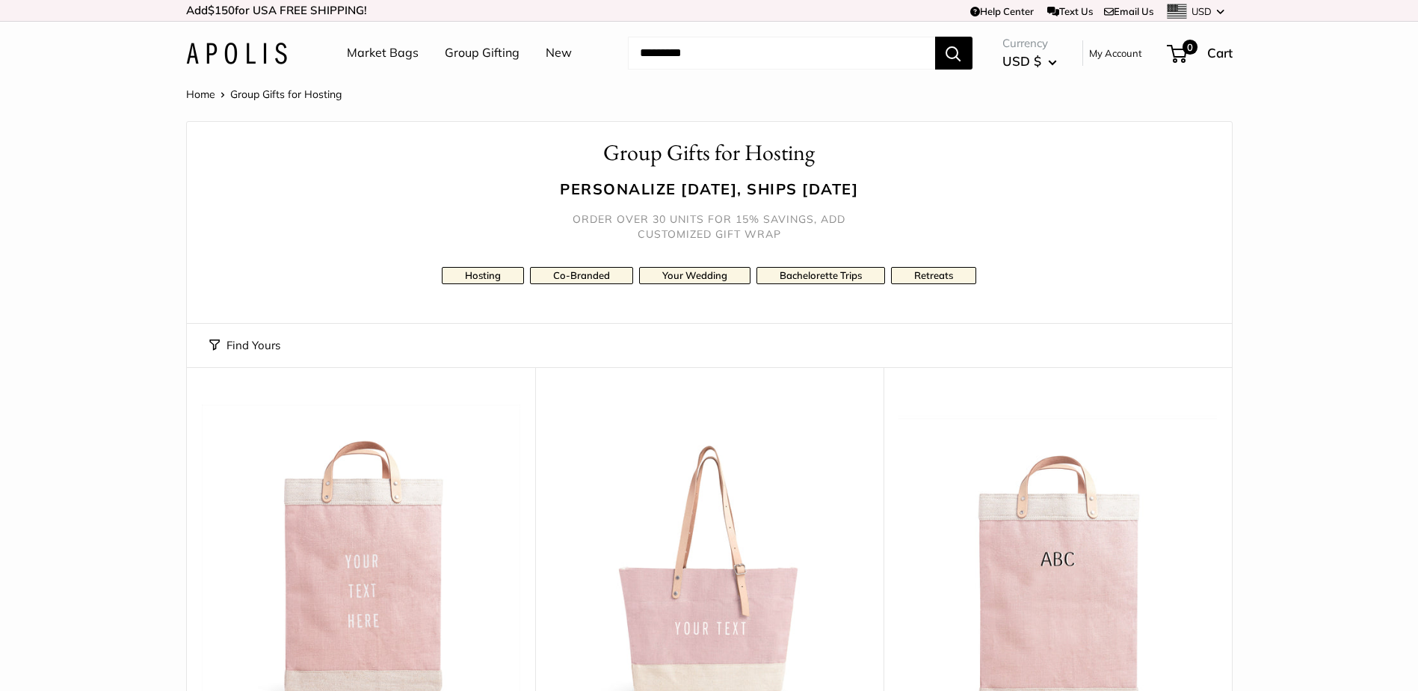
click at [556, 50] on link "New" at bounding box center [559, 53] width 26 height 22
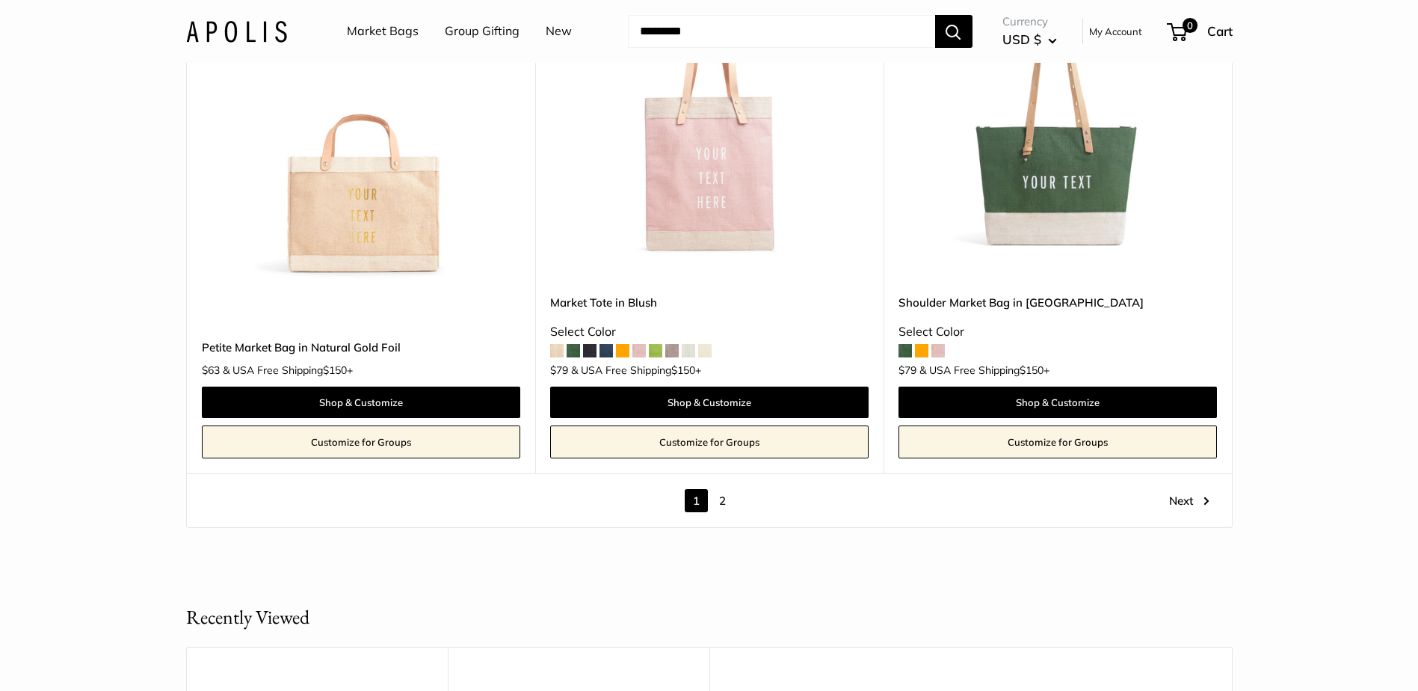
scroll to position [8448, 0]
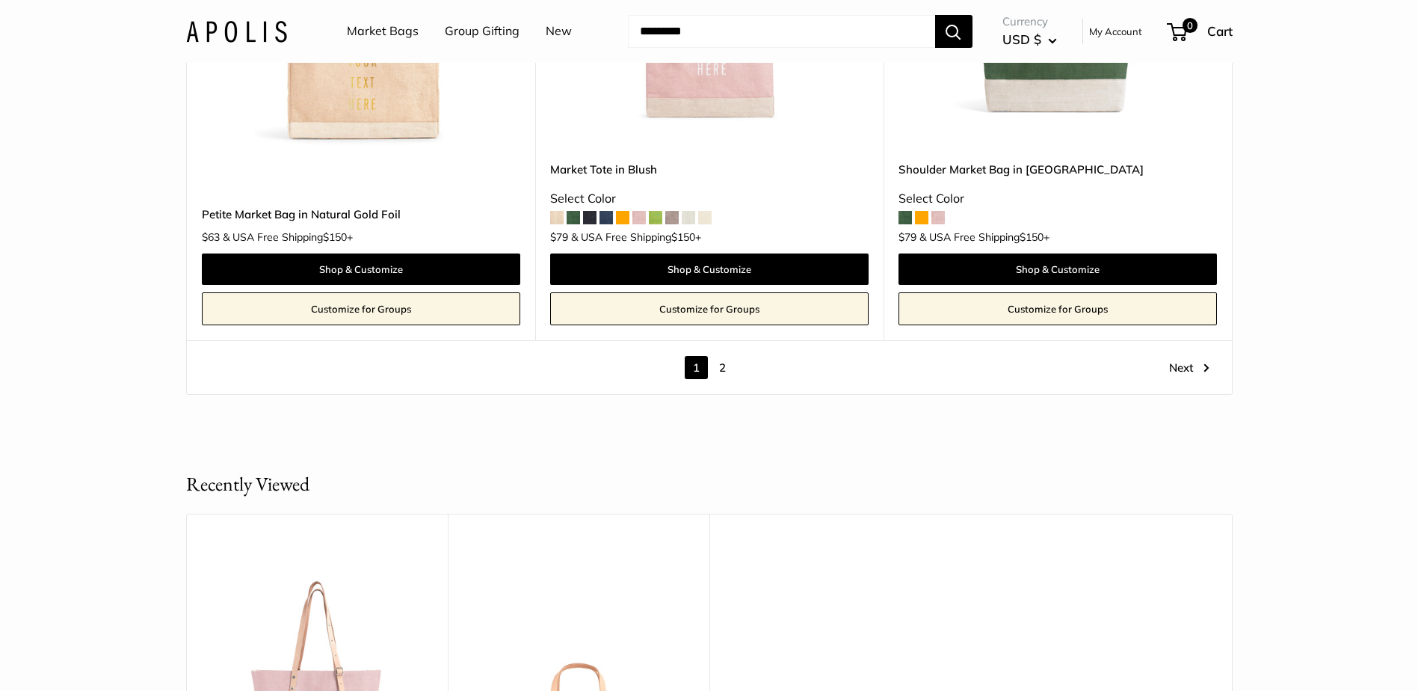
click at [722, 364] on link "2" at bounding box center [722, 367] width 23 height 23
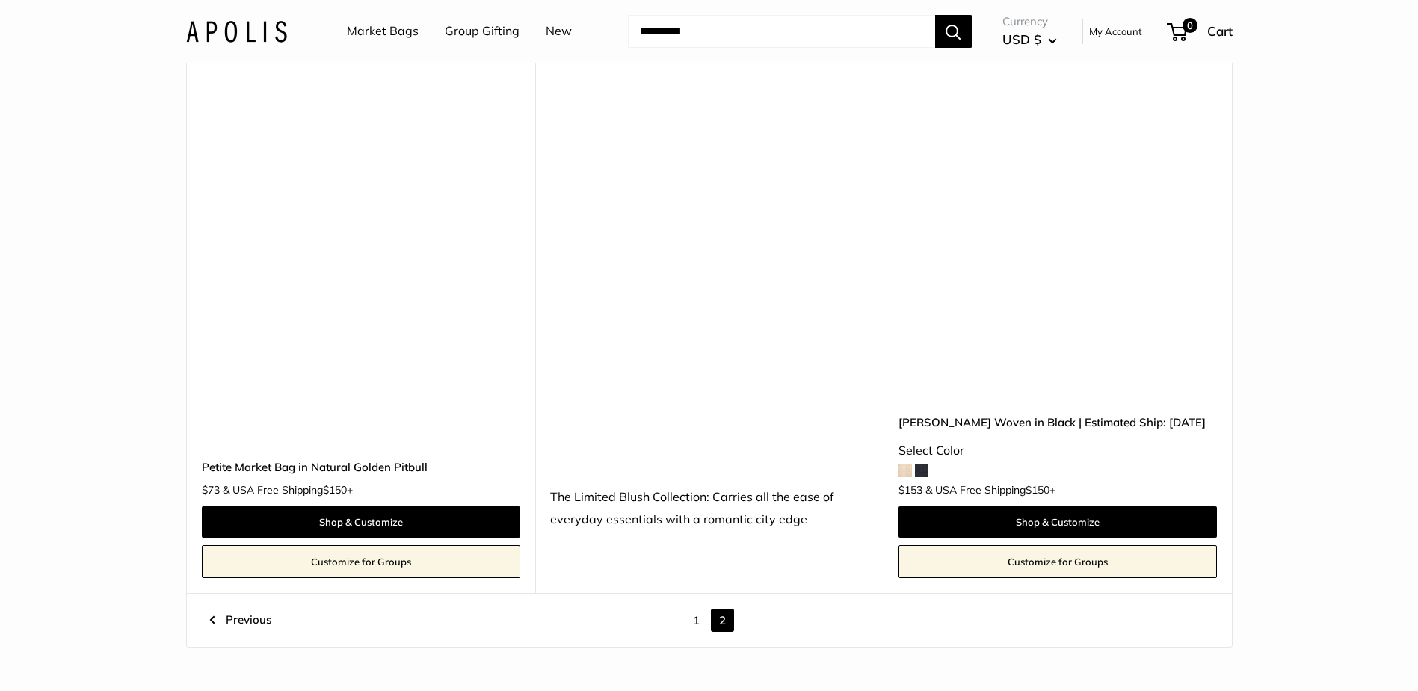
scroll to position [1834, 0]
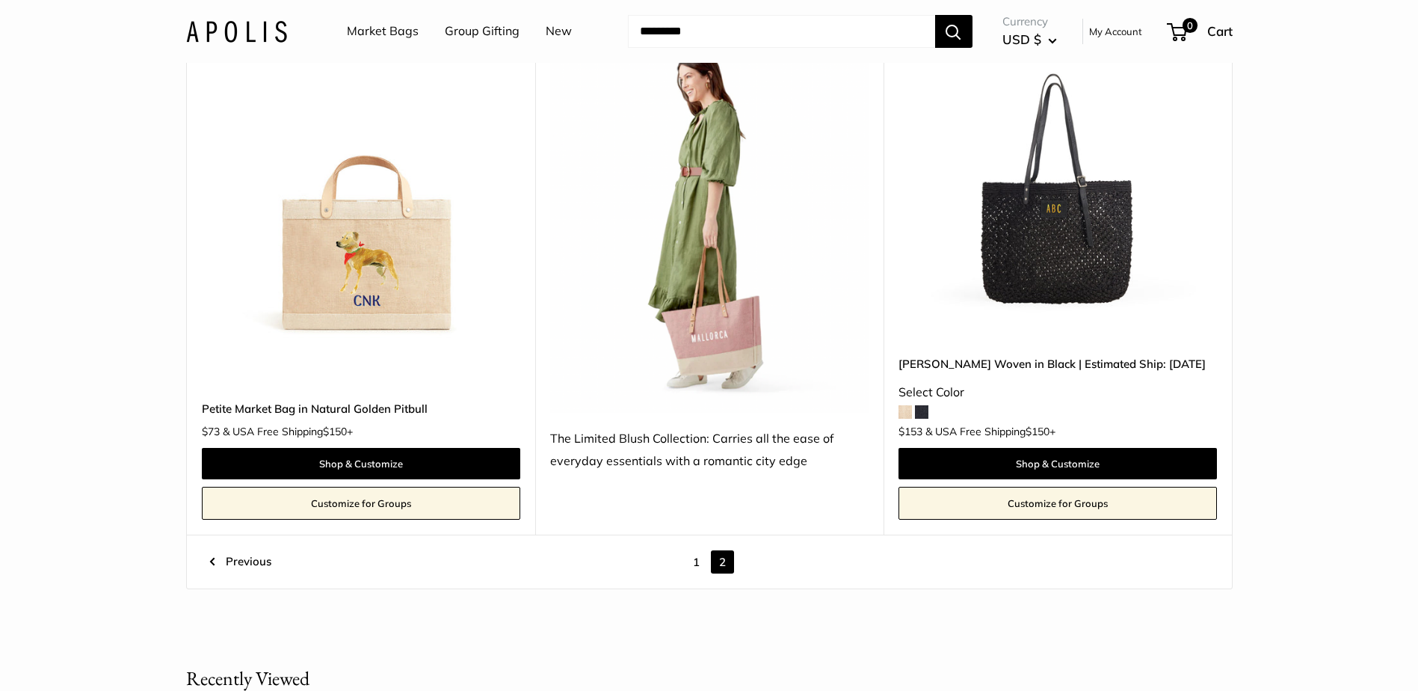
click at [724, 352] on img at bounding box center [709, 217] width 318 height 391
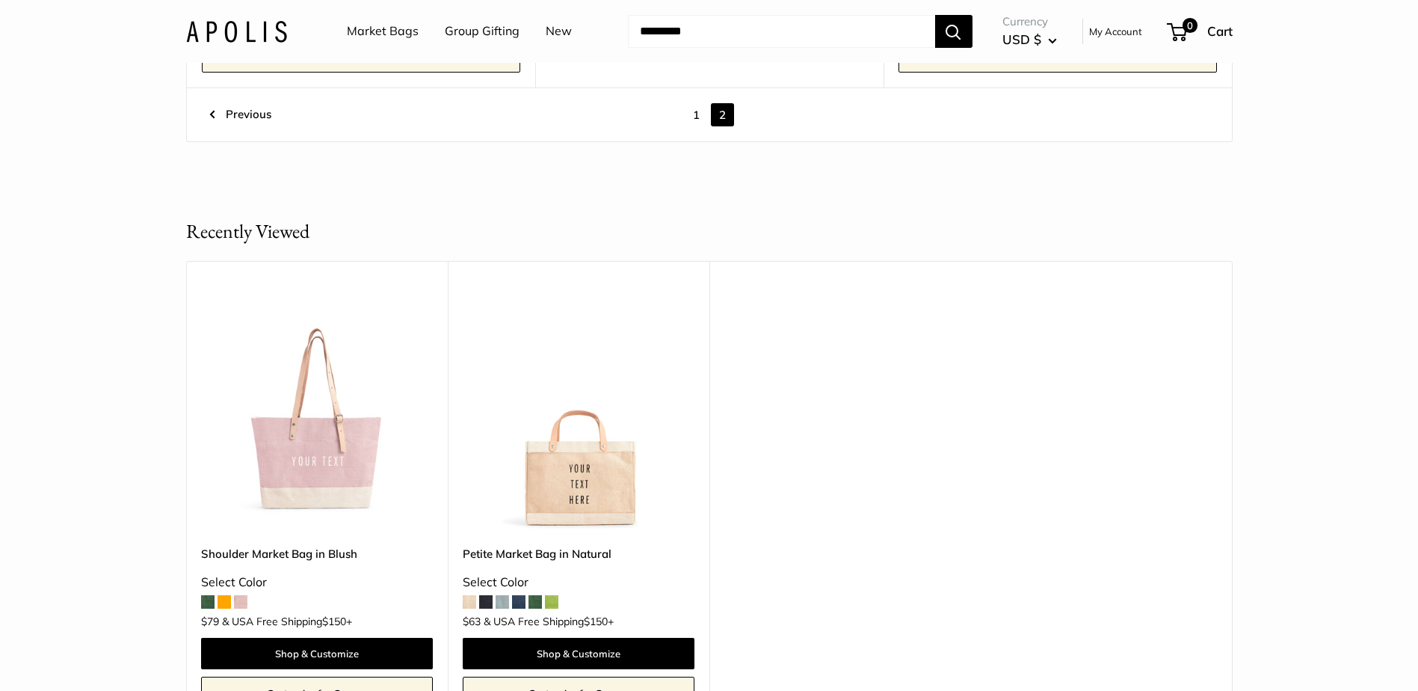
scroll to position [2357, 0]
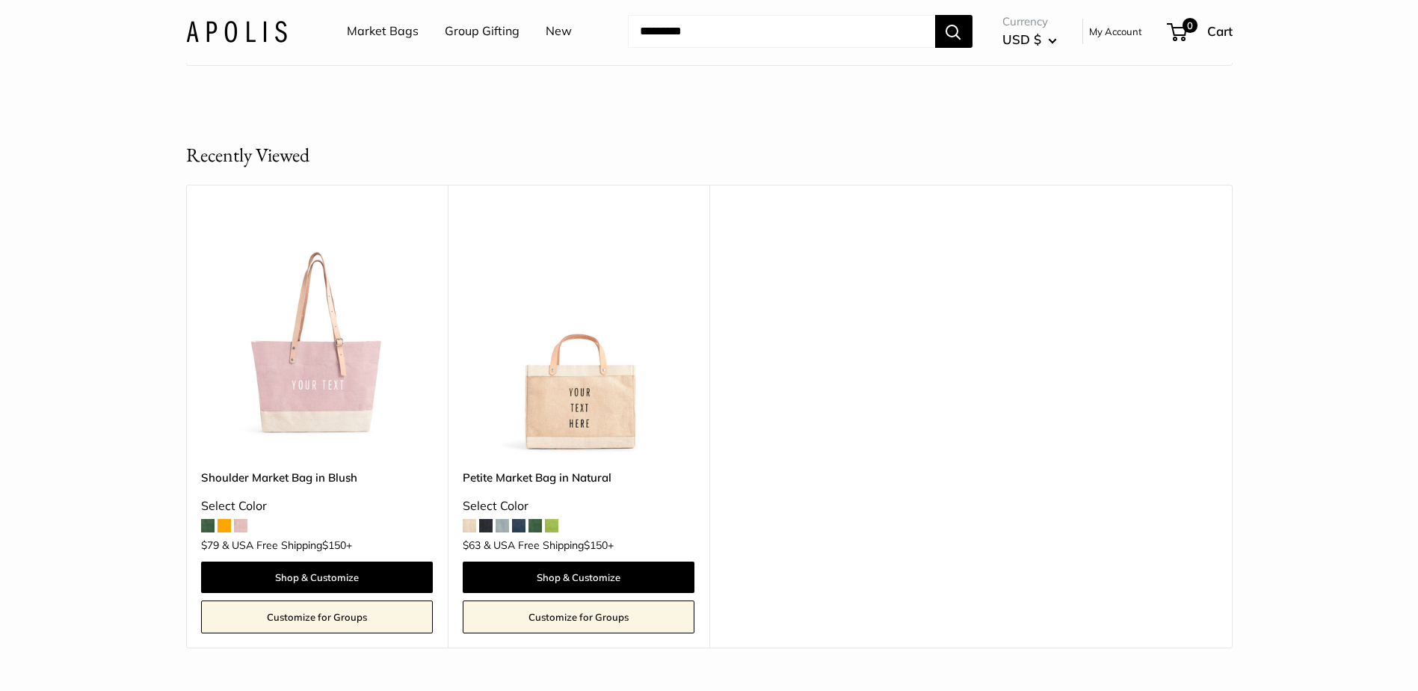
click at [484, 519] on span at bounding box center [485, 525] width 13 height 13
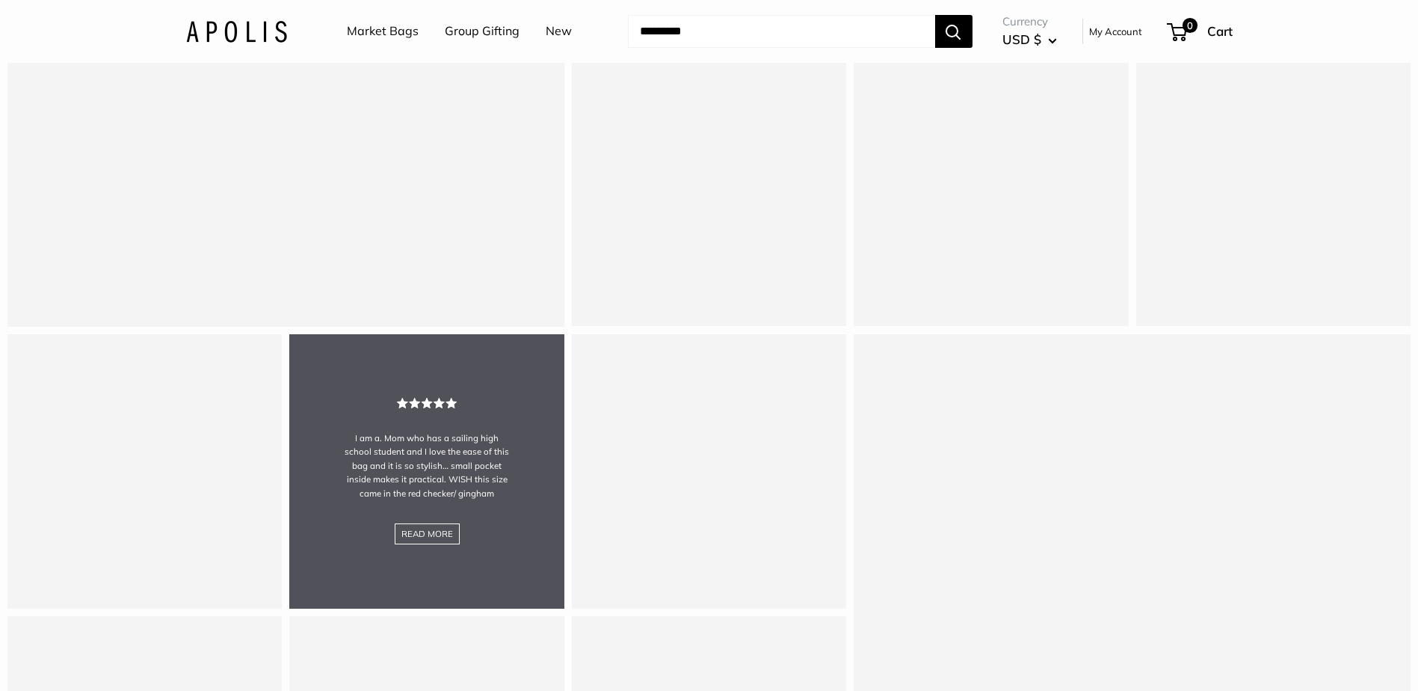
scroll to position [1719, 0]
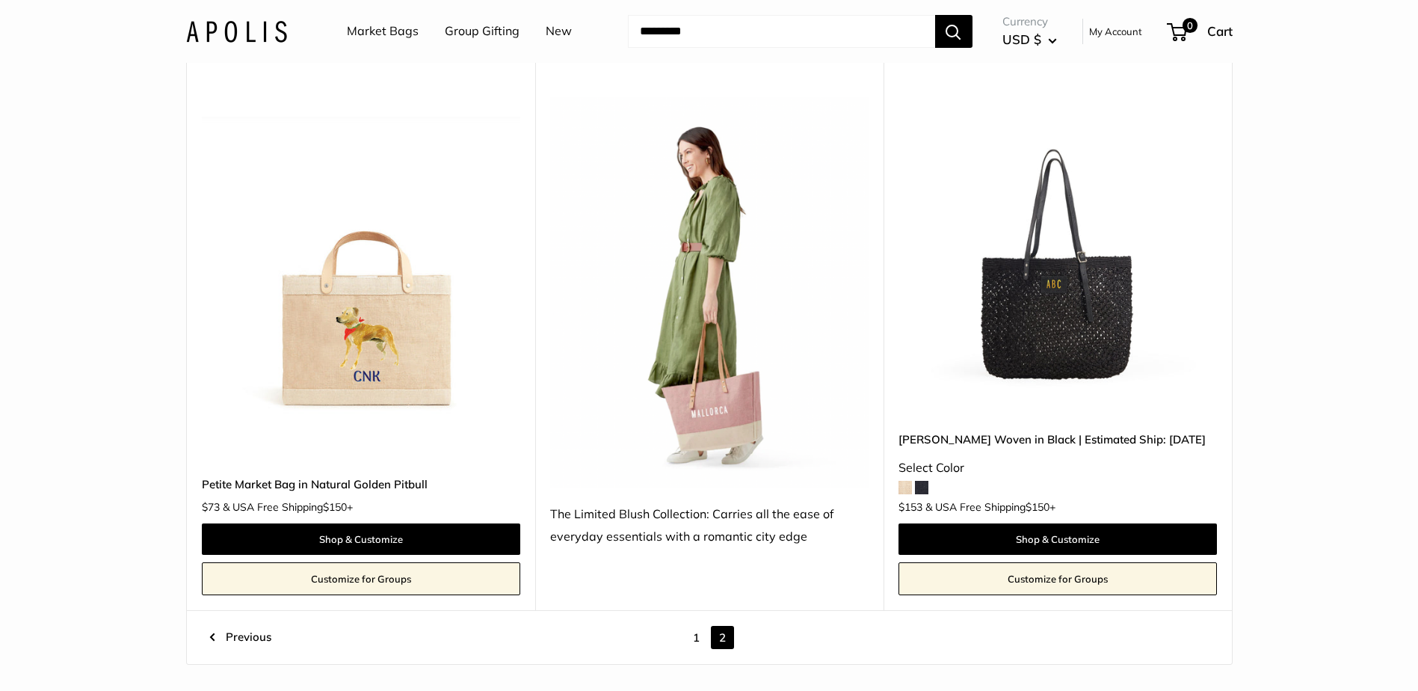
scroll to position [1759, 0]
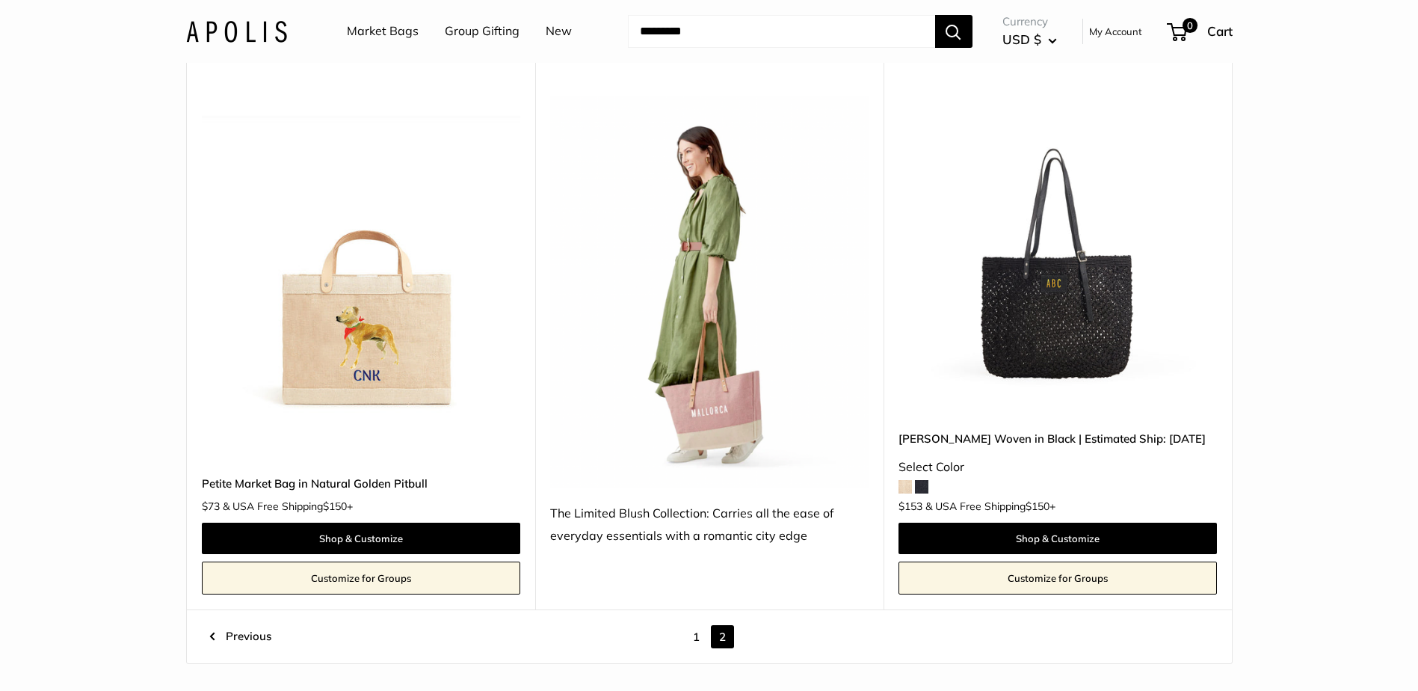
click at [705, 401] on img at bounding box center [709, 291] width 318 height 391
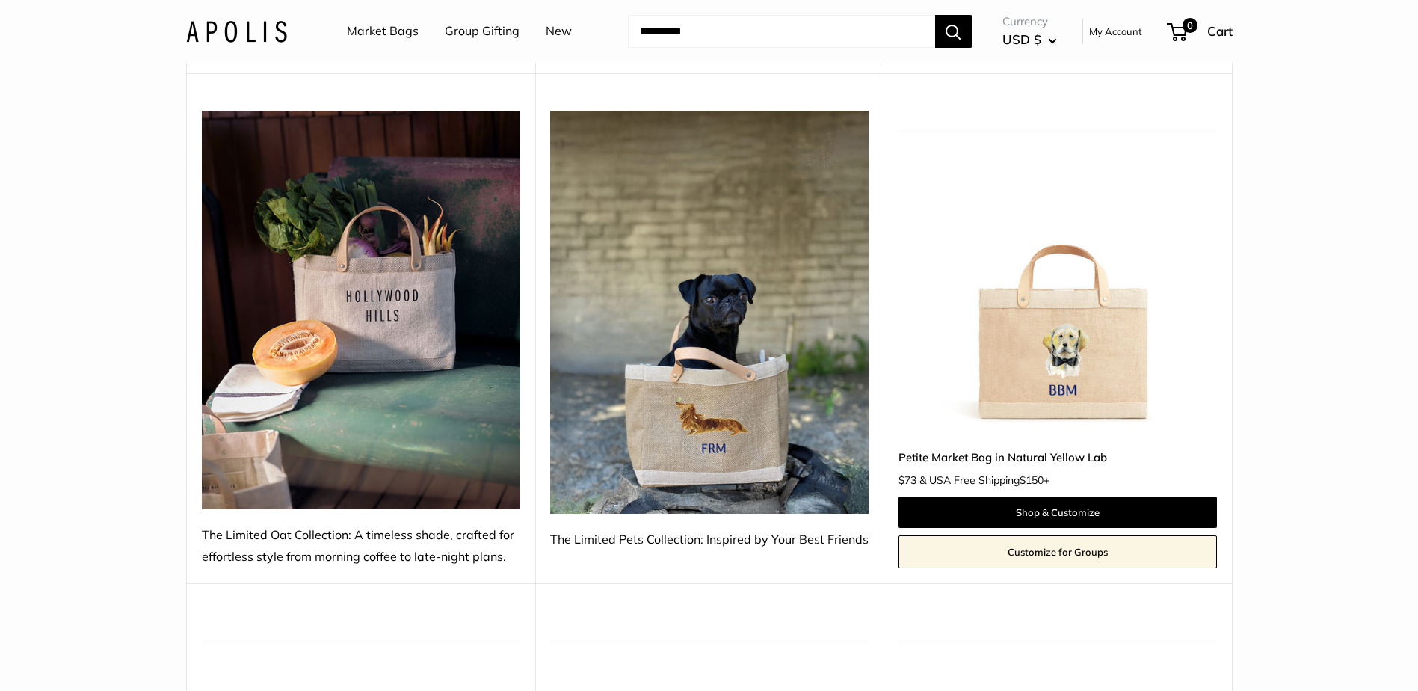
scroll to position [712, 0]
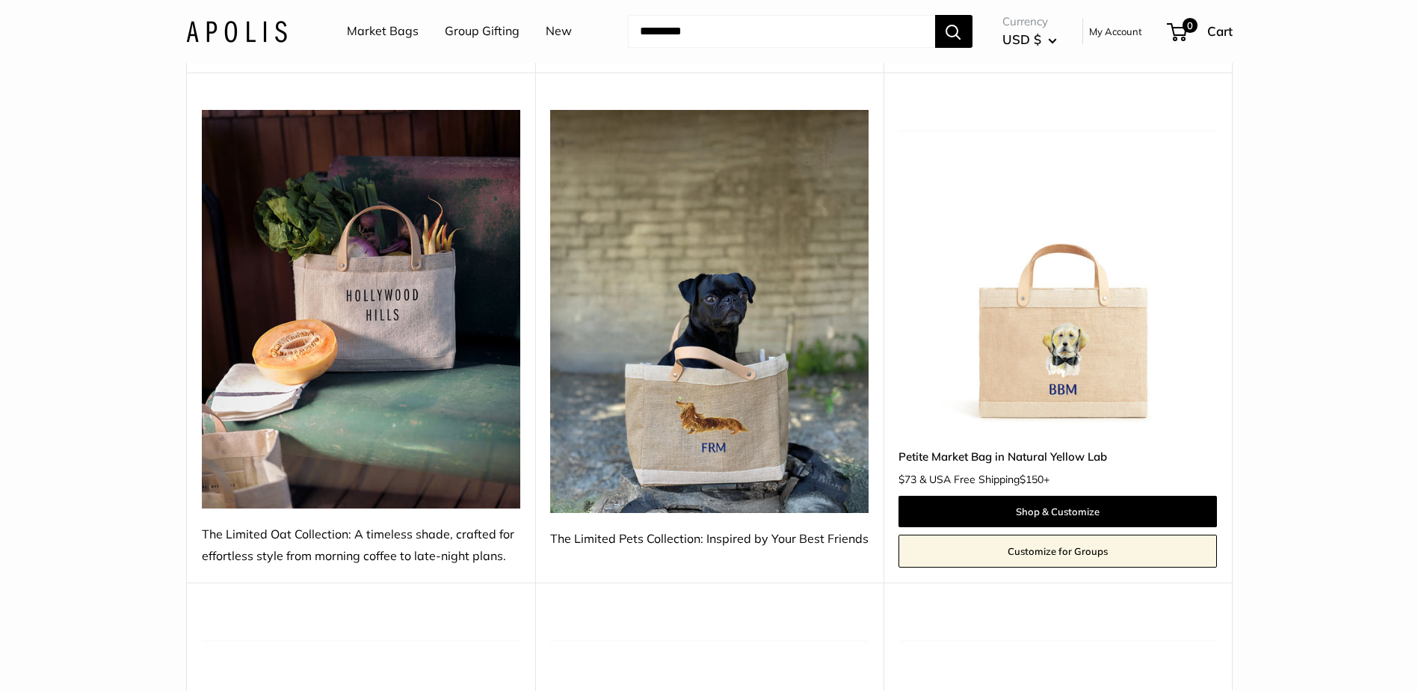
click at [421, 368] on img at bounding box center [361, 309] width 318 height 398
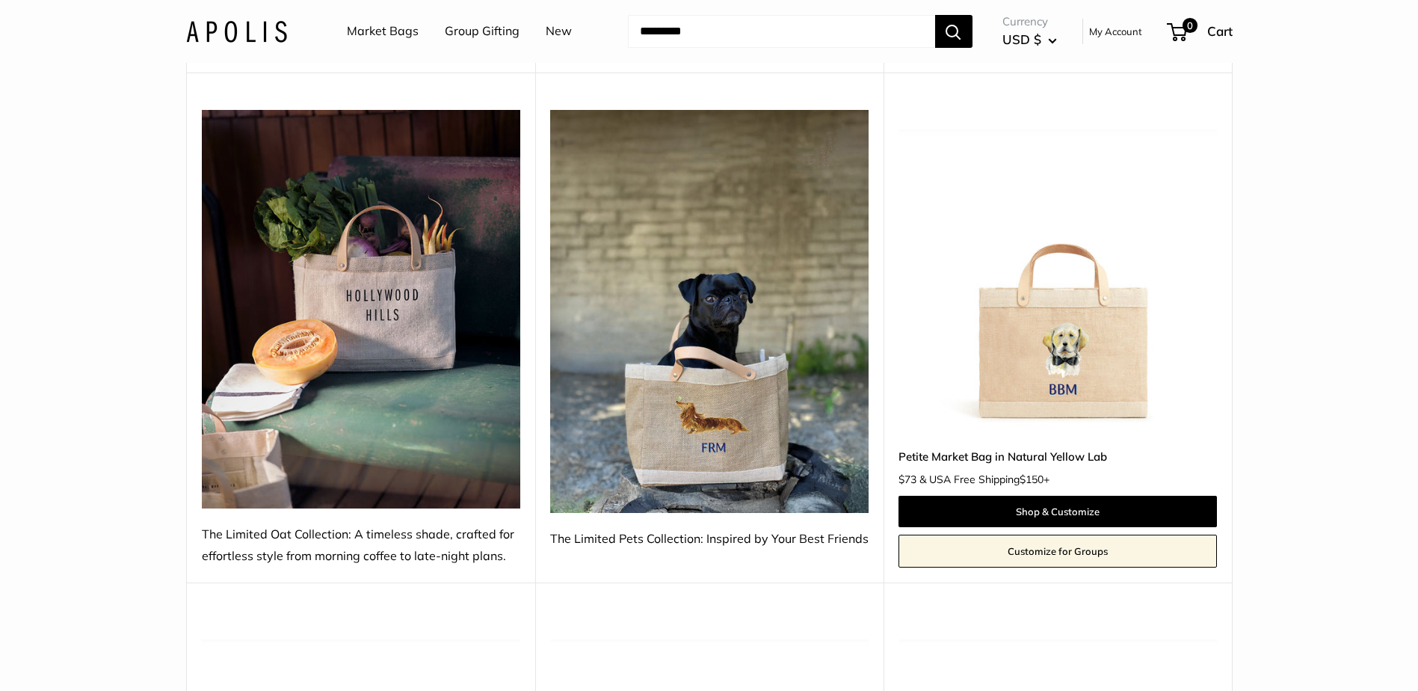
click at [1053, 551] on link "Customize for Groups" at bounding box center [1058, 551] width 318 height 33
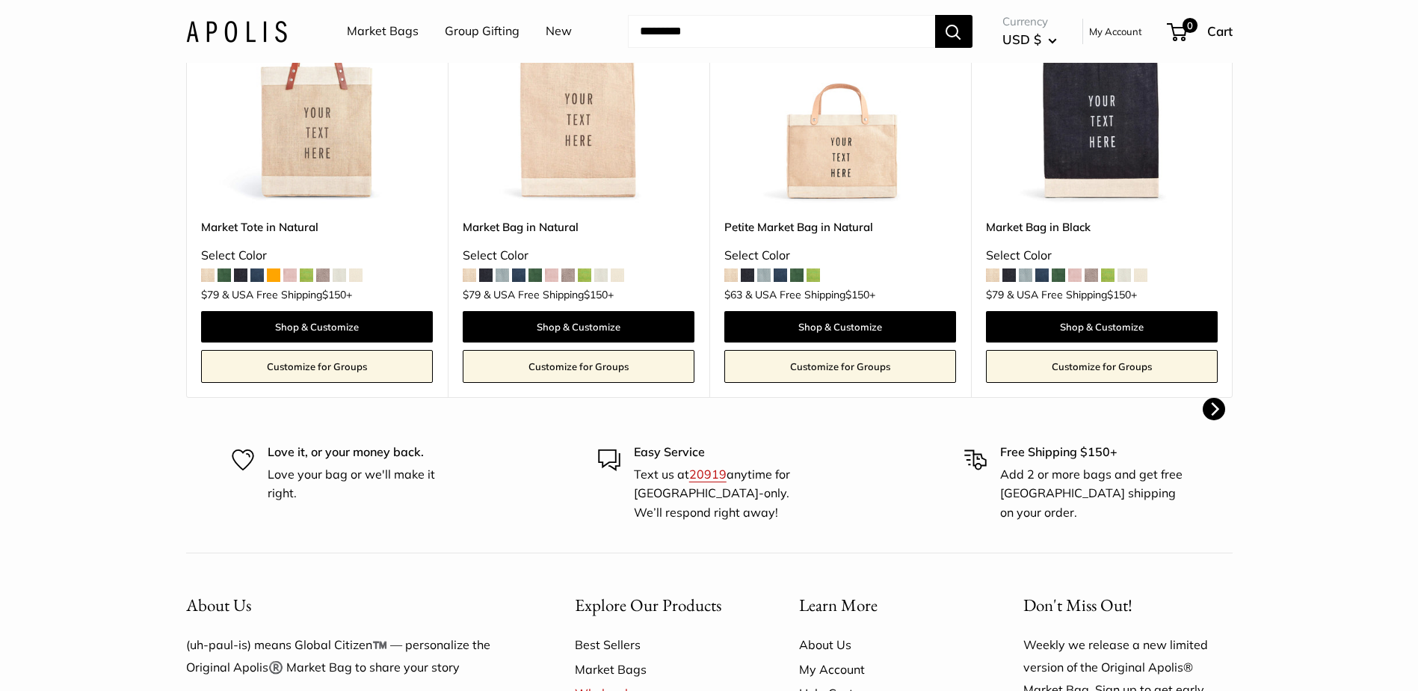
scroll to position [588, 0]
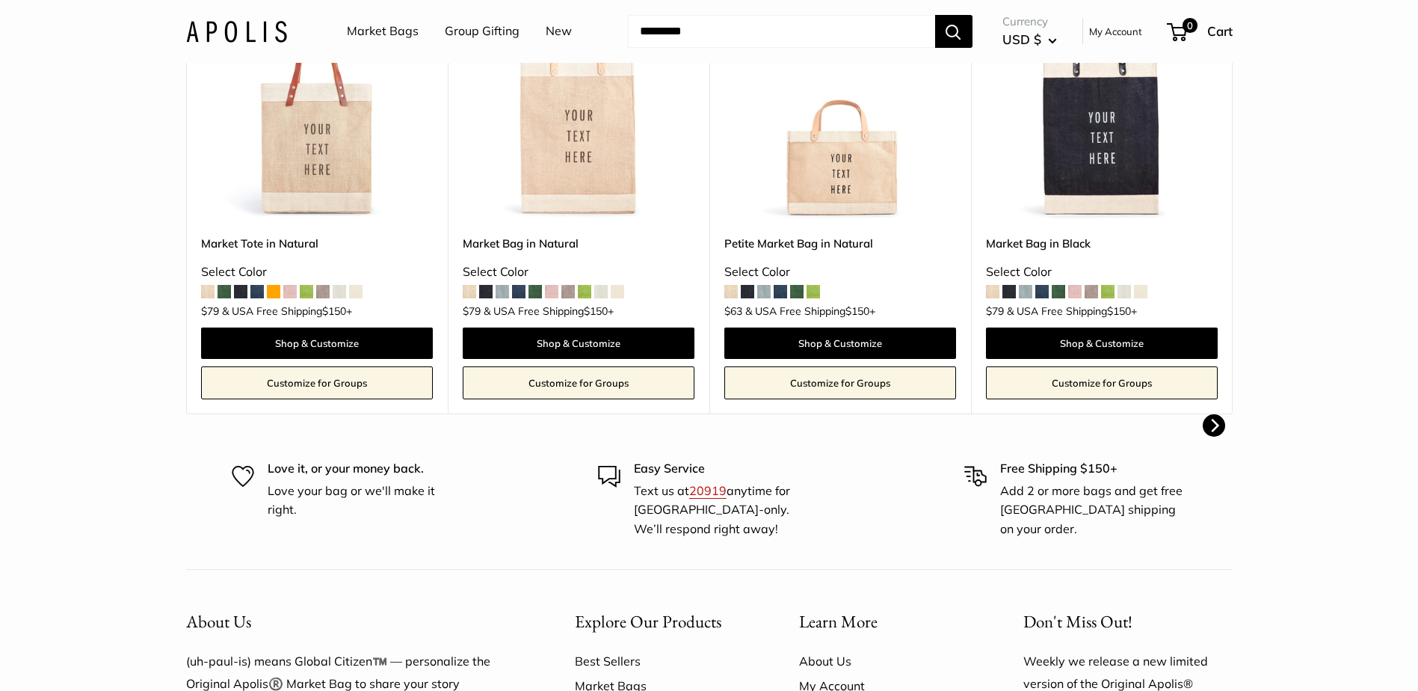
click at [1213, 416] on button "Next" at bounding box center [1214, 425] width 22 height 22
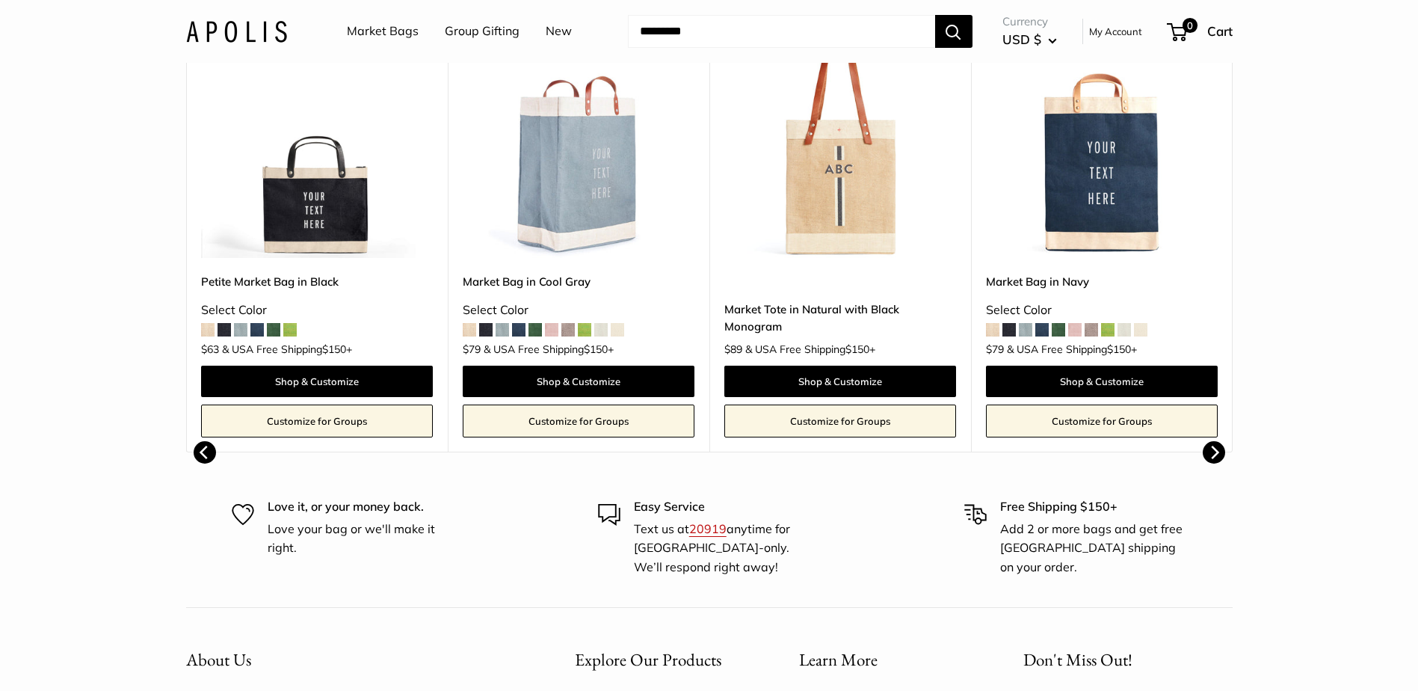
scroll to position [514, 0]
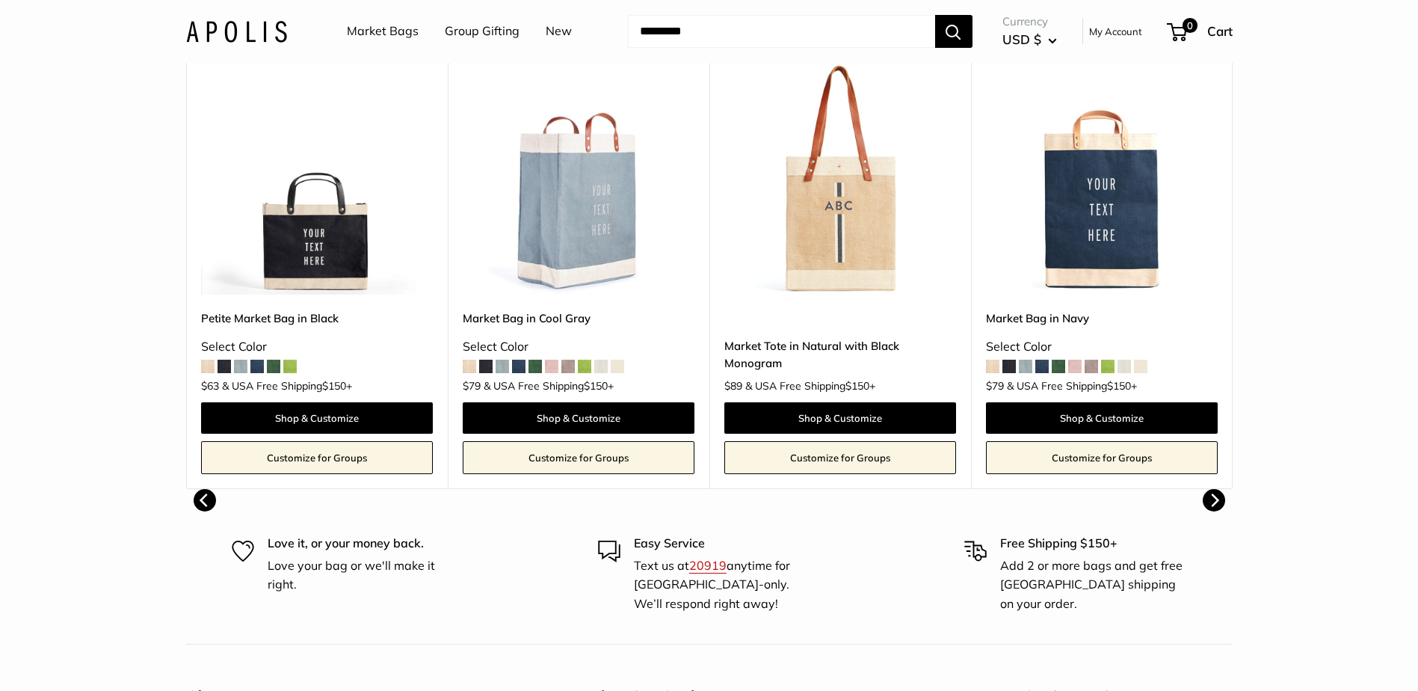
click at [1213, 497] on icon "Next" at bounding box center [1213, 499] width 13 height 13
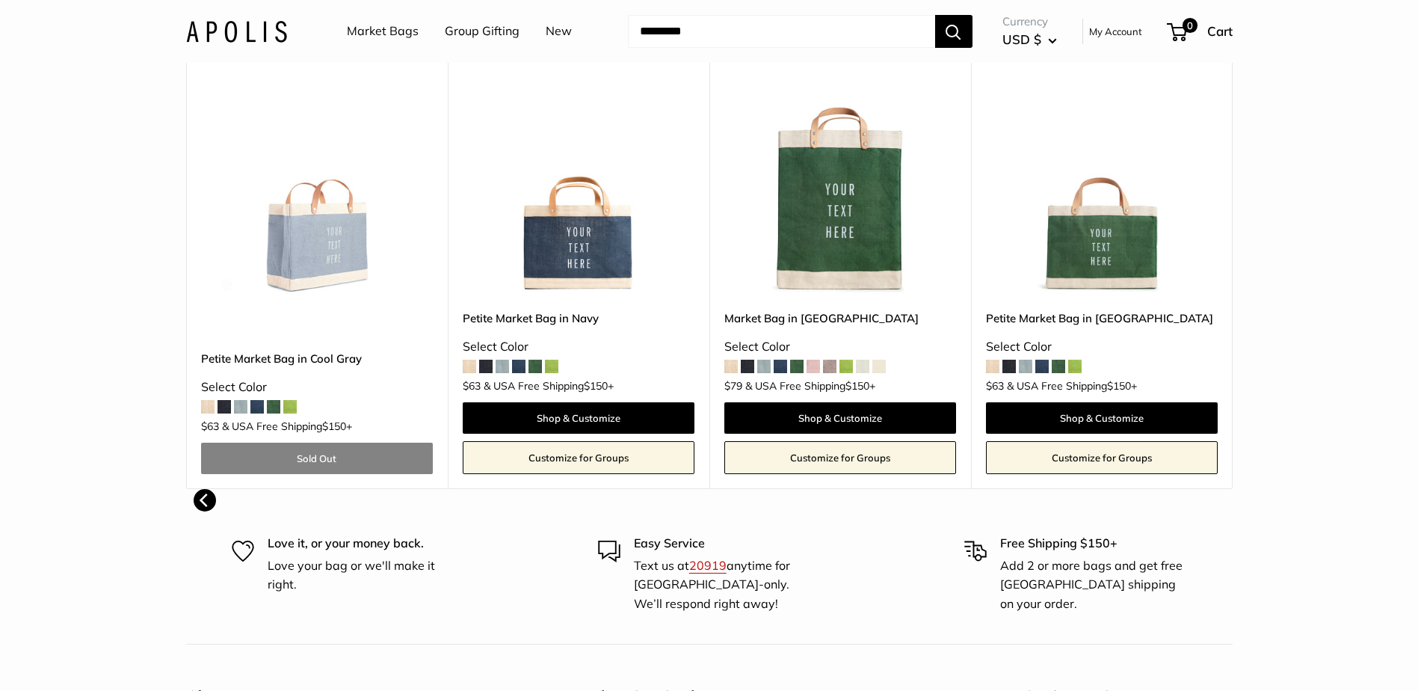
click at [1213, 497] on body "Add $150 for USA FREE SHIPPING! Help Center Text Us Email Us *** *** *** *** **…" at bounding box center [709, 275] width 1418 height 1578
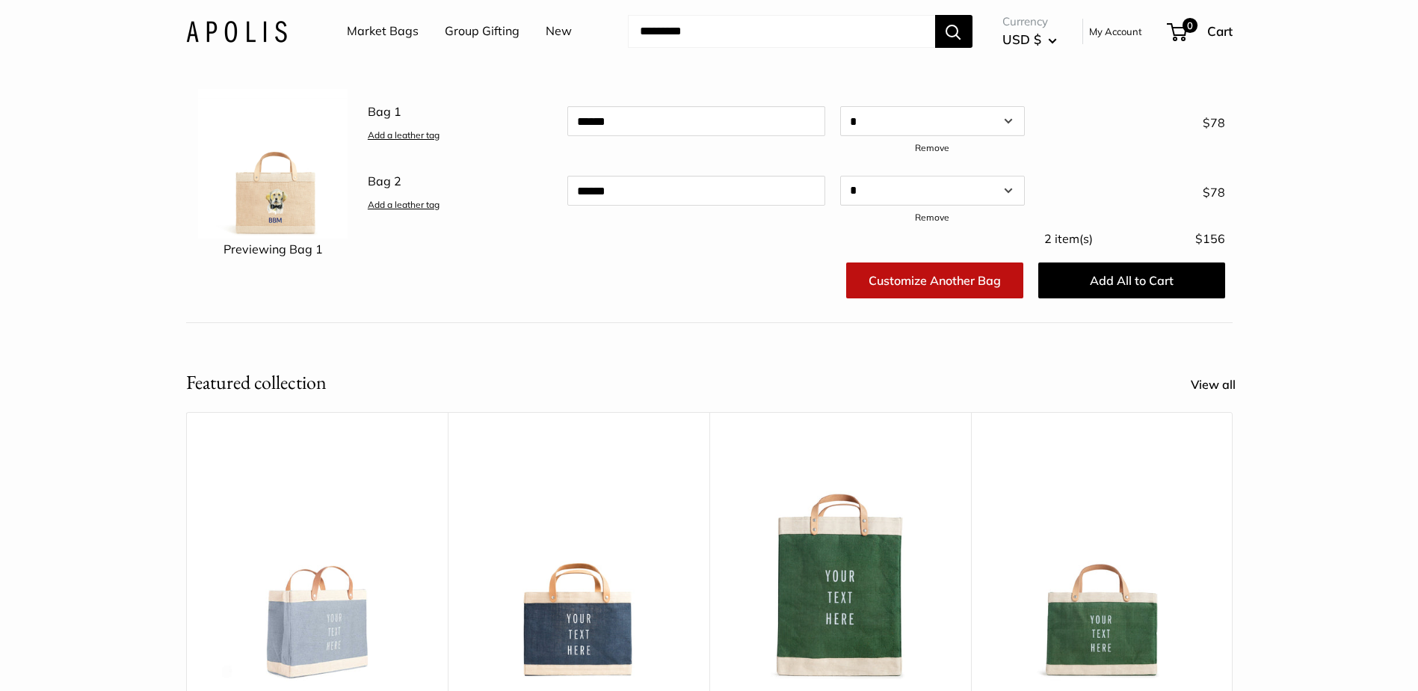
scroll to position [0, 0]
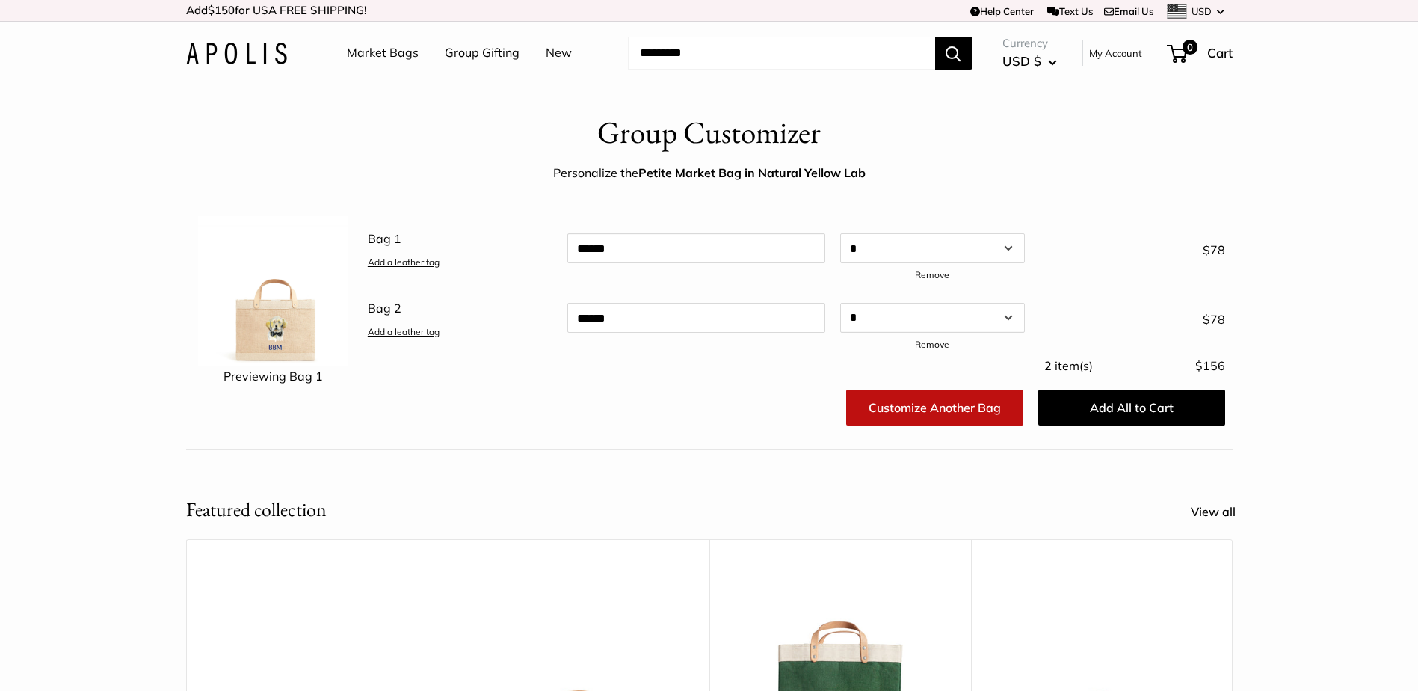
click at [403, 54] on link "Market Bags" at bounding box center [383, 53] width 72 height 22
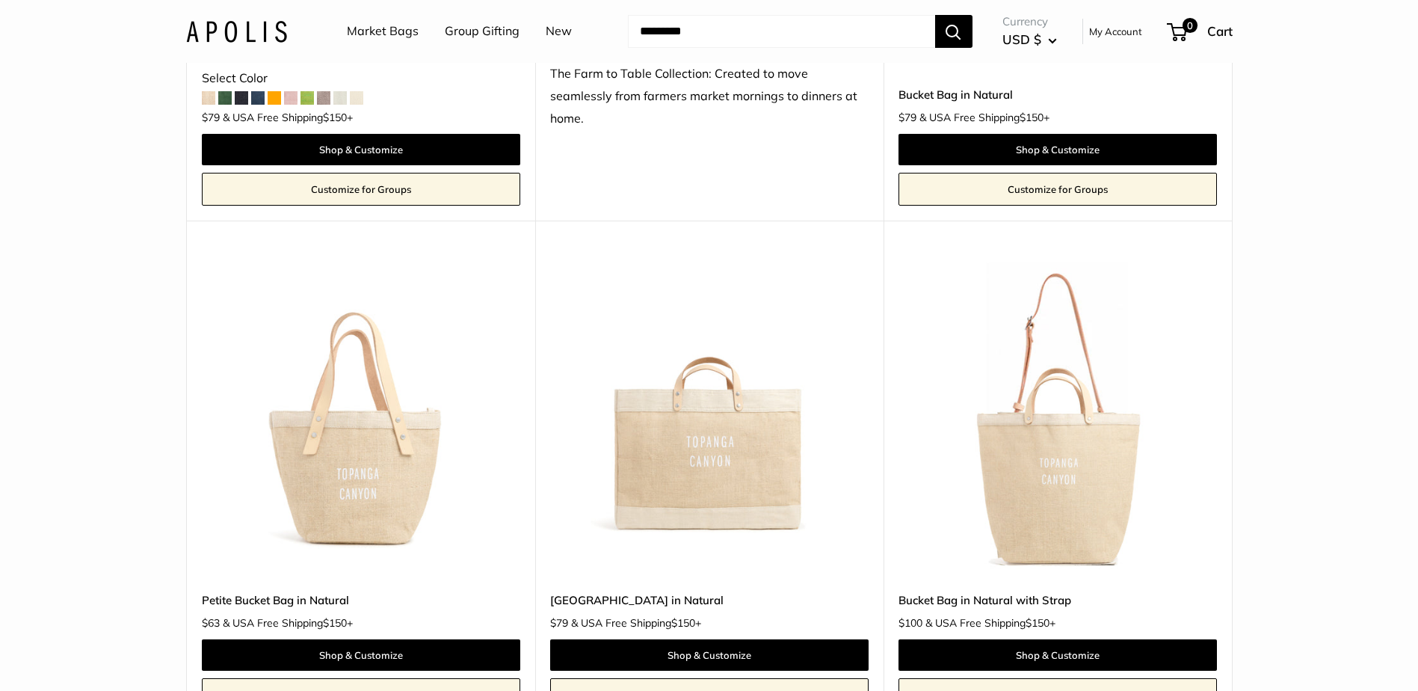
scroll to position [1121, 0]
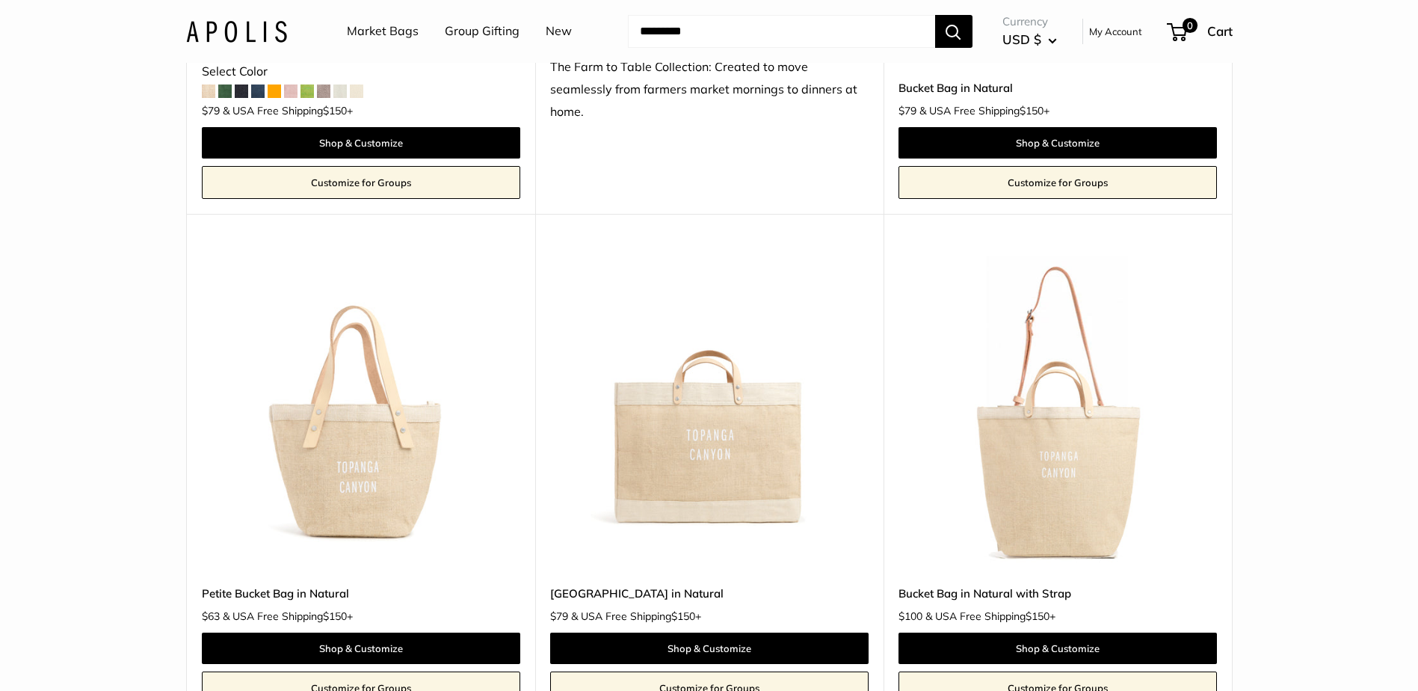
click at [0, 0] on img at bounding box center [0, 0] width 0 height 0
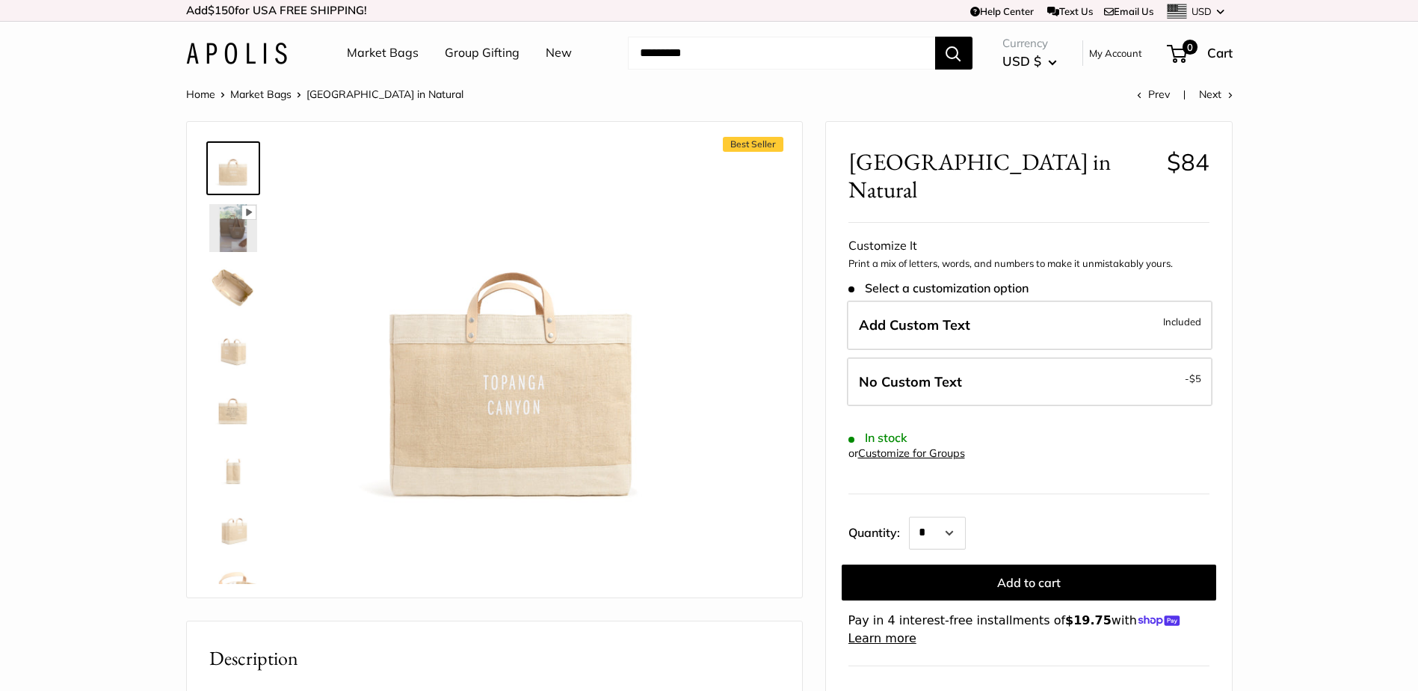
click at [233, 274] on img at bounding box center [233, 288] width 48 height 48
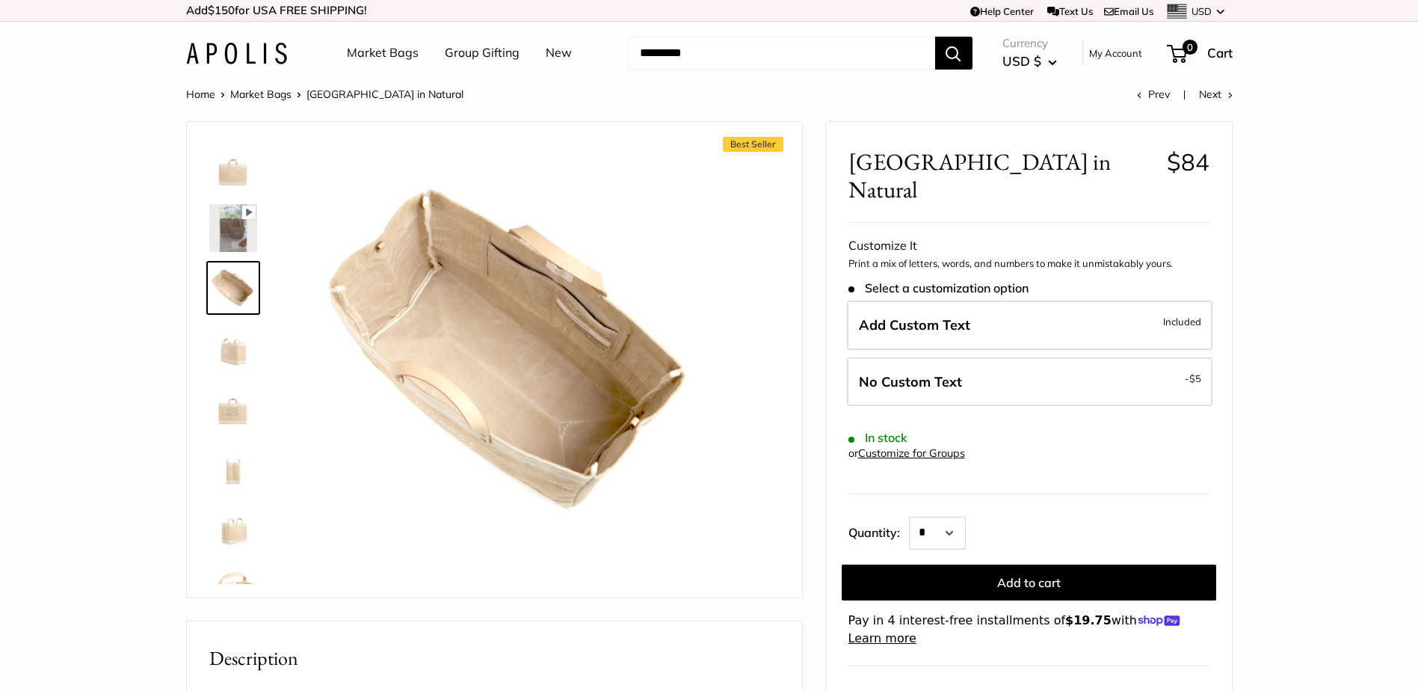
click at [247, 348] on img at bounding box center [233, 348] width 48 height 48
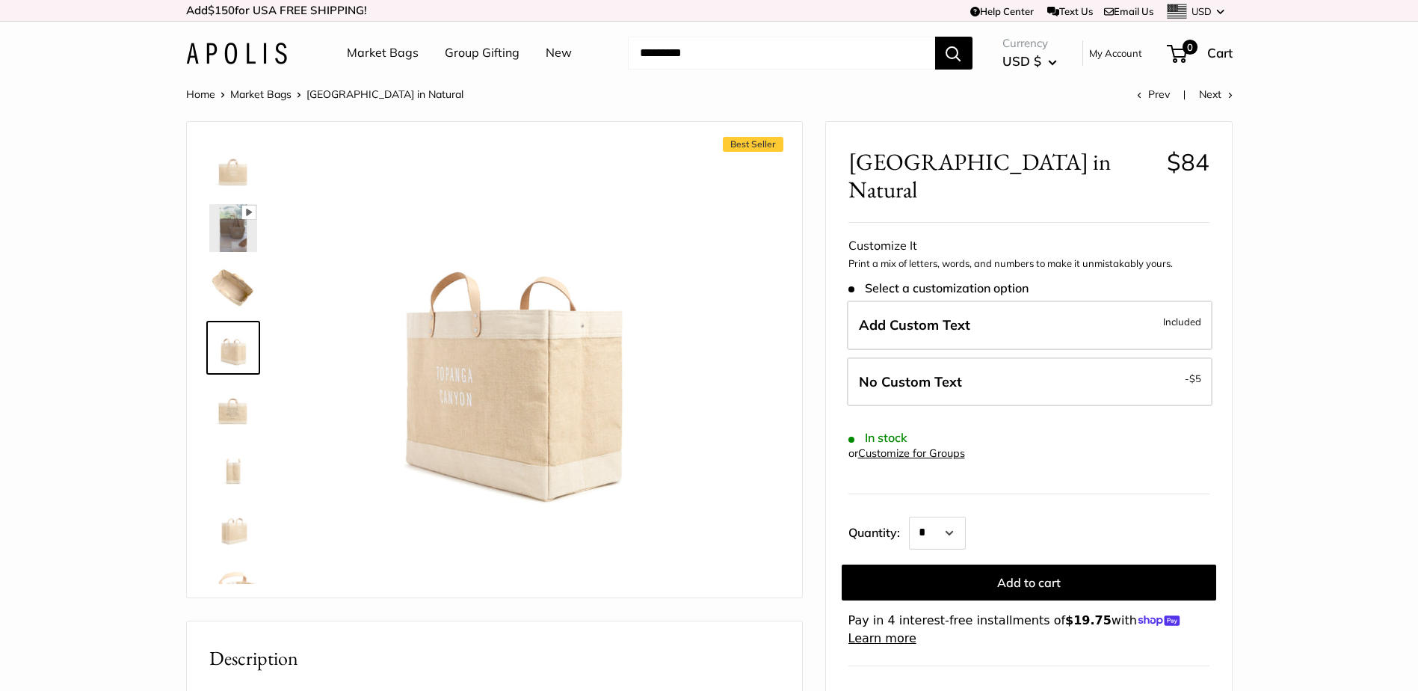
click at [231, 400] on img at bounding box center [233, 408] width 48 height 48
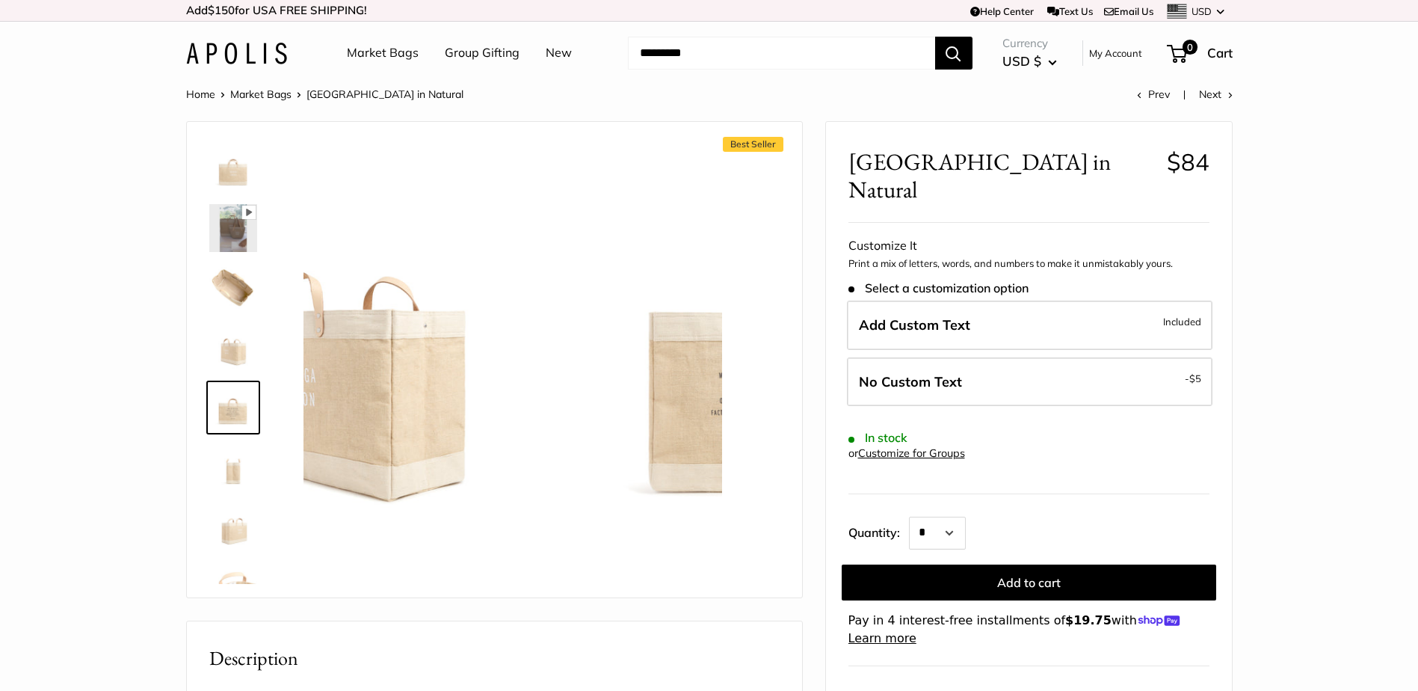
scroll to position [36, 0]
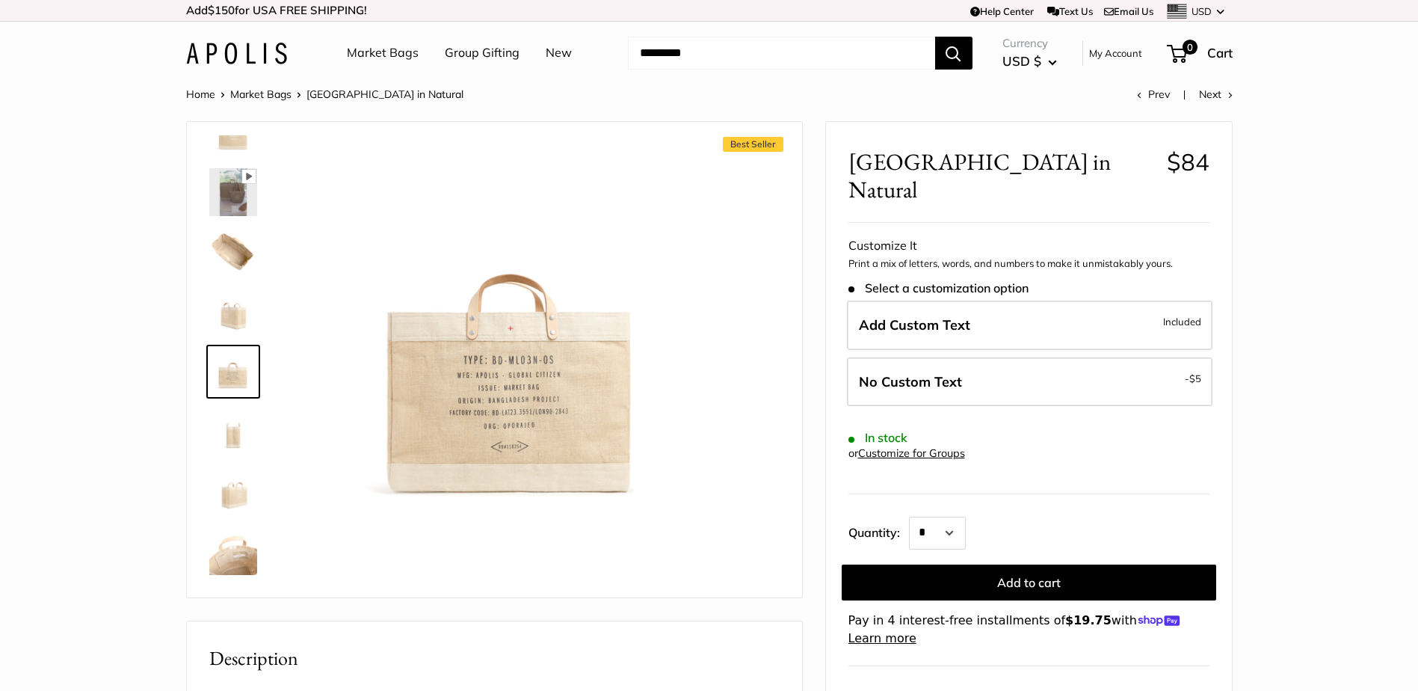
click at [238, 444] on img at bounding box center [233, 431] width 48 height 48
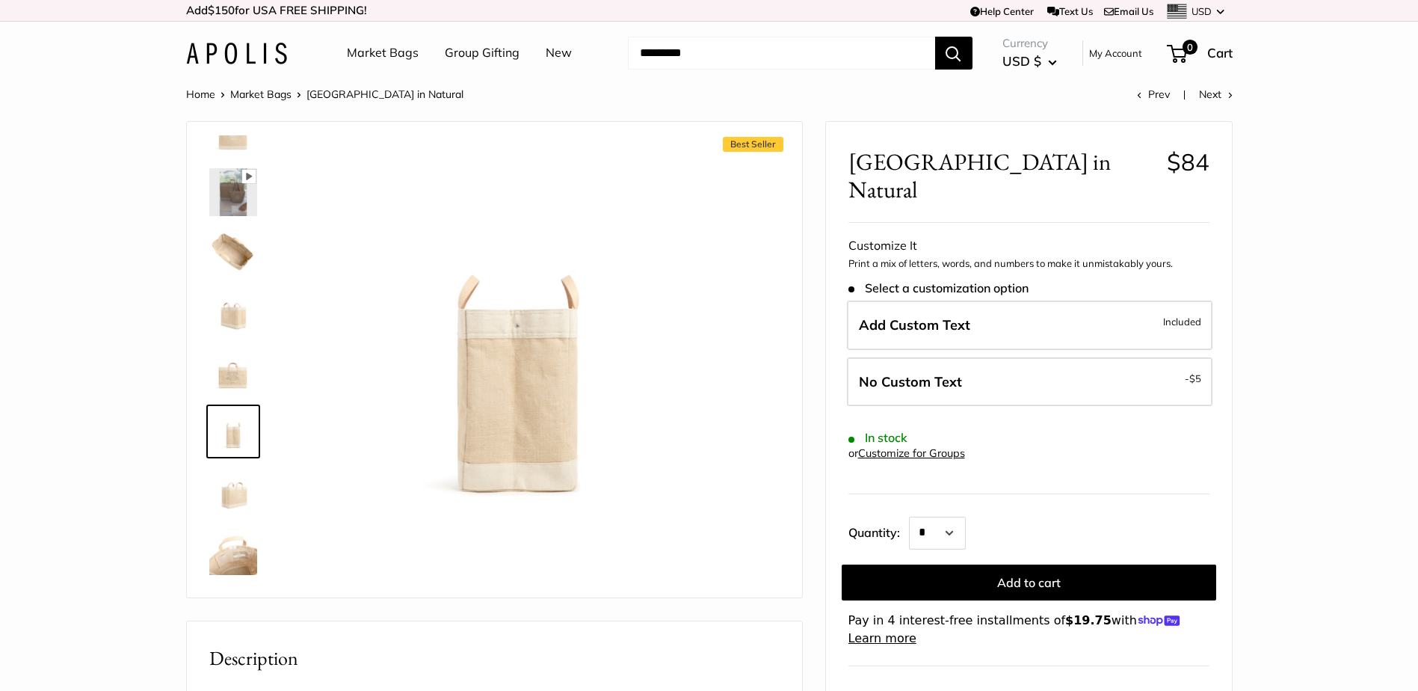
click at [238, 502] on img at bounding box center [233, 491] width 48 height 48
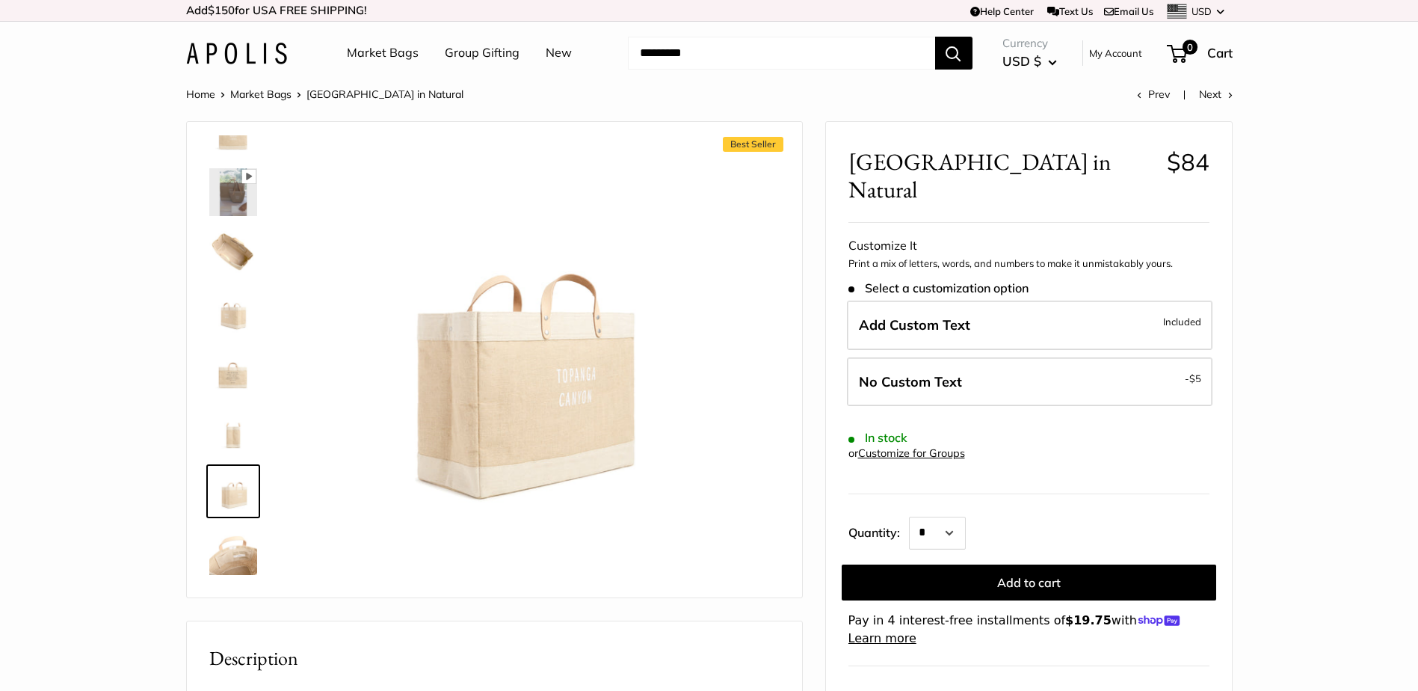
click at [223, 565] on img at bounding box center [233, 551] width 48 height 48
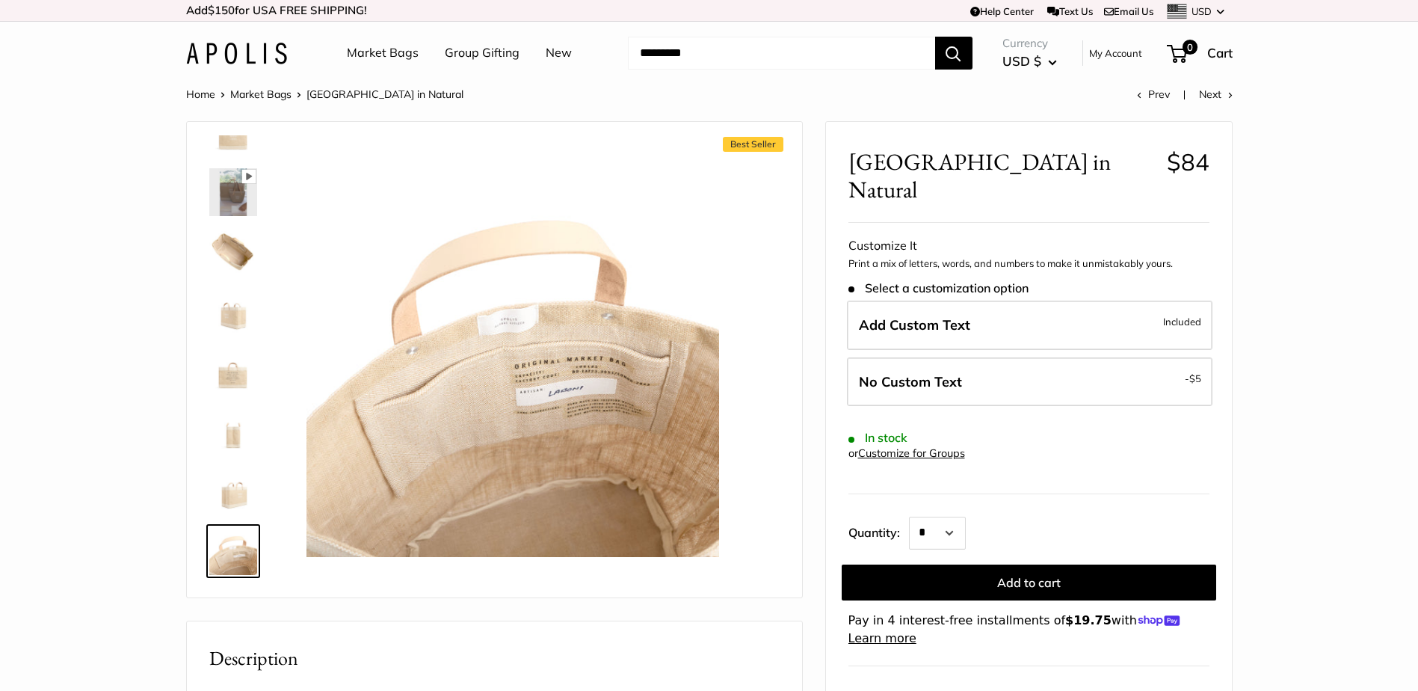
click at [224, 200] on img at bounding box center [233, 192] width 48 height 48
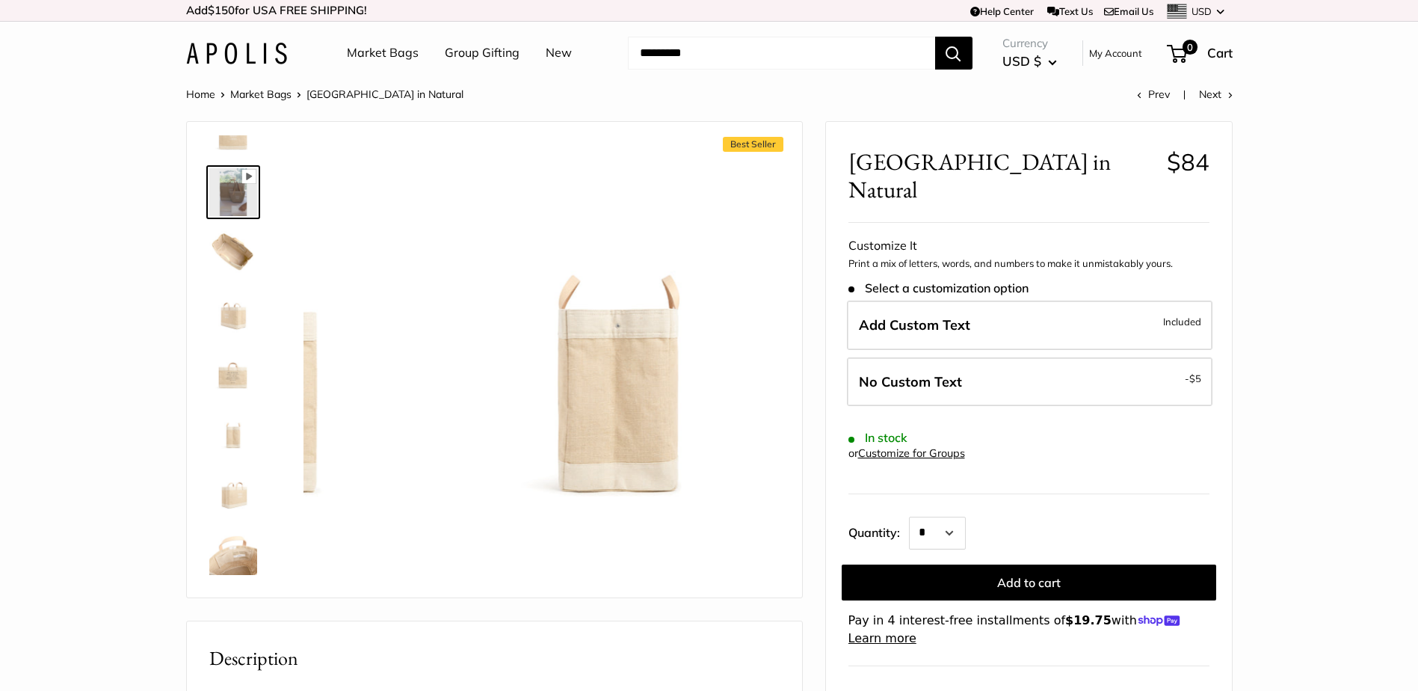
scroll to position [0, 0]
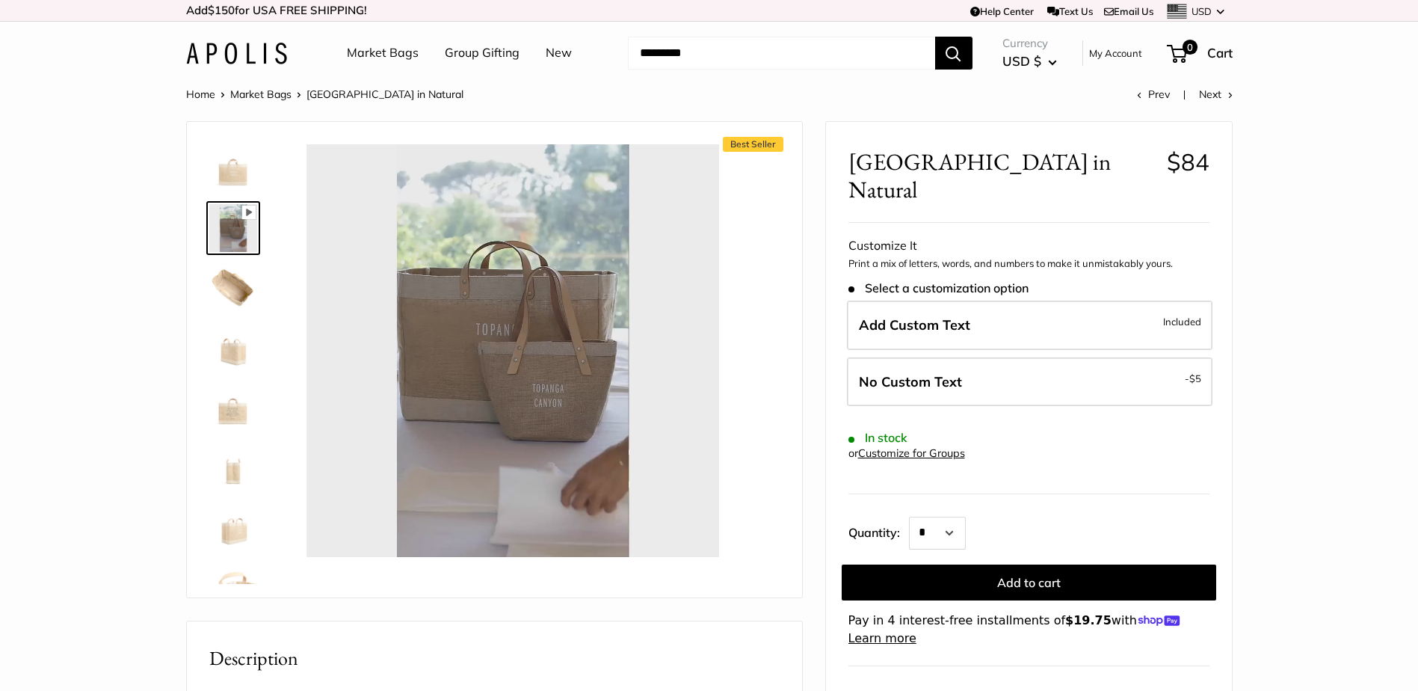
click at [230, 170] on img at bounding box center [233, 168] width 48 height 48
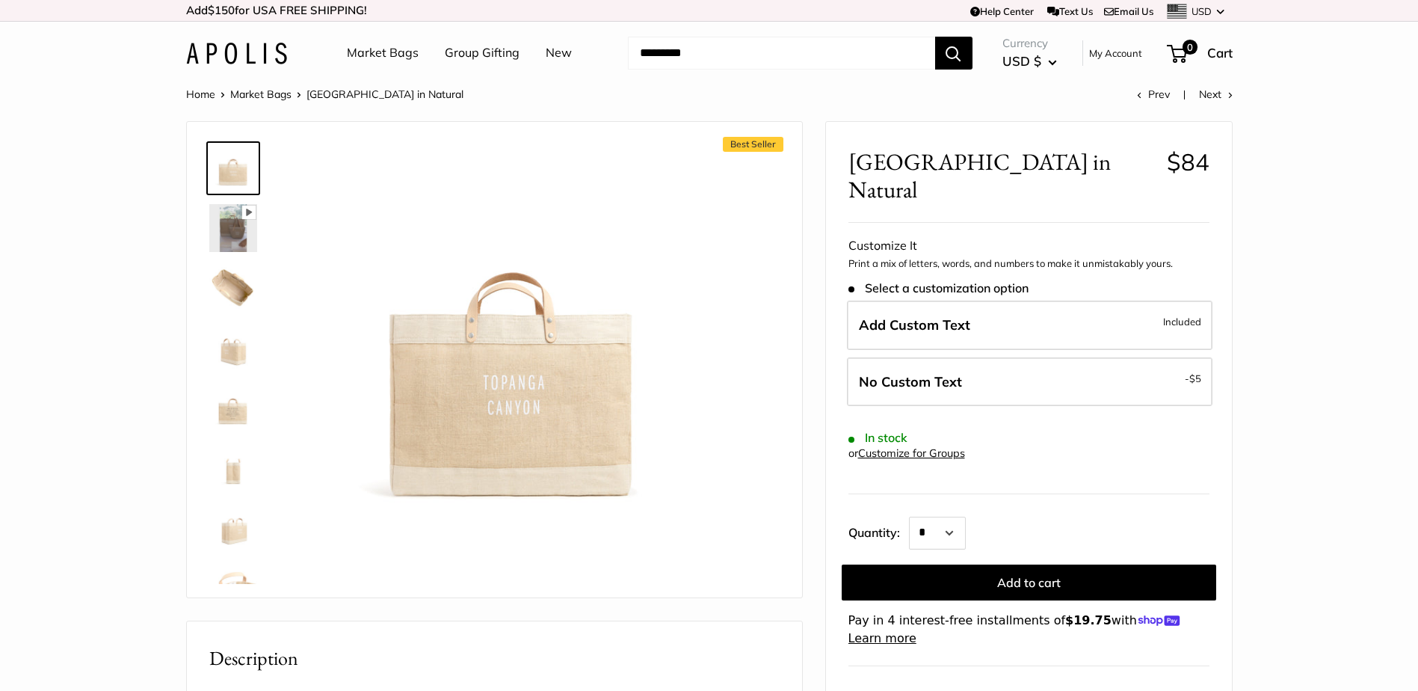
click at [222, 216] on img at bounding box center [233, 228] width 48 height 48
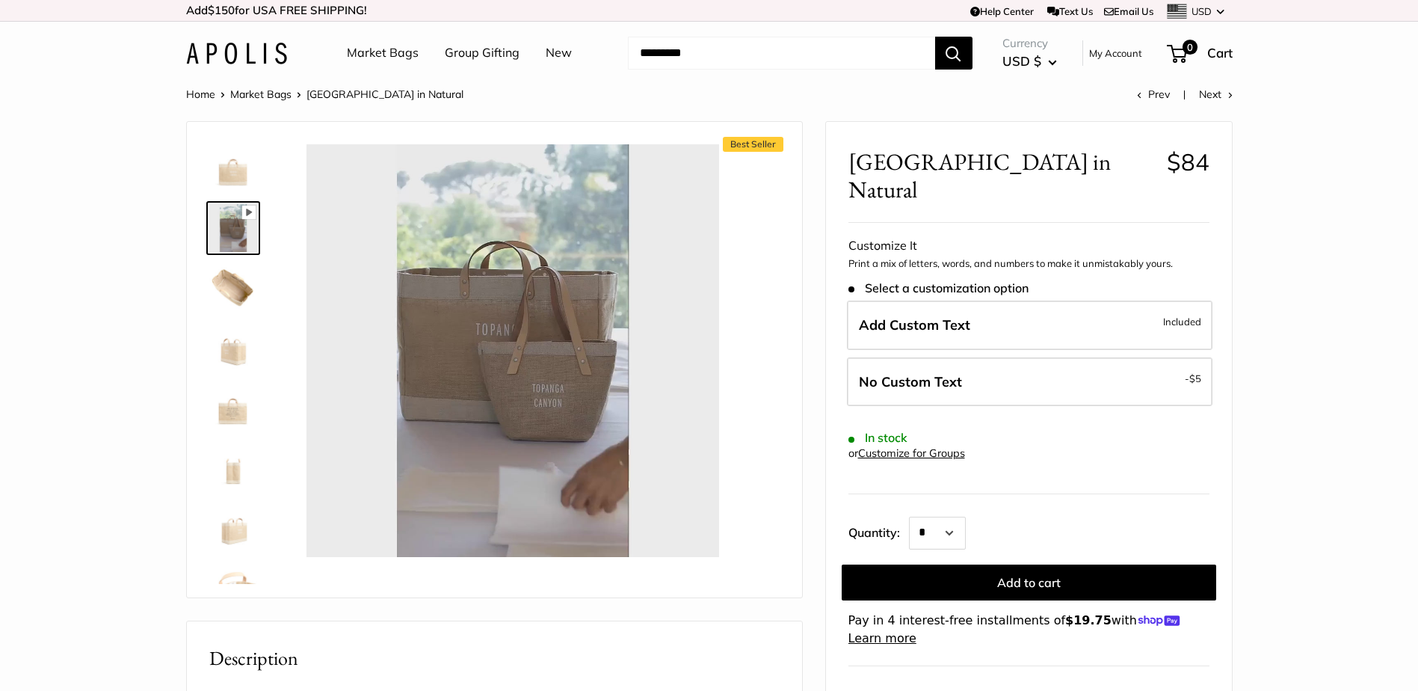
type input "*"
click at [224, 186] on img at bounding box center [233, 168] width 48 height 48
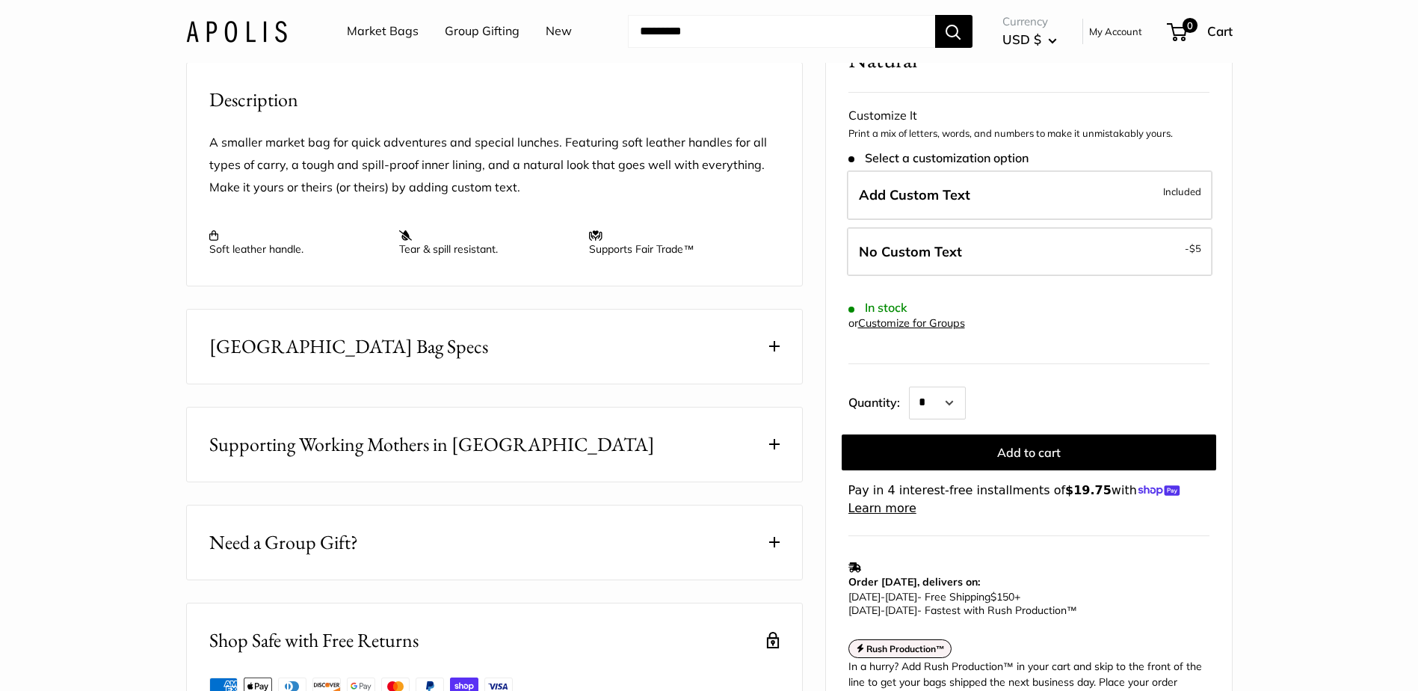
scroll to position [523, 0]
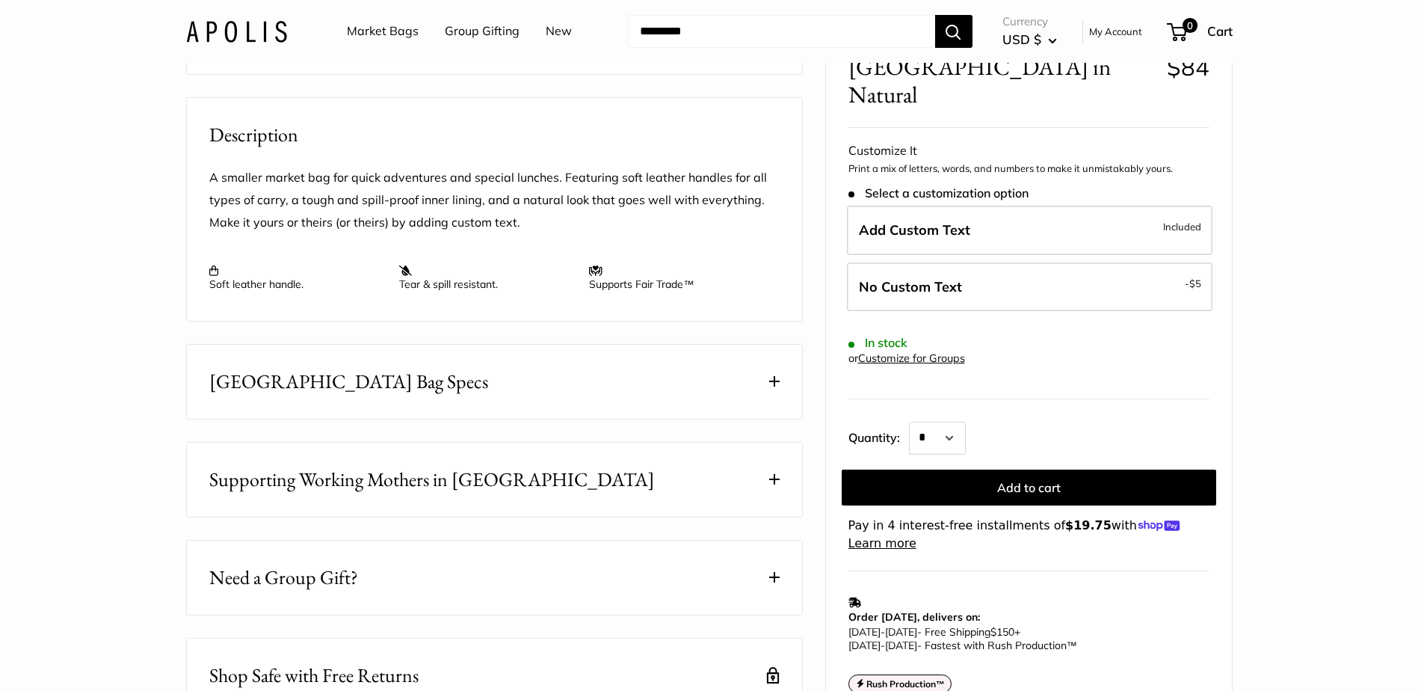
click at [773, 387] on span at bounding box center [774, 381] width 10 height 10
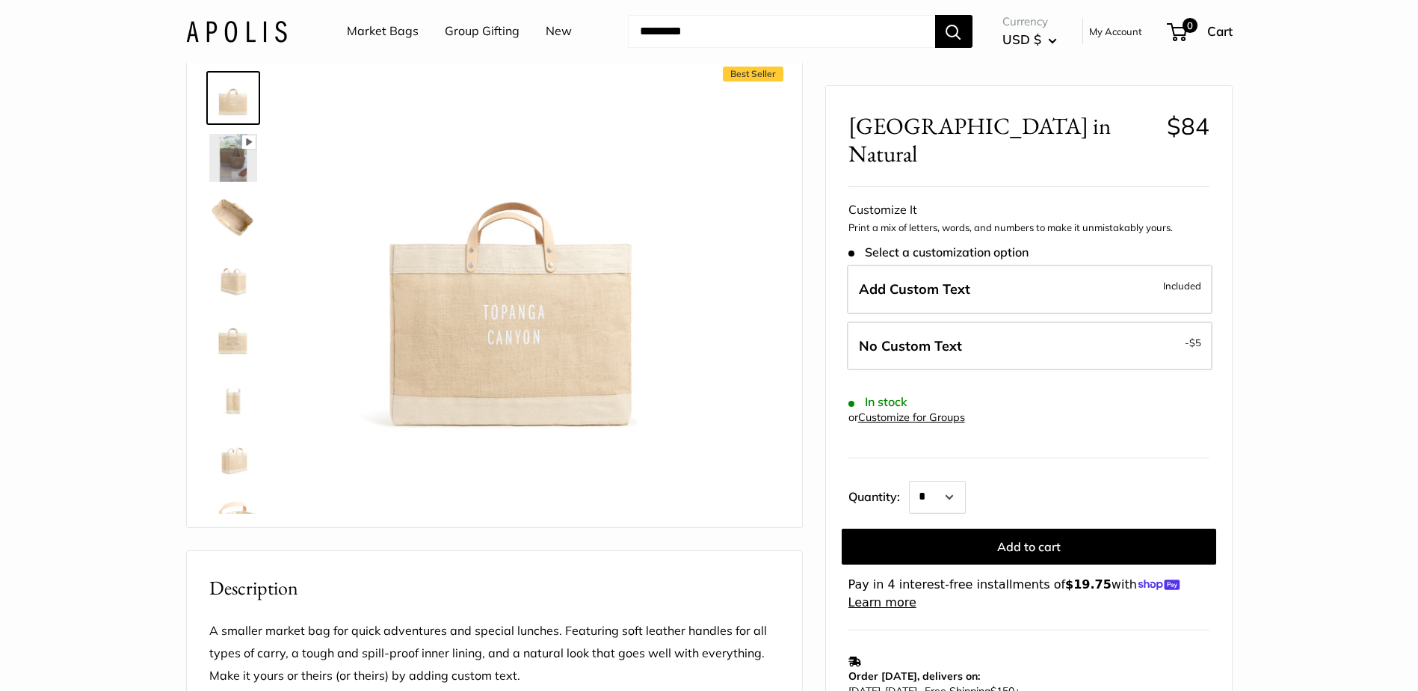
scroll to position [0, 0]
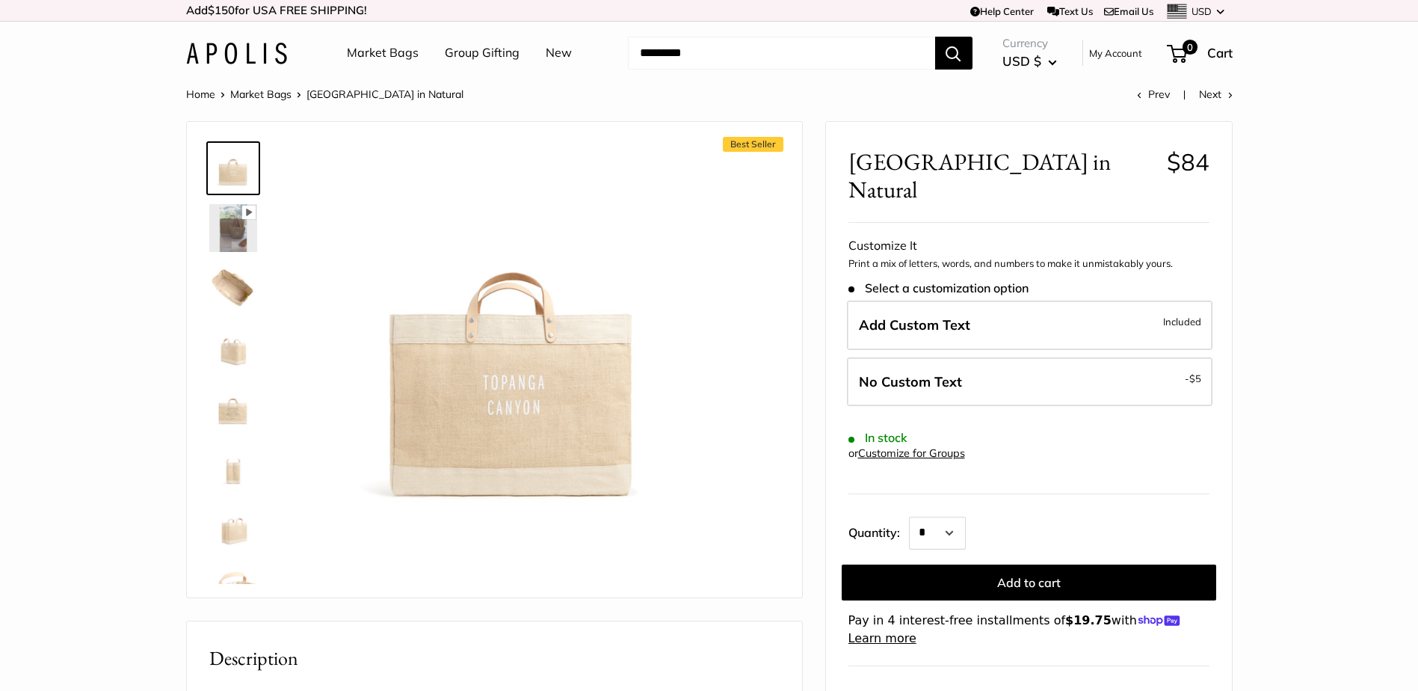
click at [491, 58] on link "Group Gifting" at bounding box center [482, 53] width 75 height 22
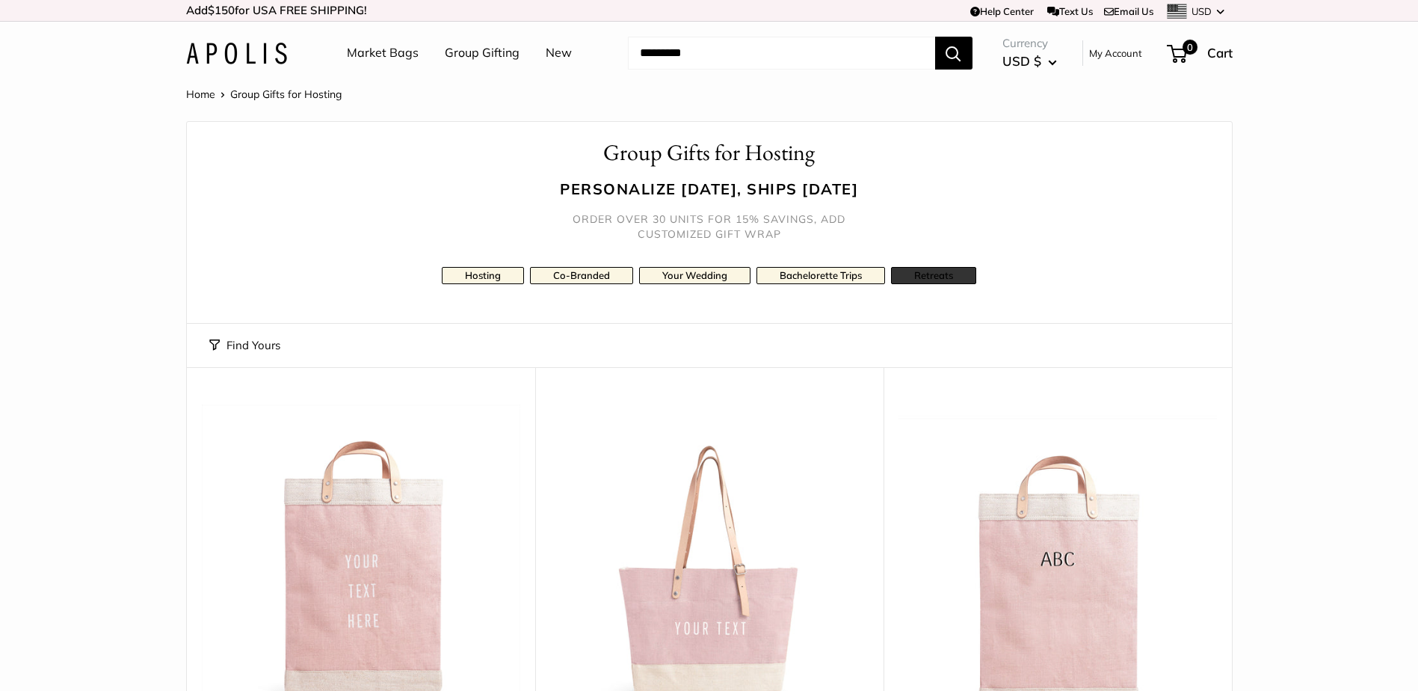
click at [941, 271] on link "Retreats" at bounding box center [933, 275] width 85 height 17
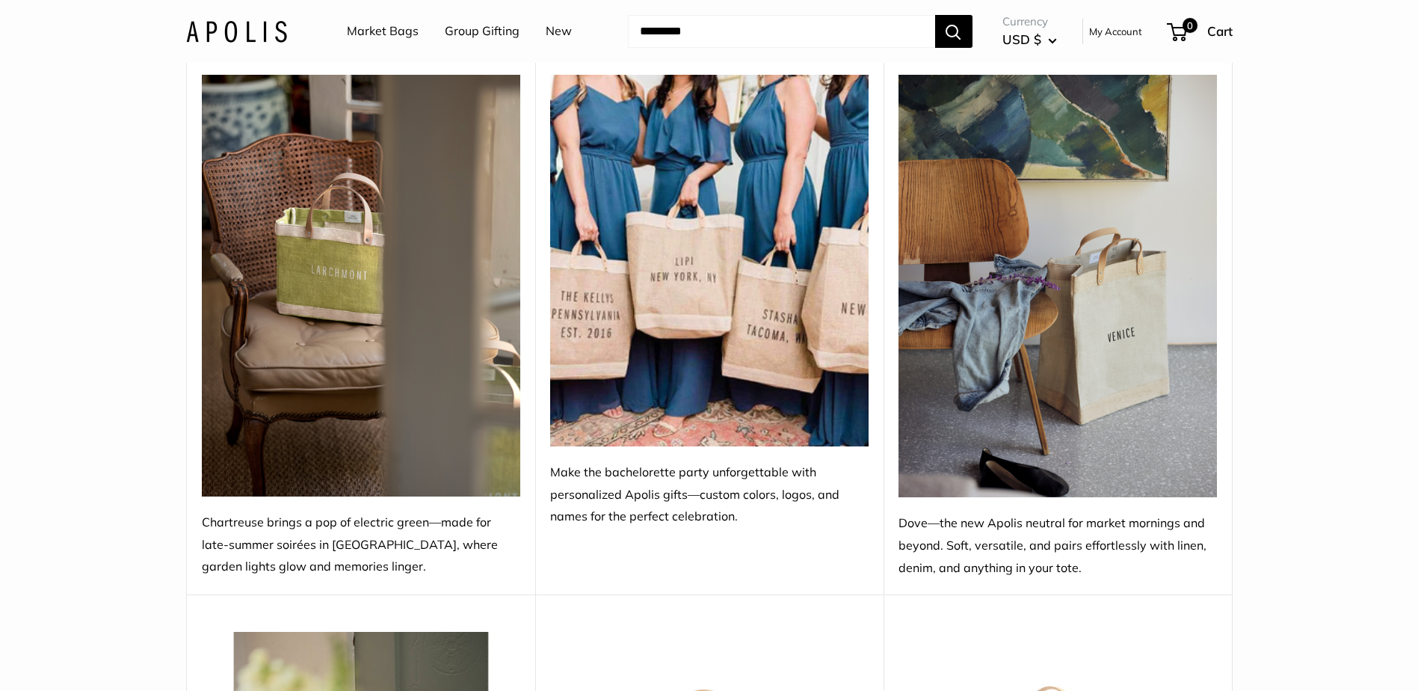
scroll to position [4635, 0]
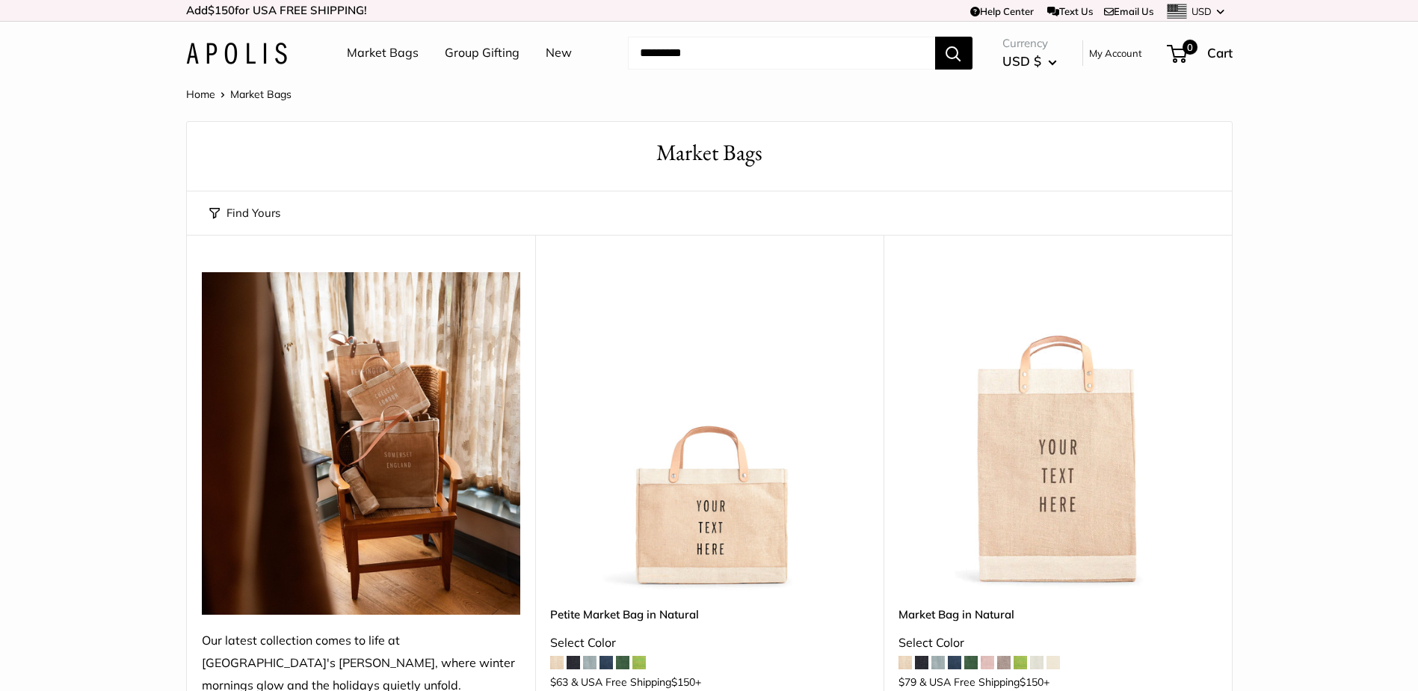
click at [367, 58] on link "Market Bags" at bounding box center [383, 53] width 72 height 22
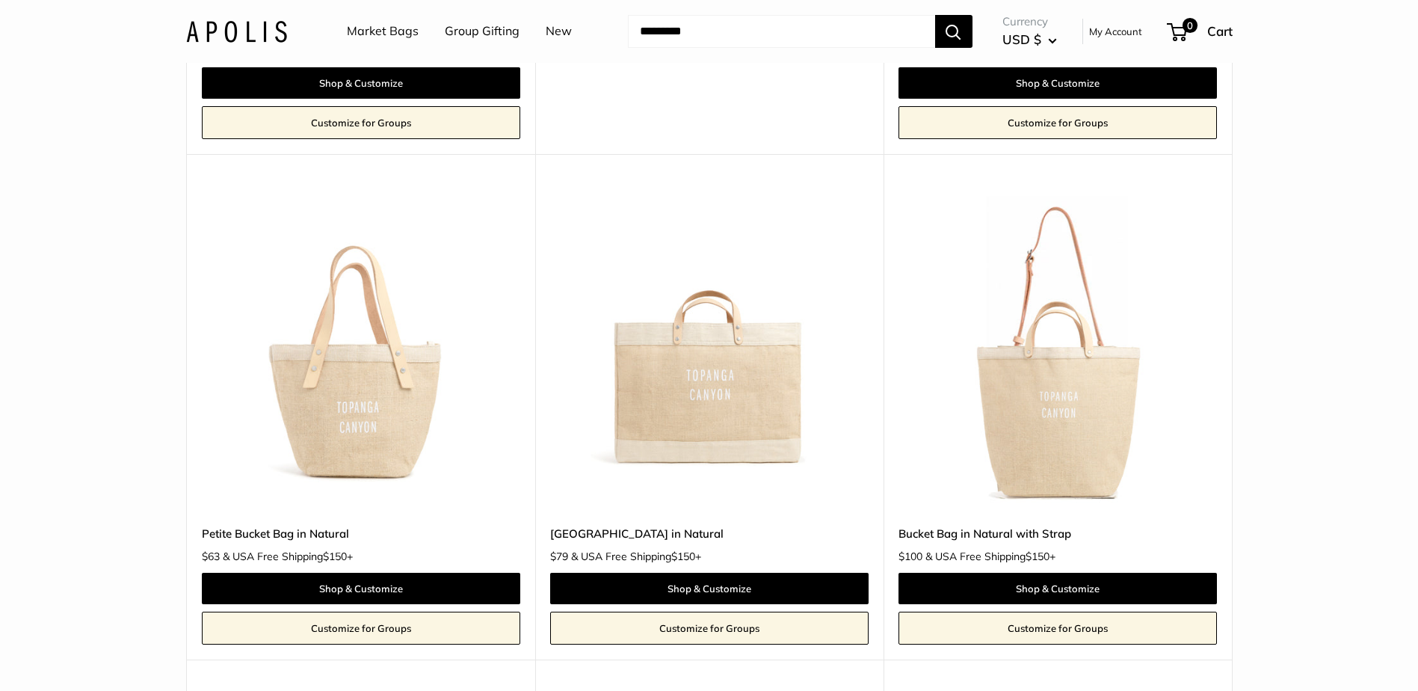
scroll to position [1196, 0]
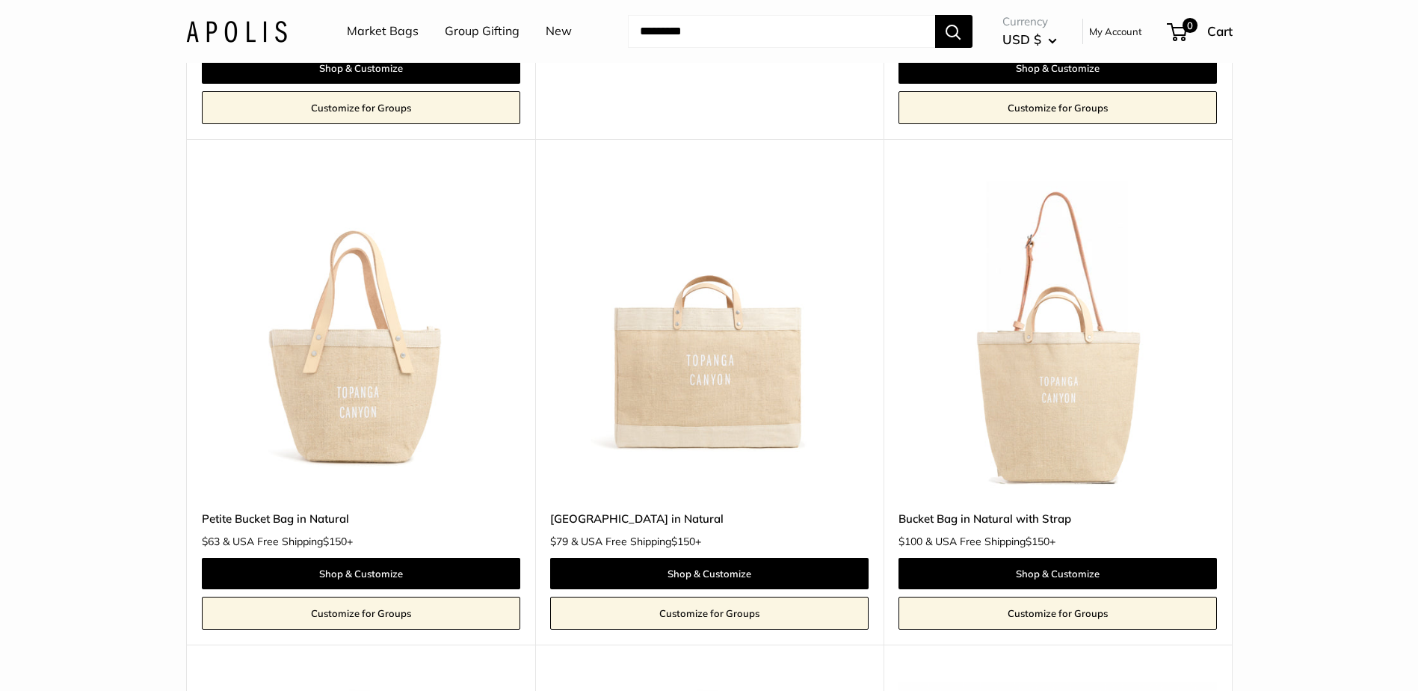
click at [0, 0] on img at bounding box center [0, 0] width 0 height 0
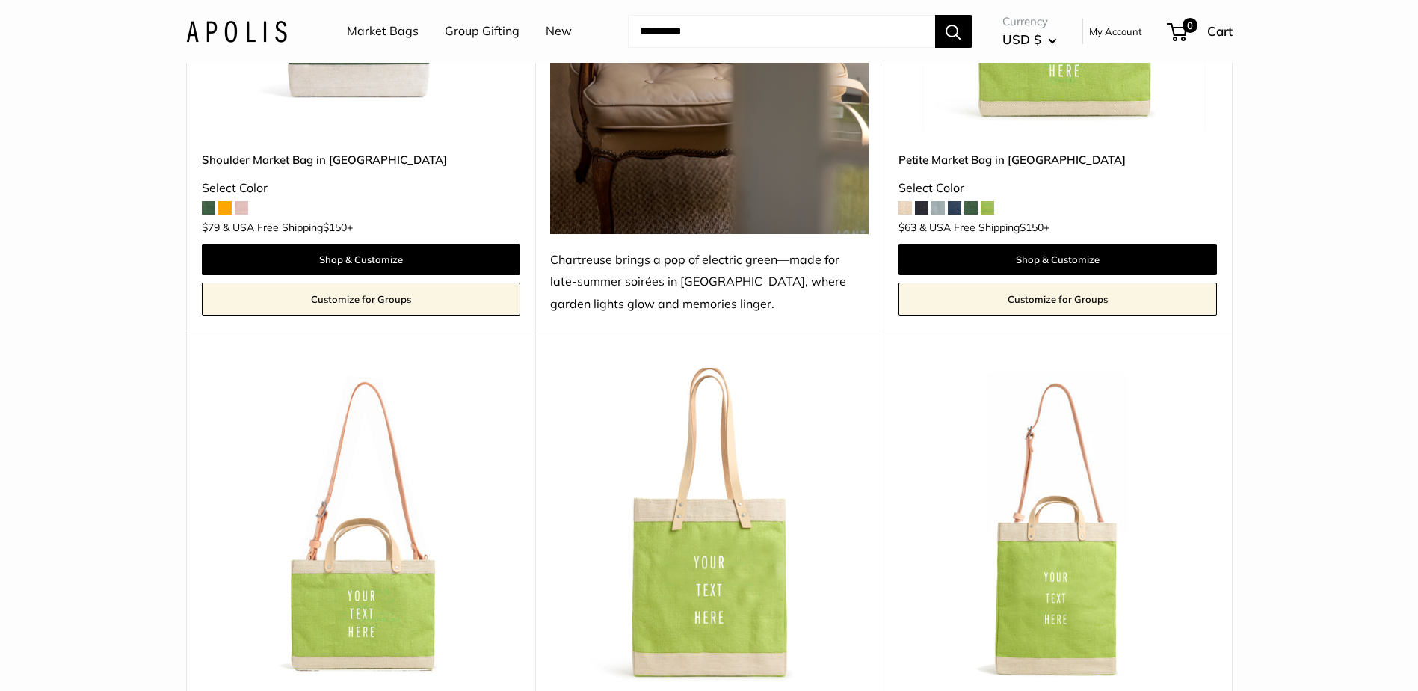
scroll to position [4785, 0]
